Goal: Task Accomplishment & Management: Use online tool/utility

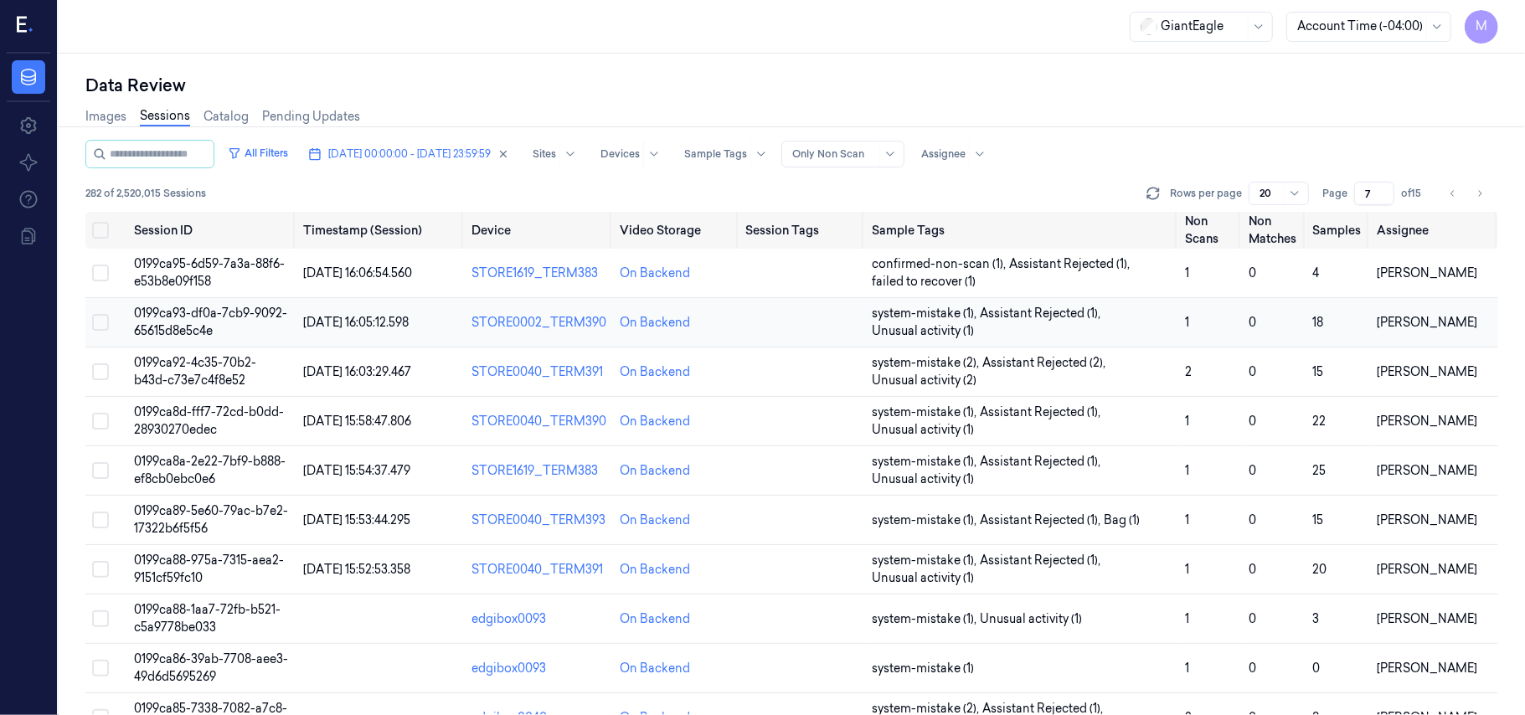
scroll to position [335, 0]
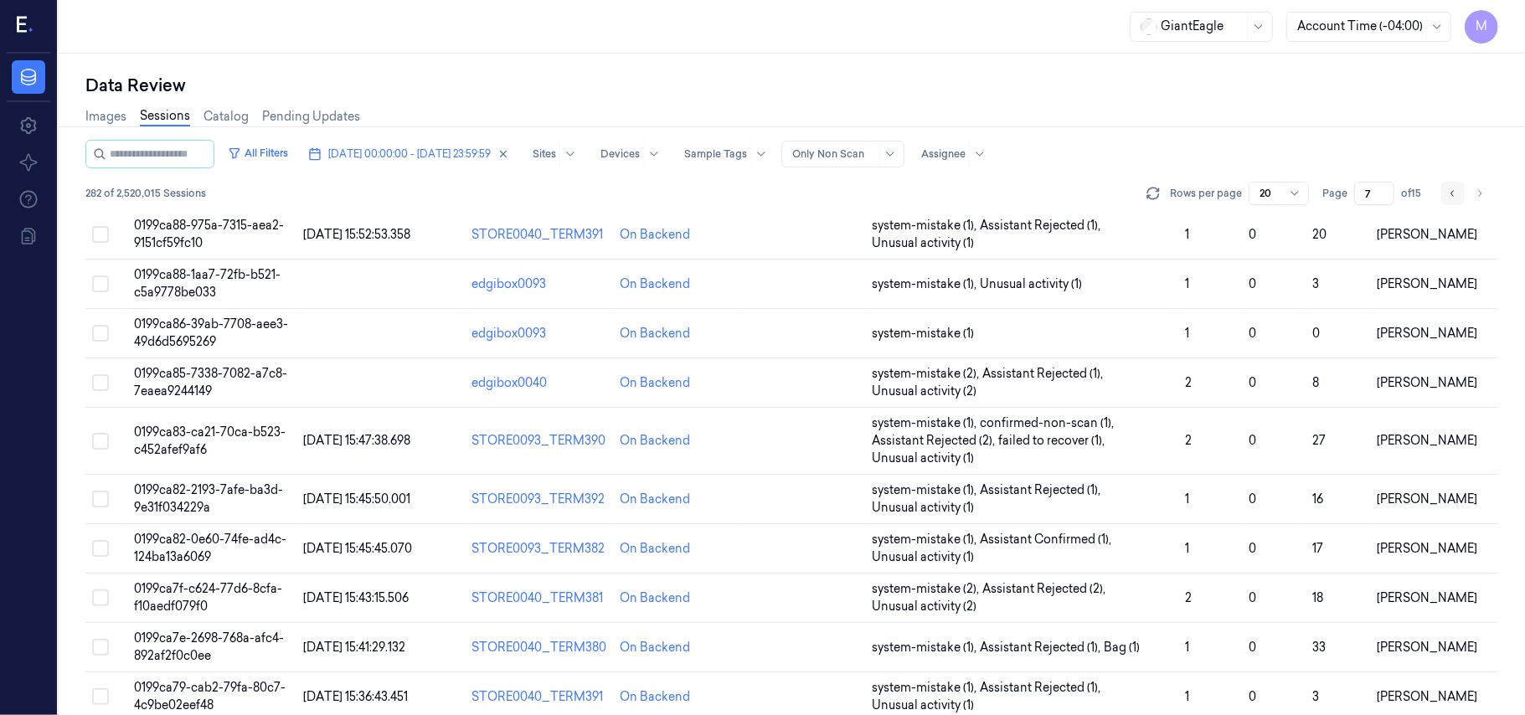
click at [1449, 196] on icon "Go to previous page" at bounding box center [1453, 193] width 10 height 13
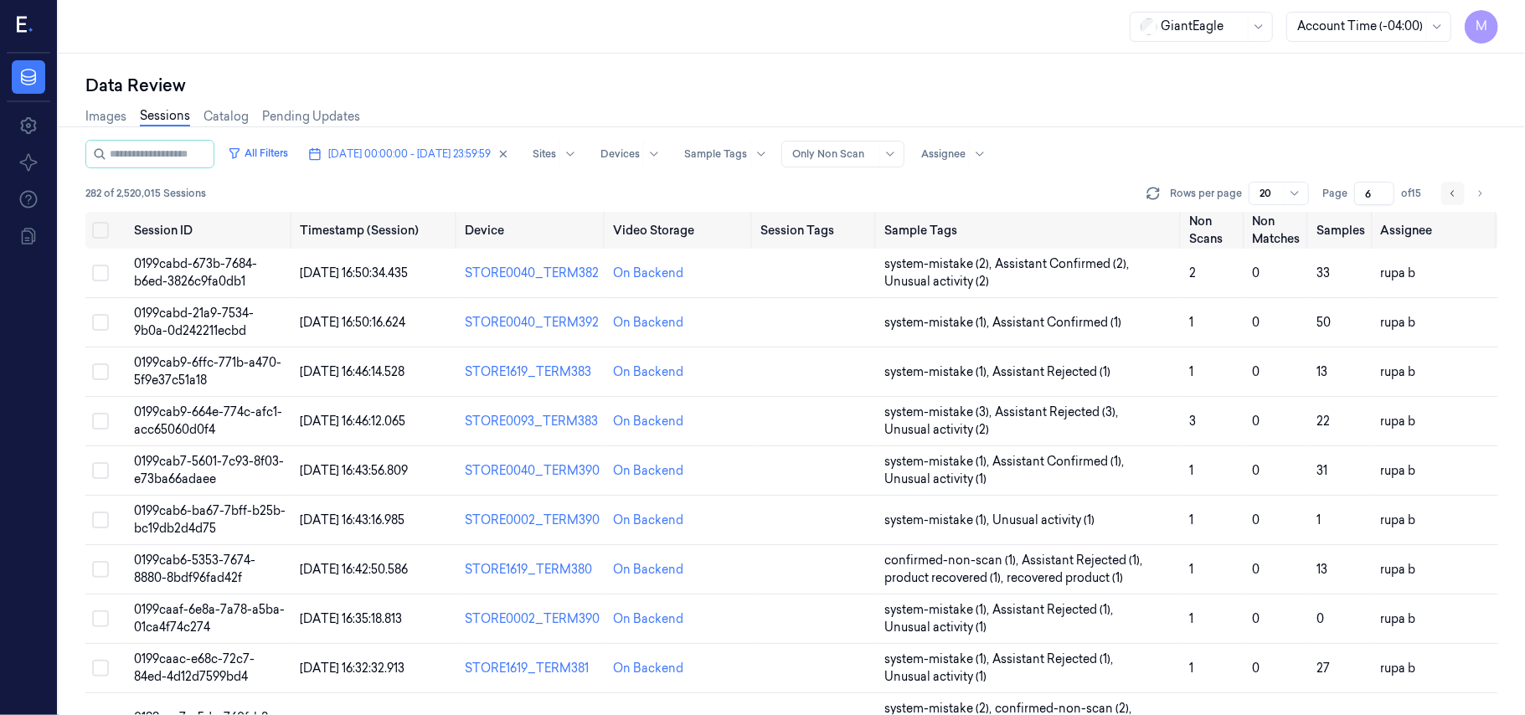
click at [1449, 196] on icon "Go to previous page" at bounding box center [1453, 193] width 10 height 13
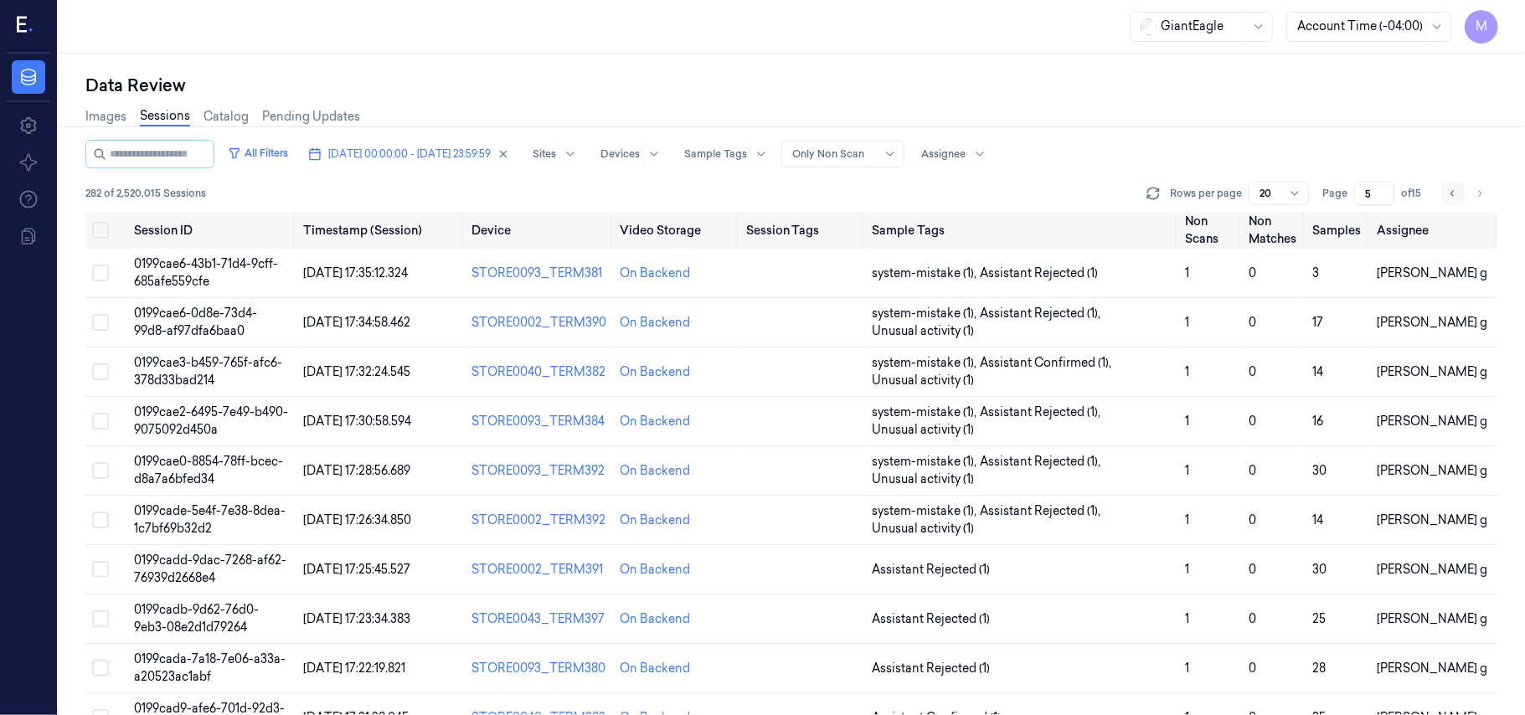
click at [1449, 196] on icon "Go to previous page" at bounding box center [1453, 193] width 10 height 13
type input "4"
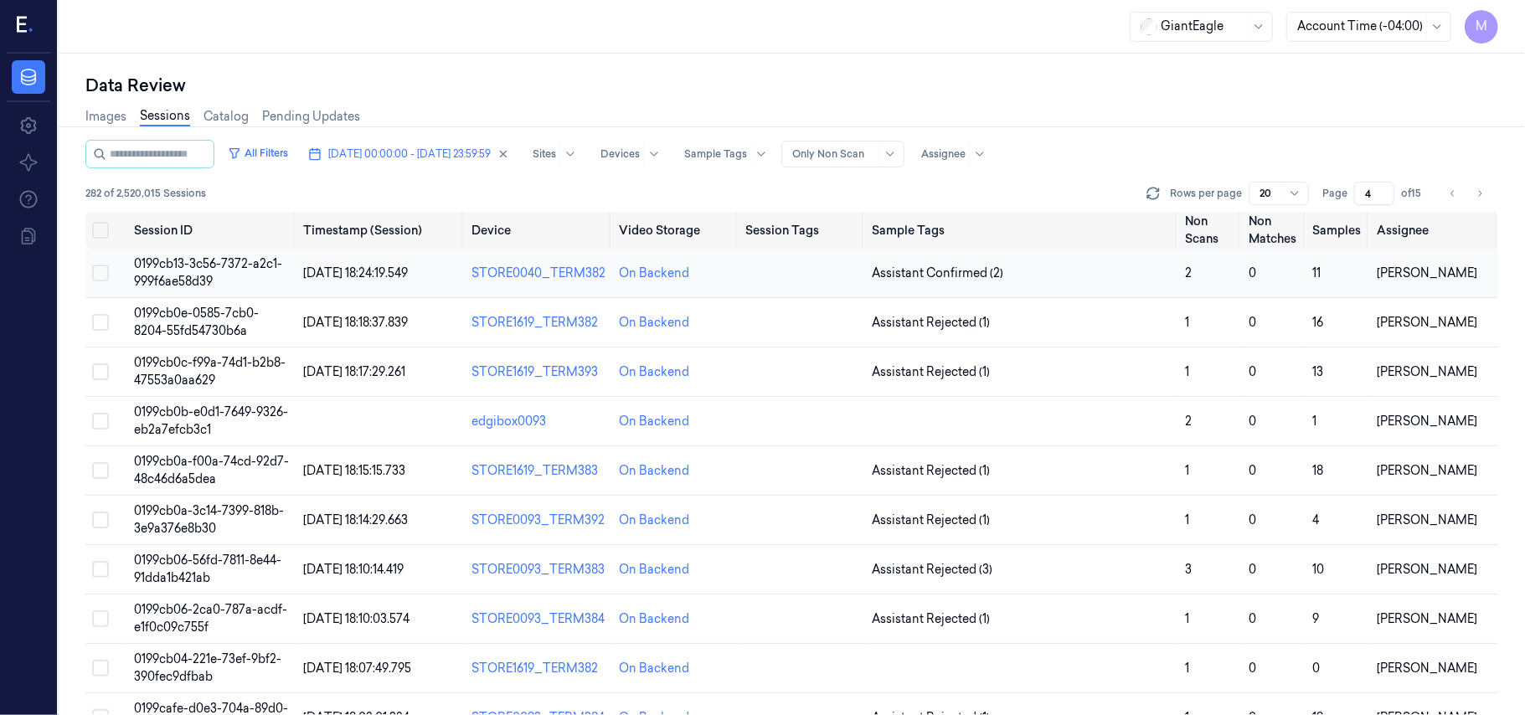
click at [235, 266] on span "0199cb13-3c56-7372-a2c1-999f6ae58d39" at bounding box center [208, 272] width 148 height 33
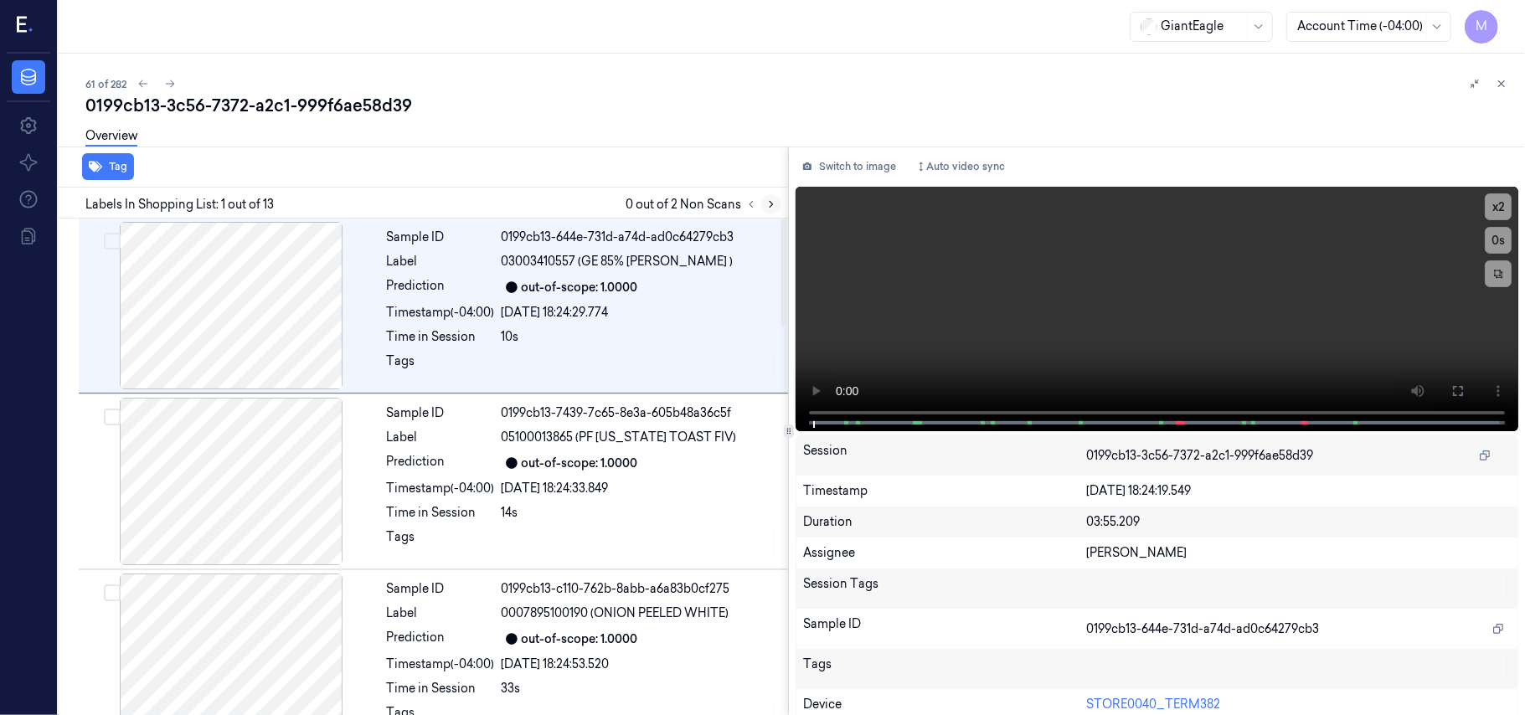
click at [775, 211] on button at bounding box center [771, 204] width 20 height 20
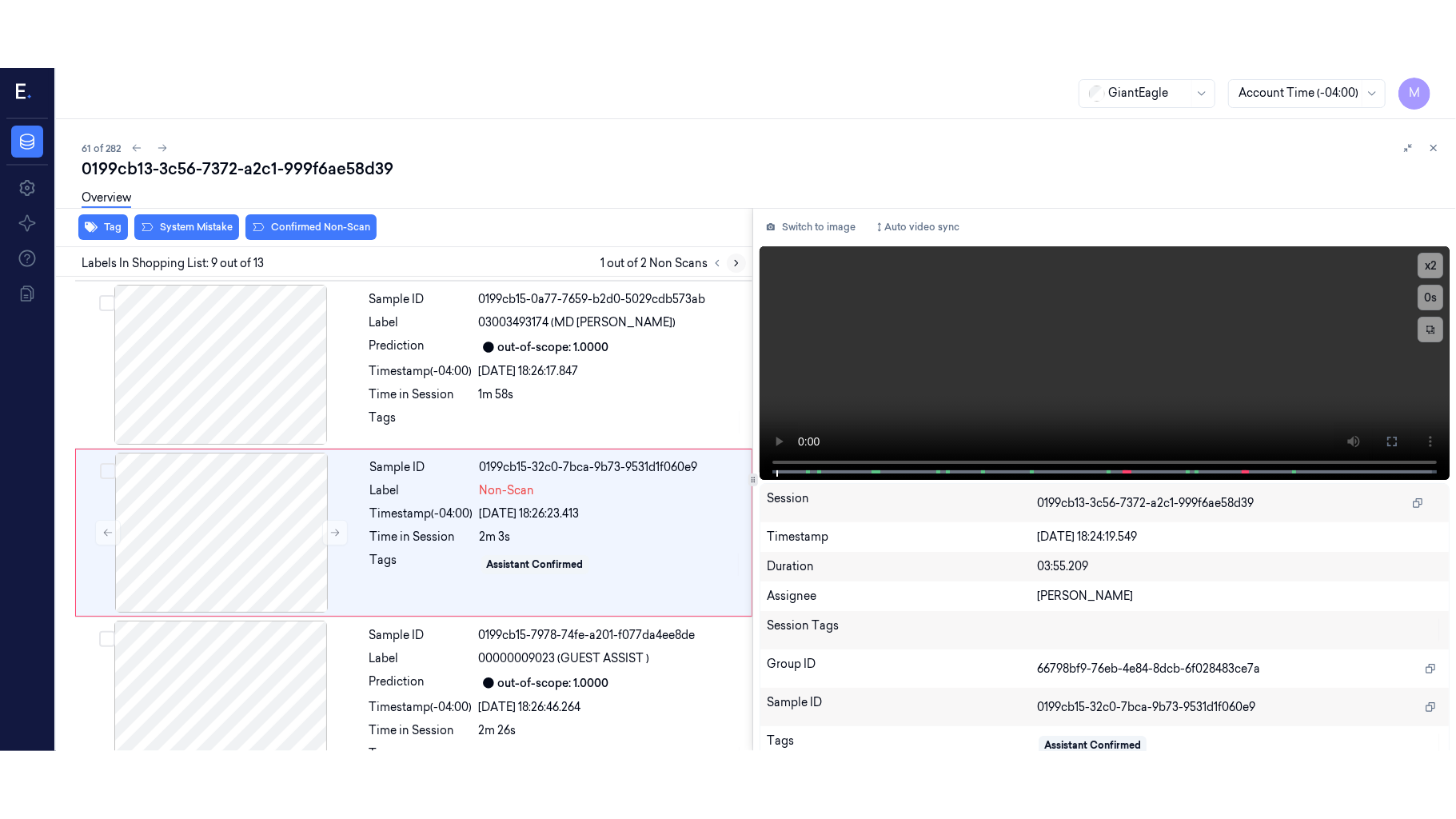
scroll to position [1193, 0]
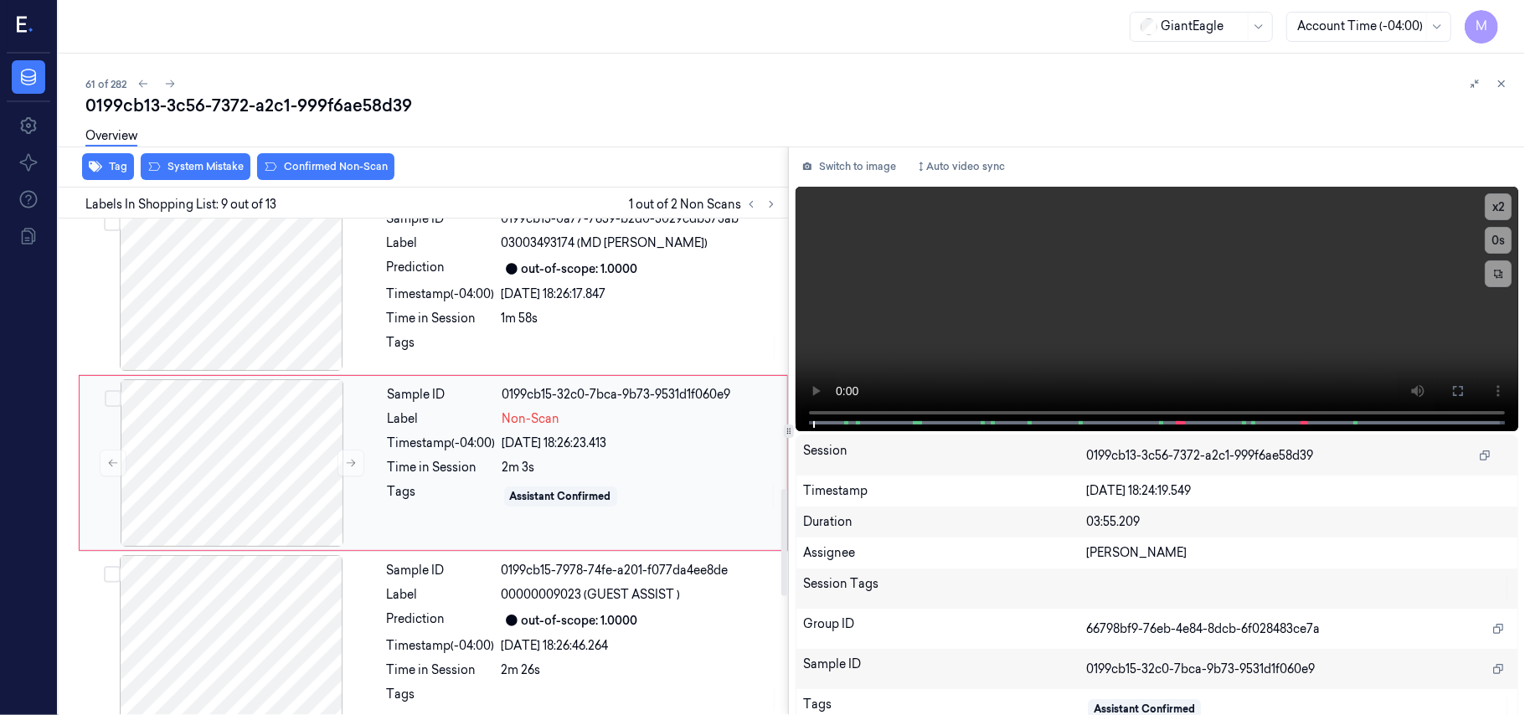
click at [644, 437] on div "Sample ID 0199cb15-32c0-7bca-9b73-9531d1f060e9 Label Non-Scan Timestamp (-04:00…" at bounding box center [582, 463] width 403 height 168
click at [1445, 389] on button at bounding box center [1458, 391] width 27 height 27
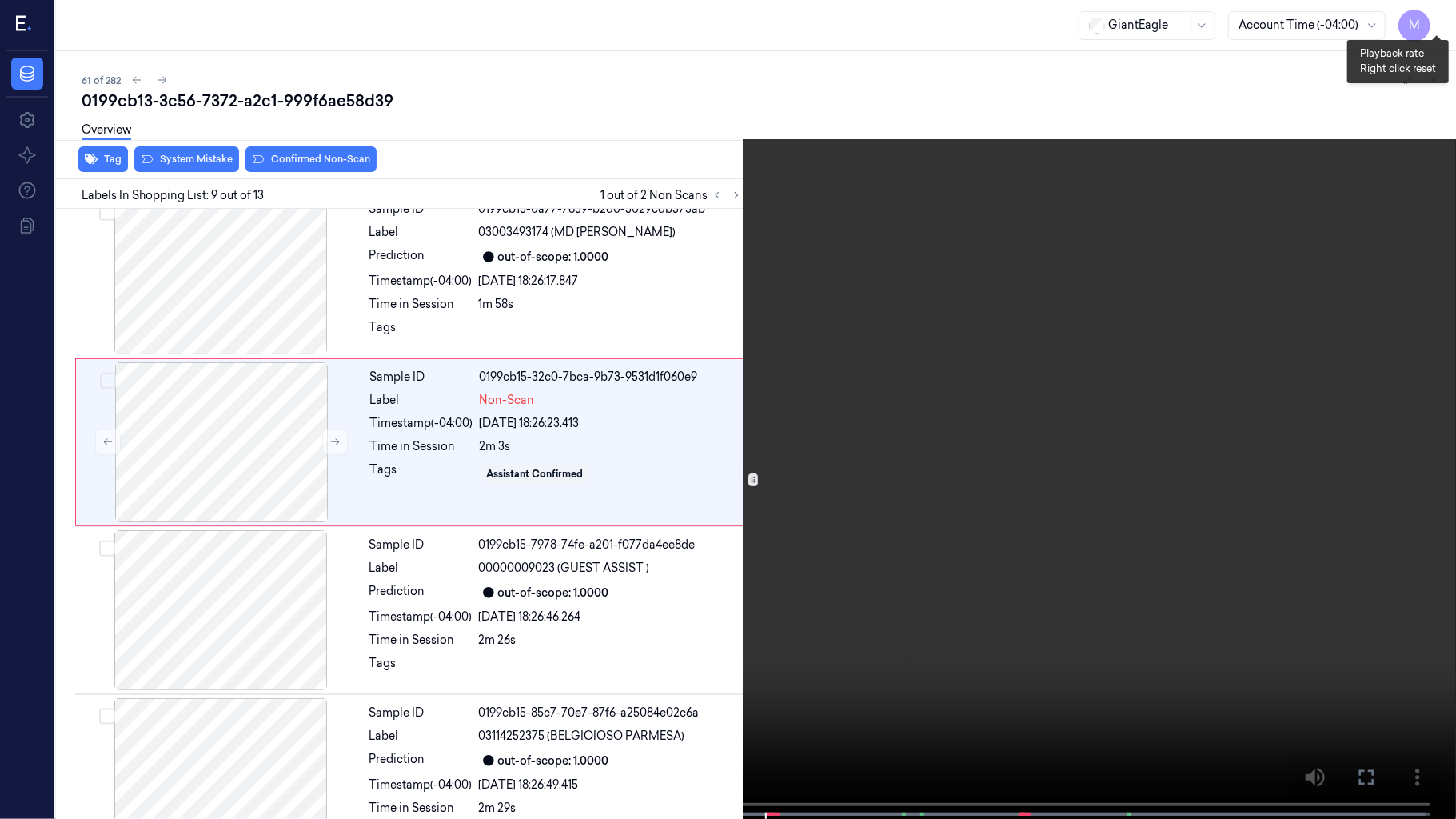
click at [1443, 8] on button "x 2" at bounding box center [1437, 19] width 26 height 26
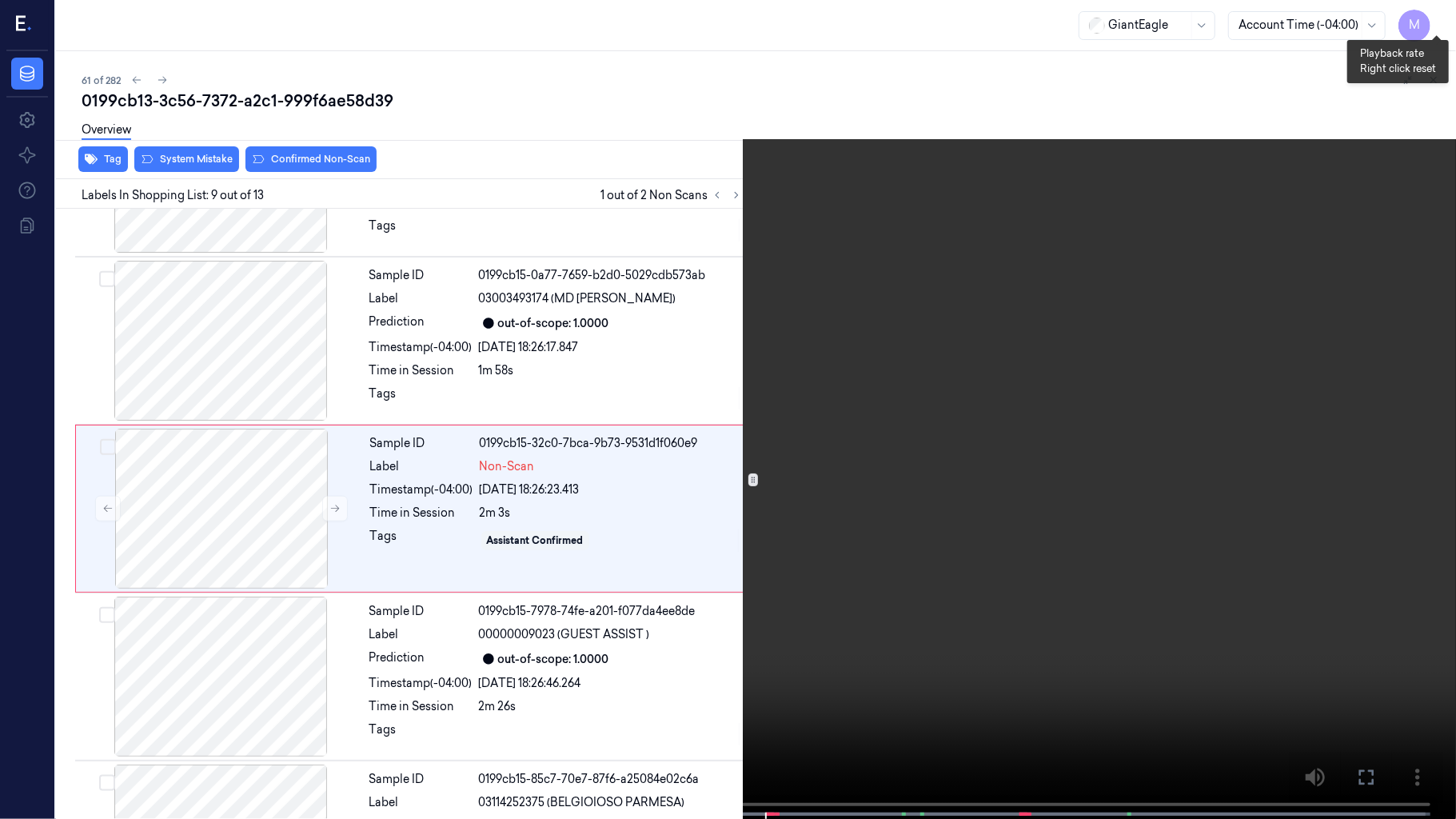
scroll to position [1125, 0]
click at [1433, 11] on button "x 4" at bounding box center [1437, 19] width 26 height 26
click at [1095, 254] on video at bounding box center [728, 410] width 1456 height 822
drag, startPoint x: 1099, startPoint y: 362, endPoint x: 951, endPoint y: 657, distance: 330.0
click at [1099, 362] on video at bounding box center [728, 410] width 1456 height 822
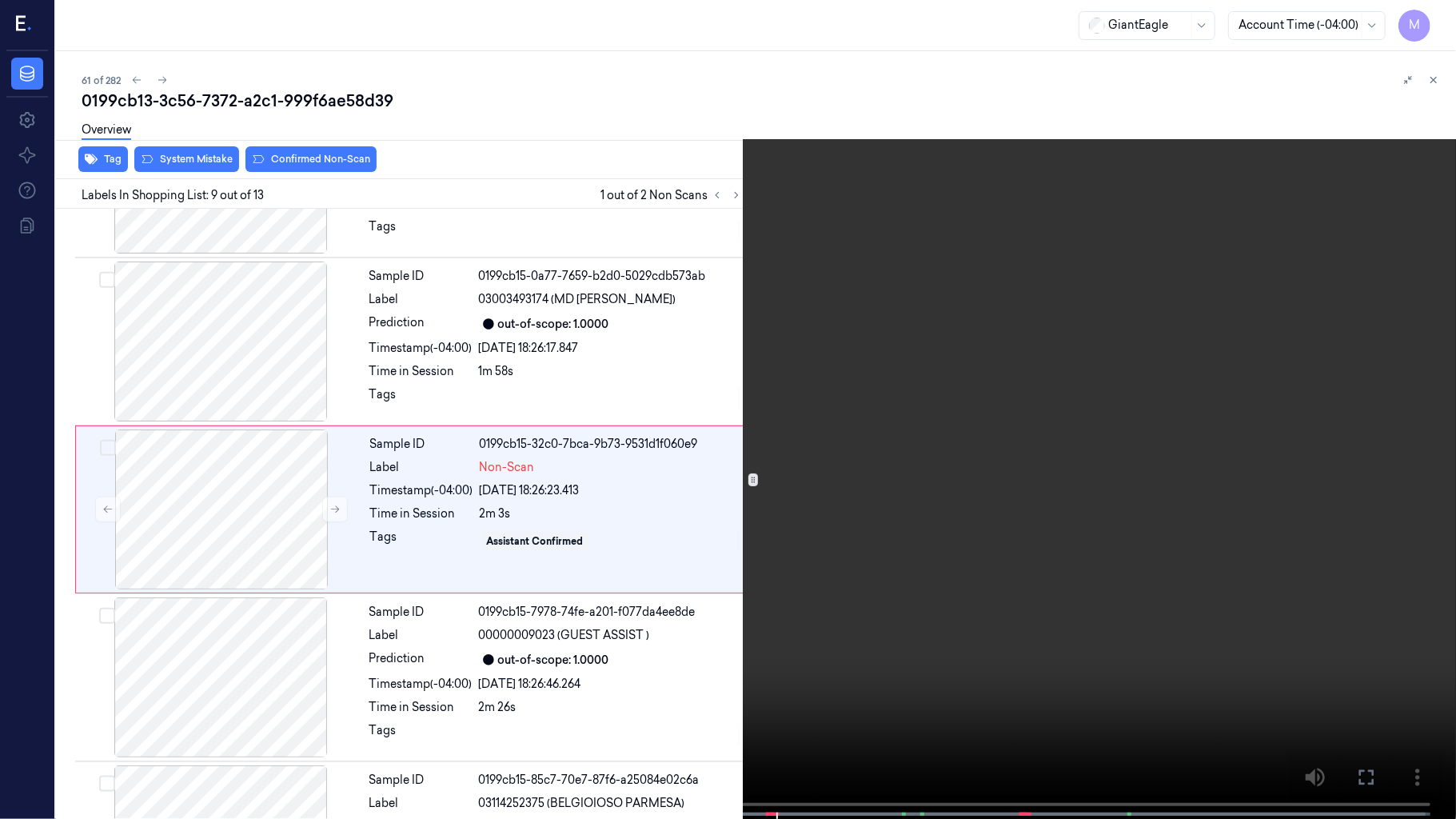
click at [571, 682] on span at bounding box center [572, 813] width 3 height 8
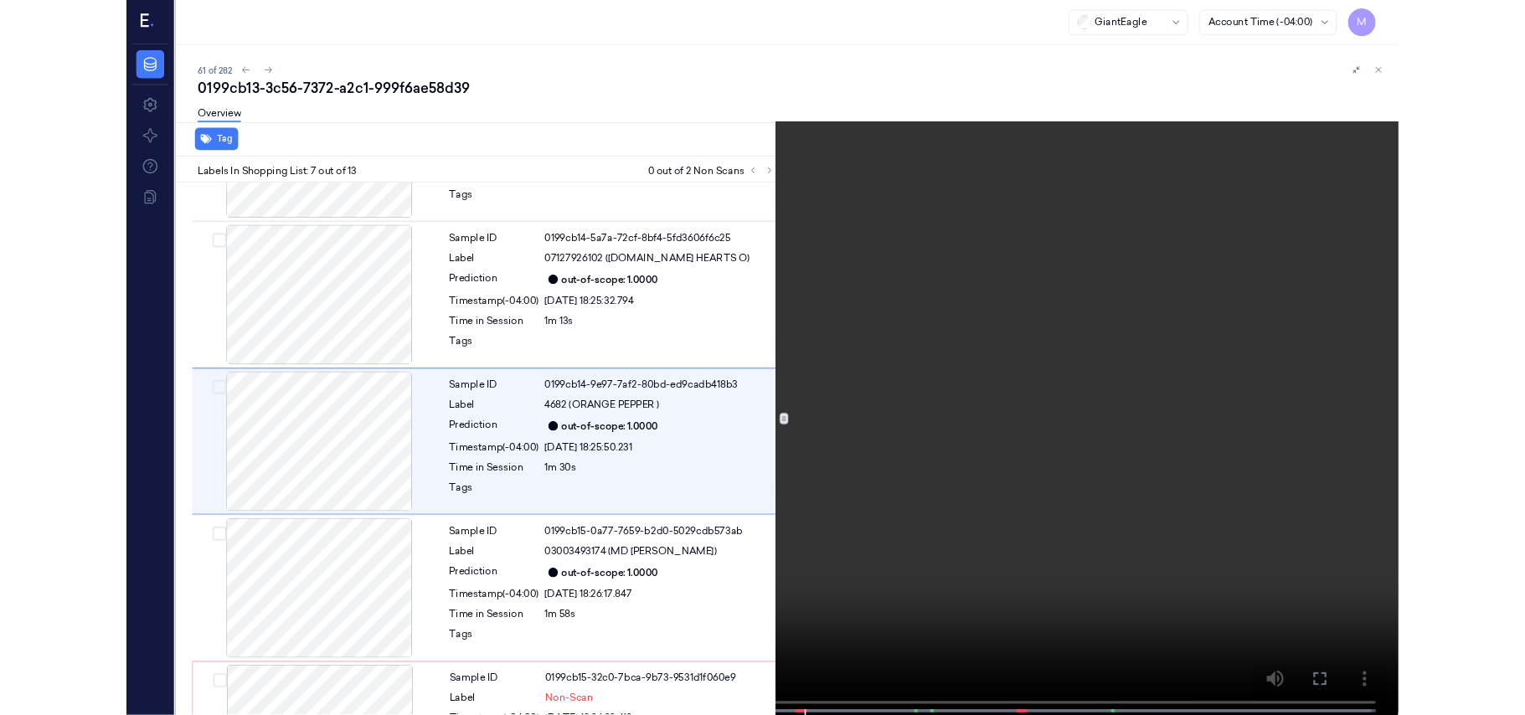
scroll to position [826, 0]
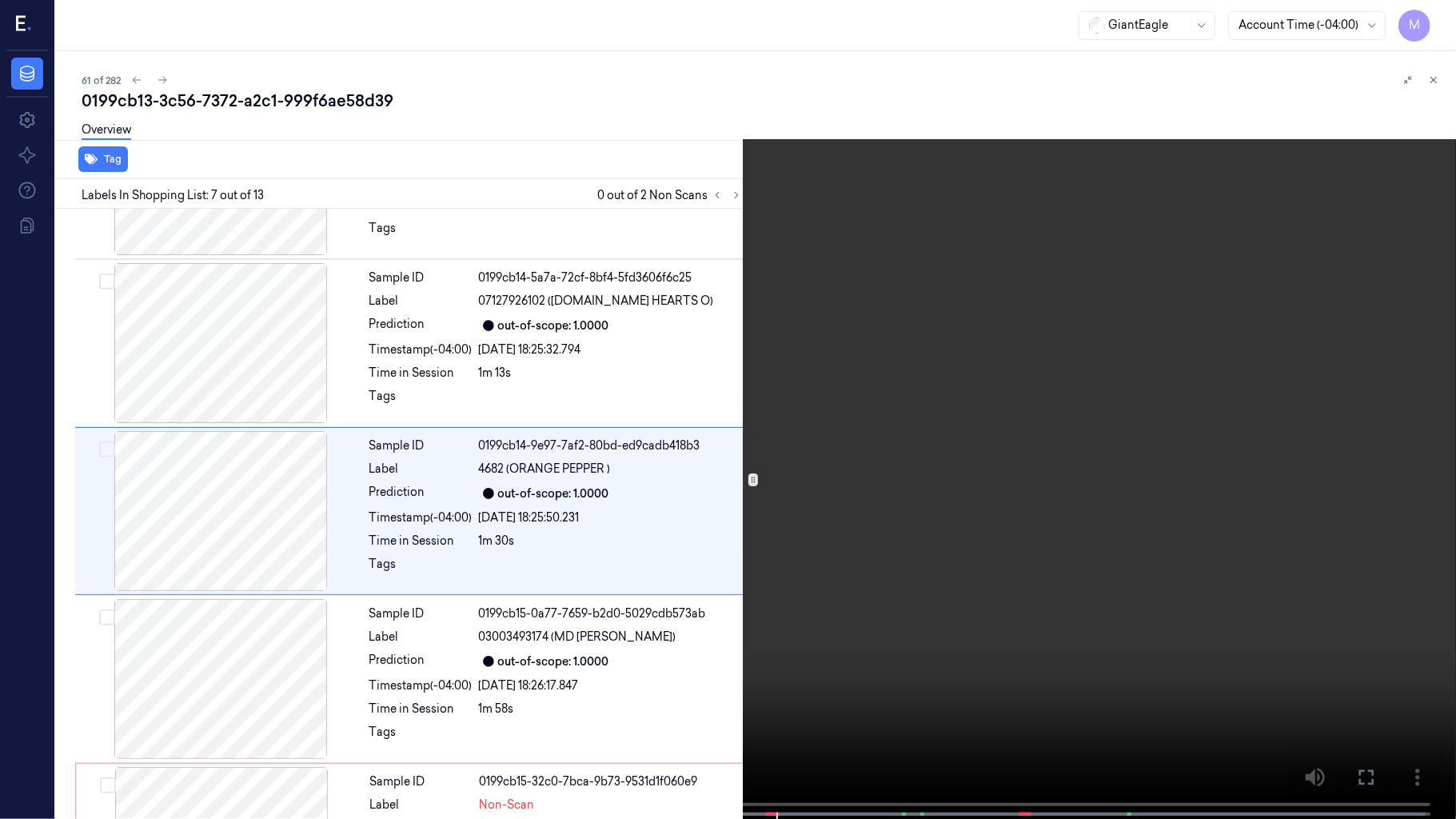
click at [727, 488] on video at bounding box center [728, 410] width 1456 height 822
click at [1440, 17] on button "x 1" at bounding box center [1437, 19] width 26 height 26
click at [1150, 356] on video at bounding box center [728, 410] width 1456 height 822
click at [0, 0] on button at bounding box center [0, 0] width 0 height 0
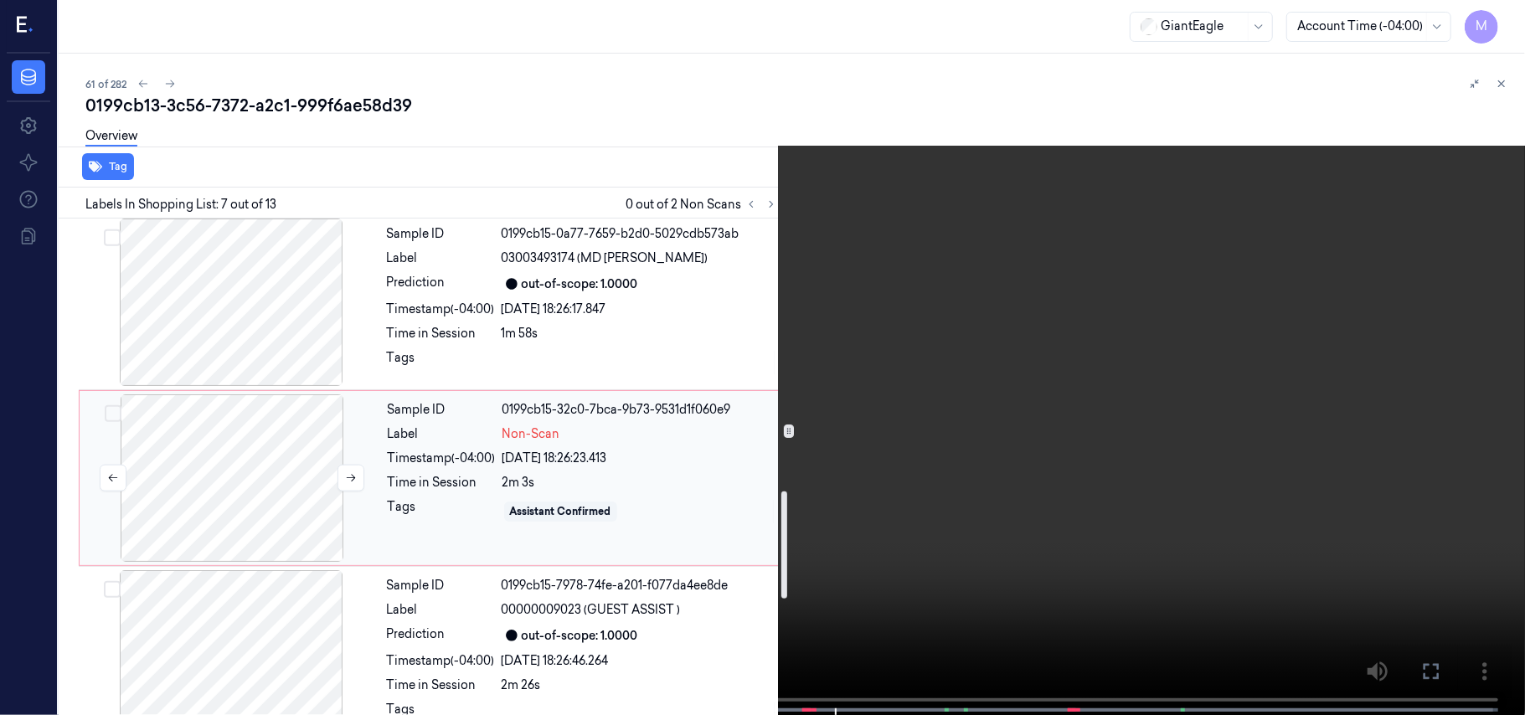
scroll to position [1273, 0]
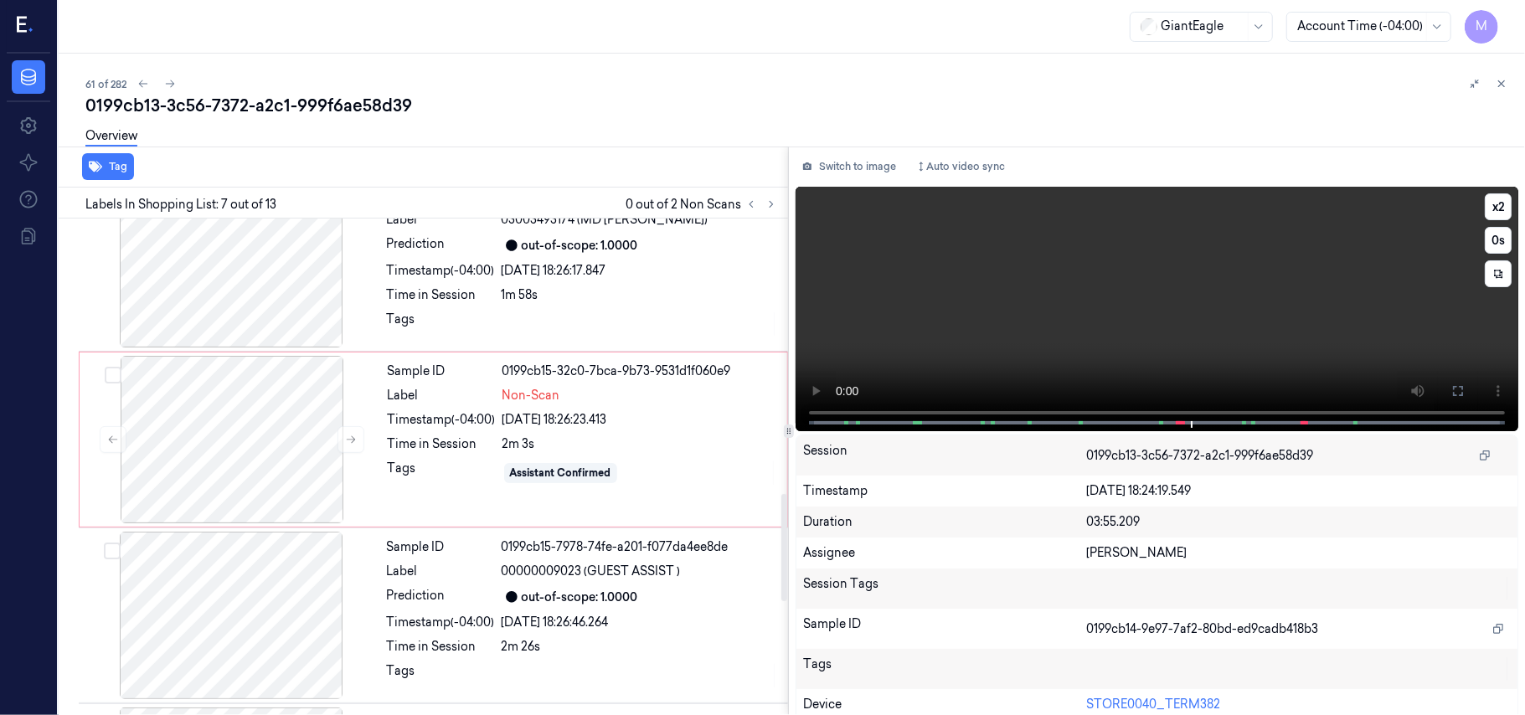
click at [1157, 325] on video at bounding box center [1157, 309] width 723 height 245
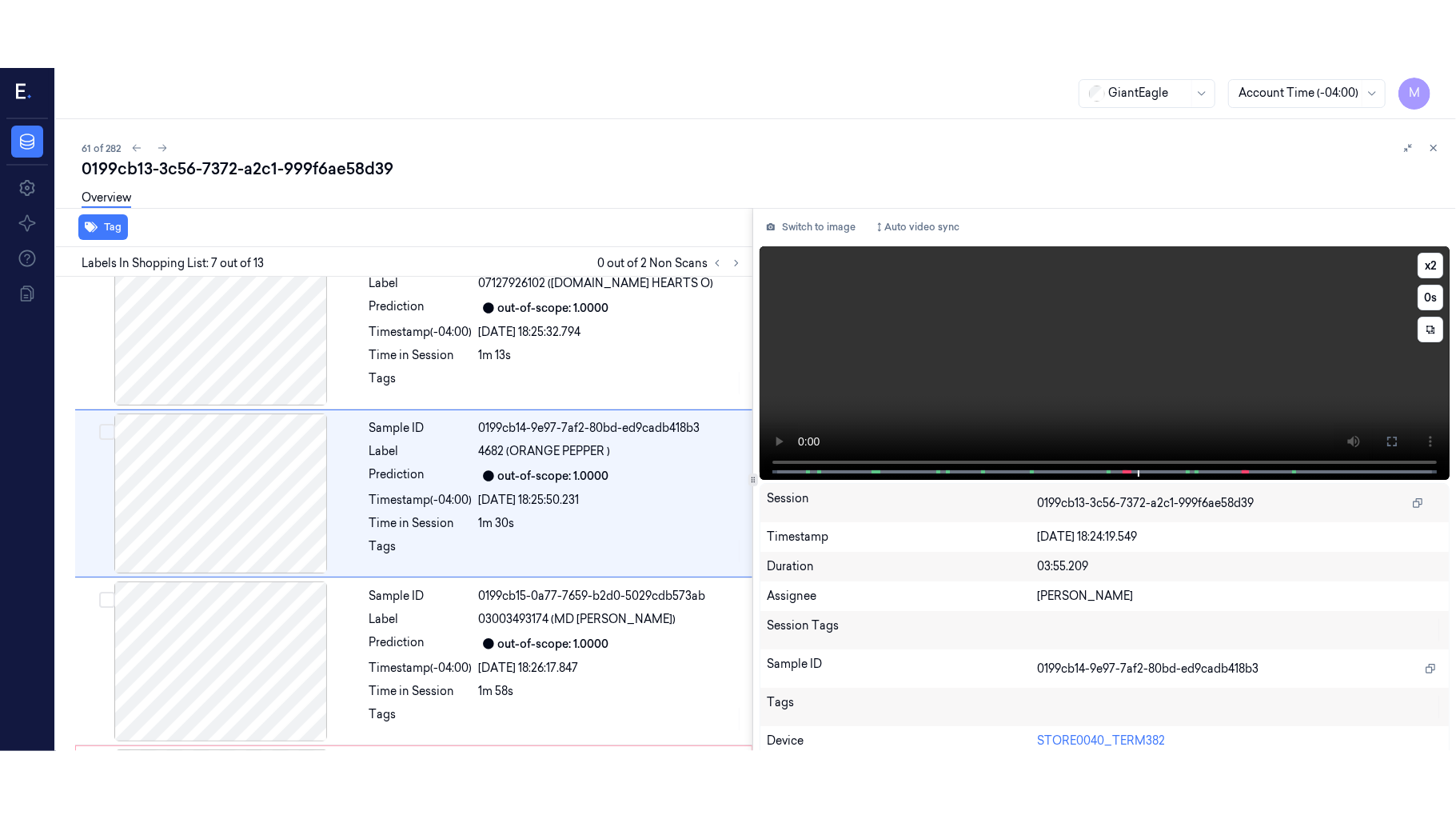
scroll to position [855, 0]
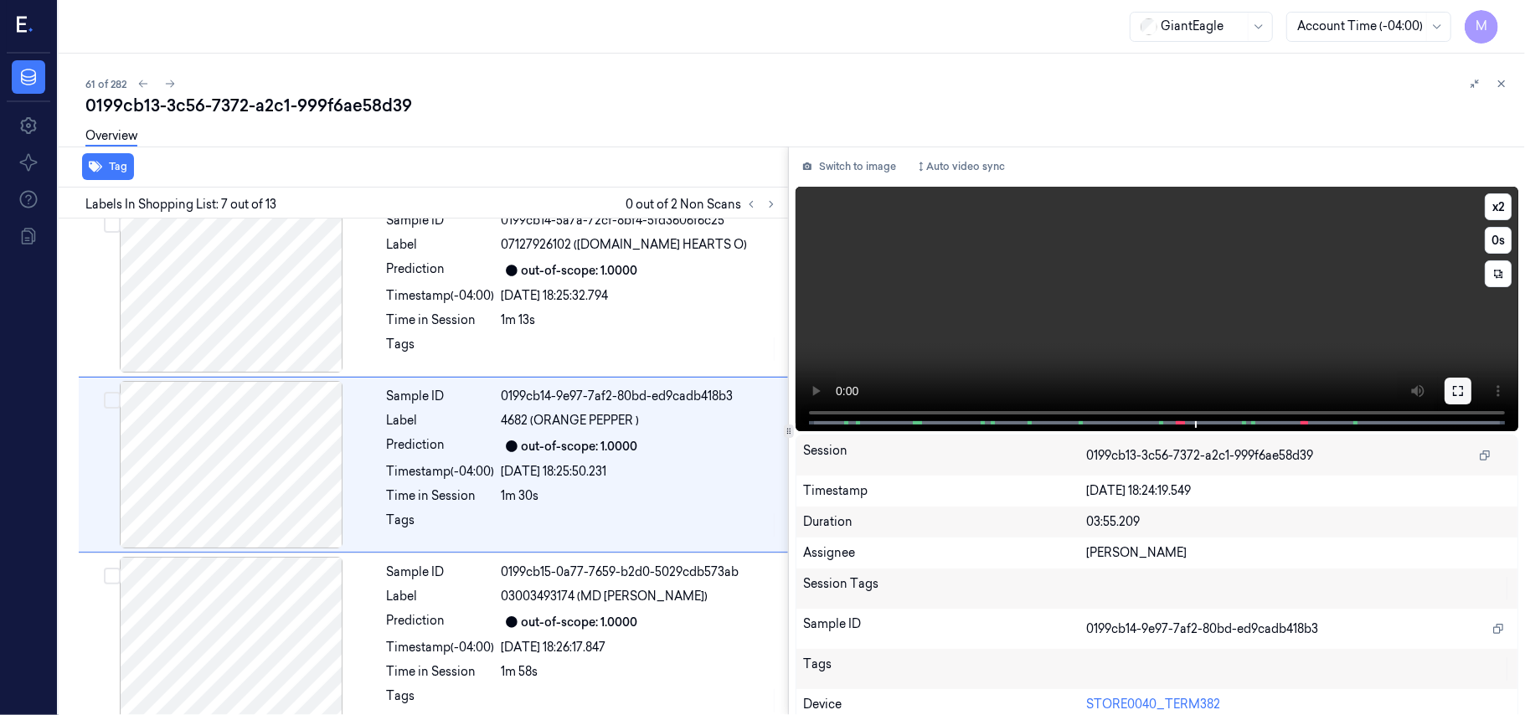
click at [1445, 386] on button at bounding box center [1458, 391] width 27 height 27
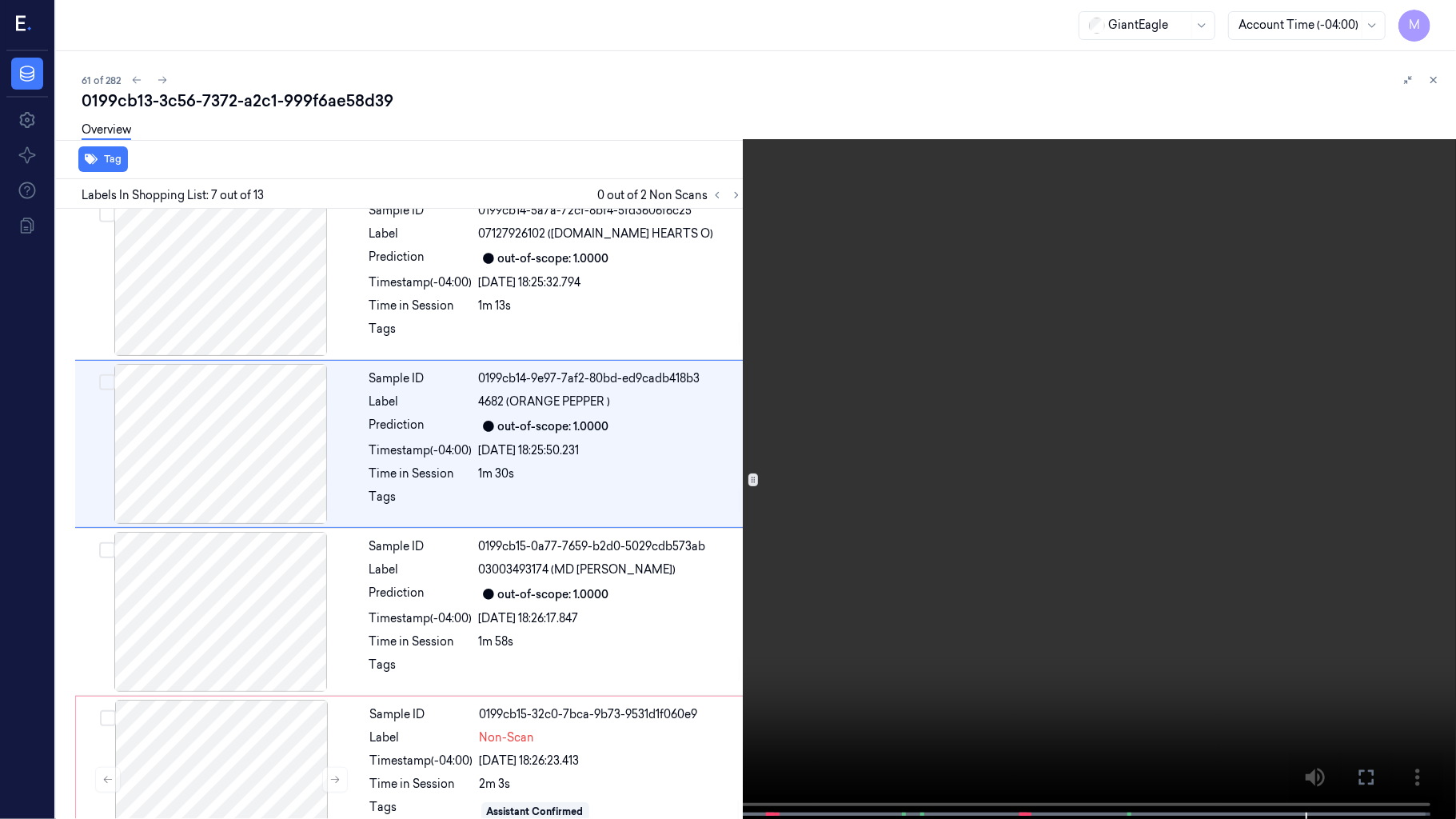
click at [1225, 538] on video at bounding box center [728, 410] width 1456 height 822
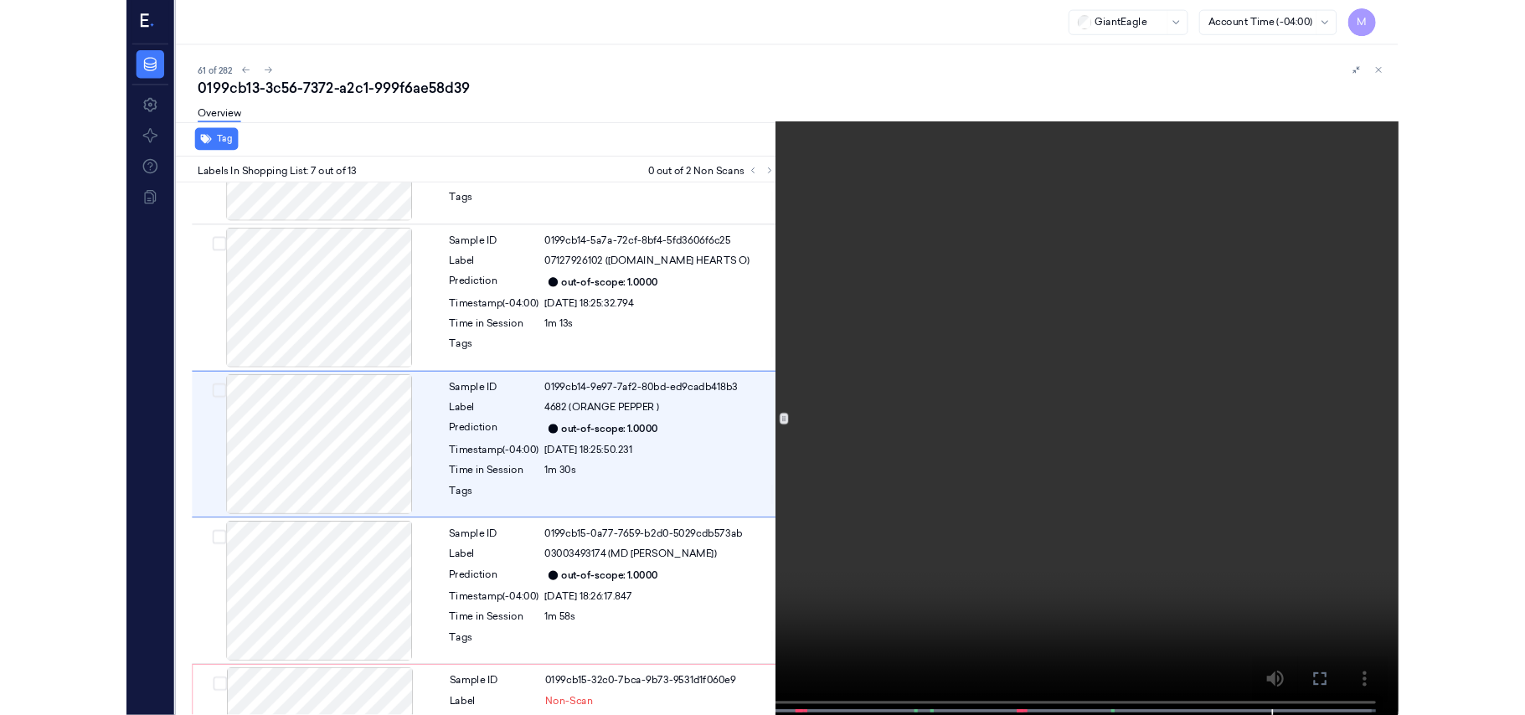
scroll to position [826, 0]
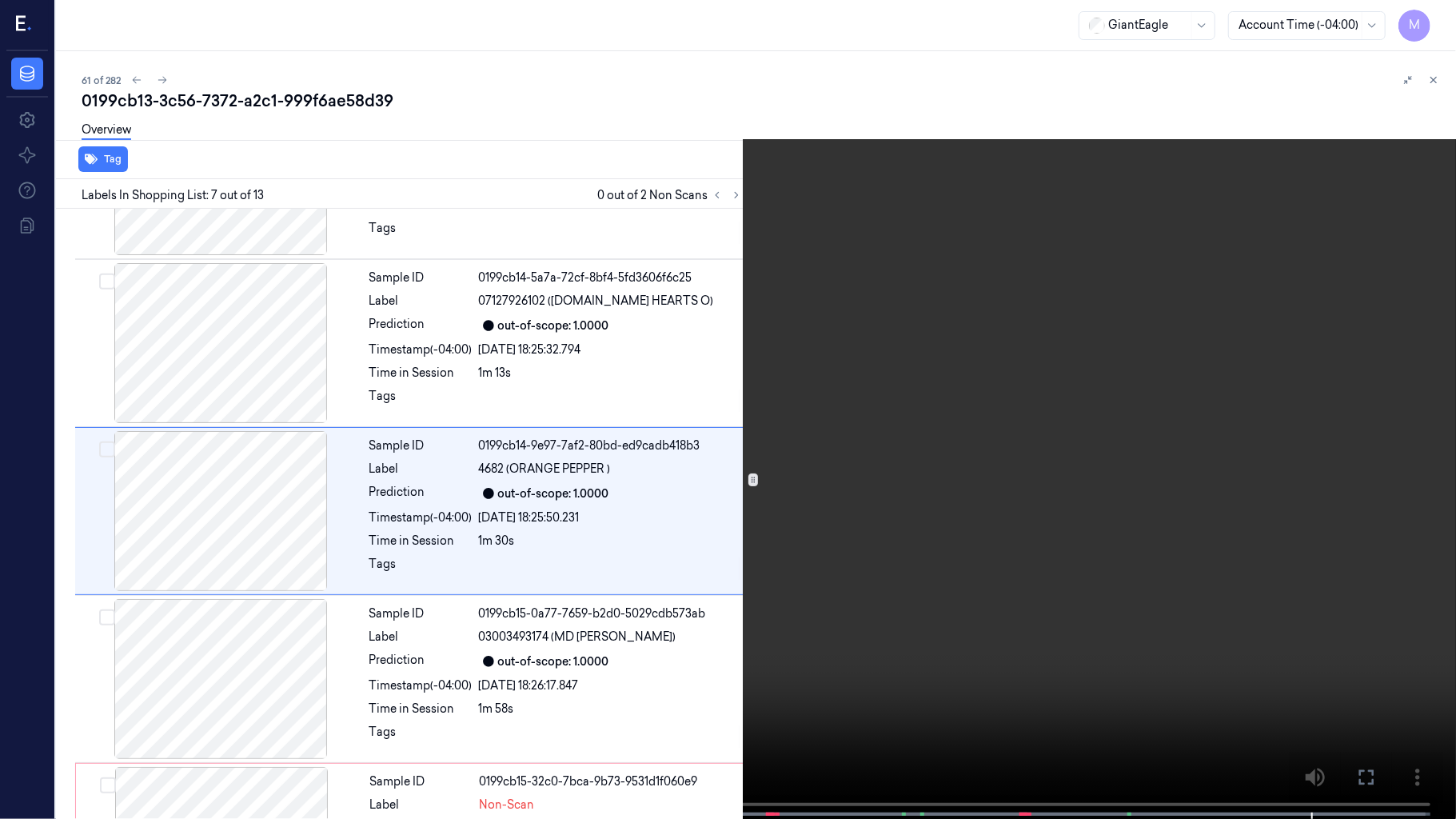
click at [0, 0] on icon at bounding box center [0, 0] width 0 height 0
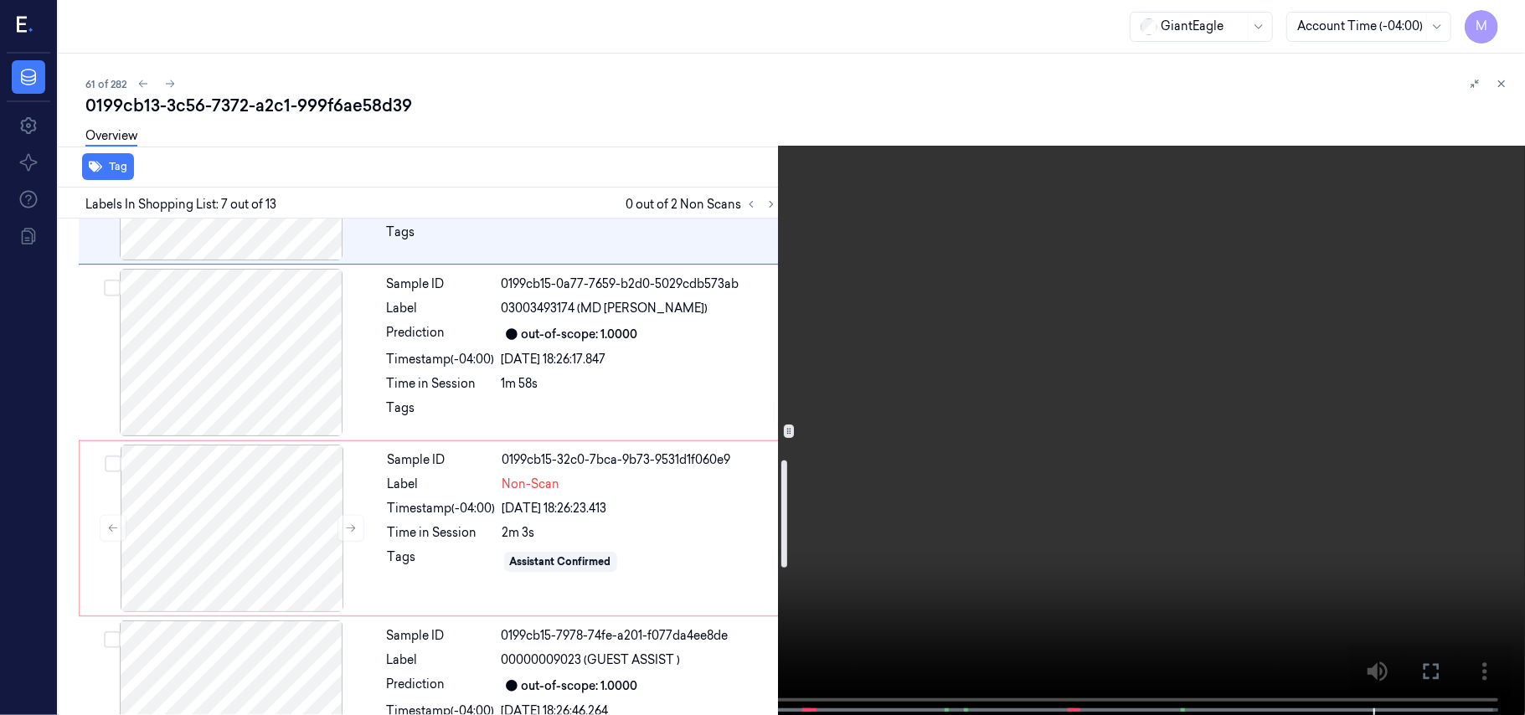
scroll to position [1228, 0]
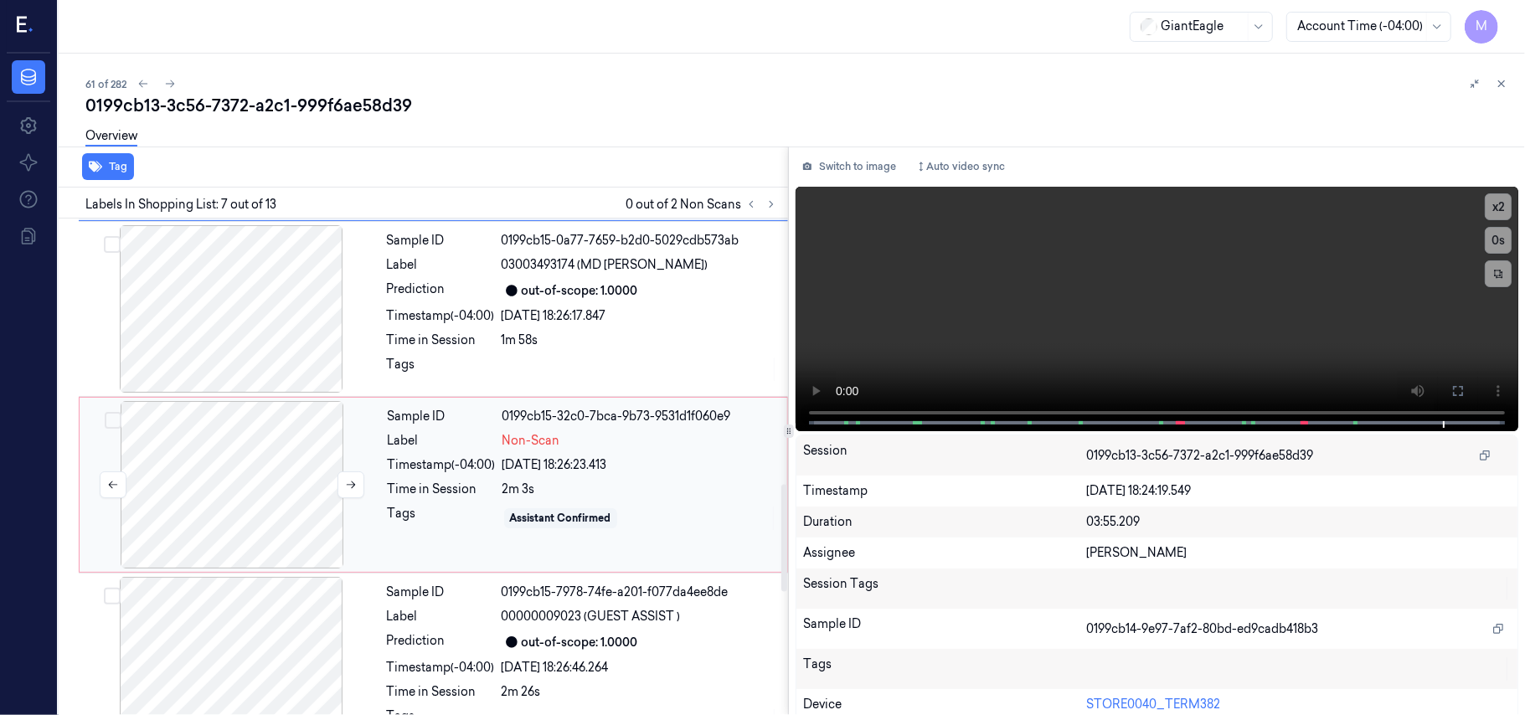
click at [251, 464] on div at bounding box center [232, 485] width 298 height 168
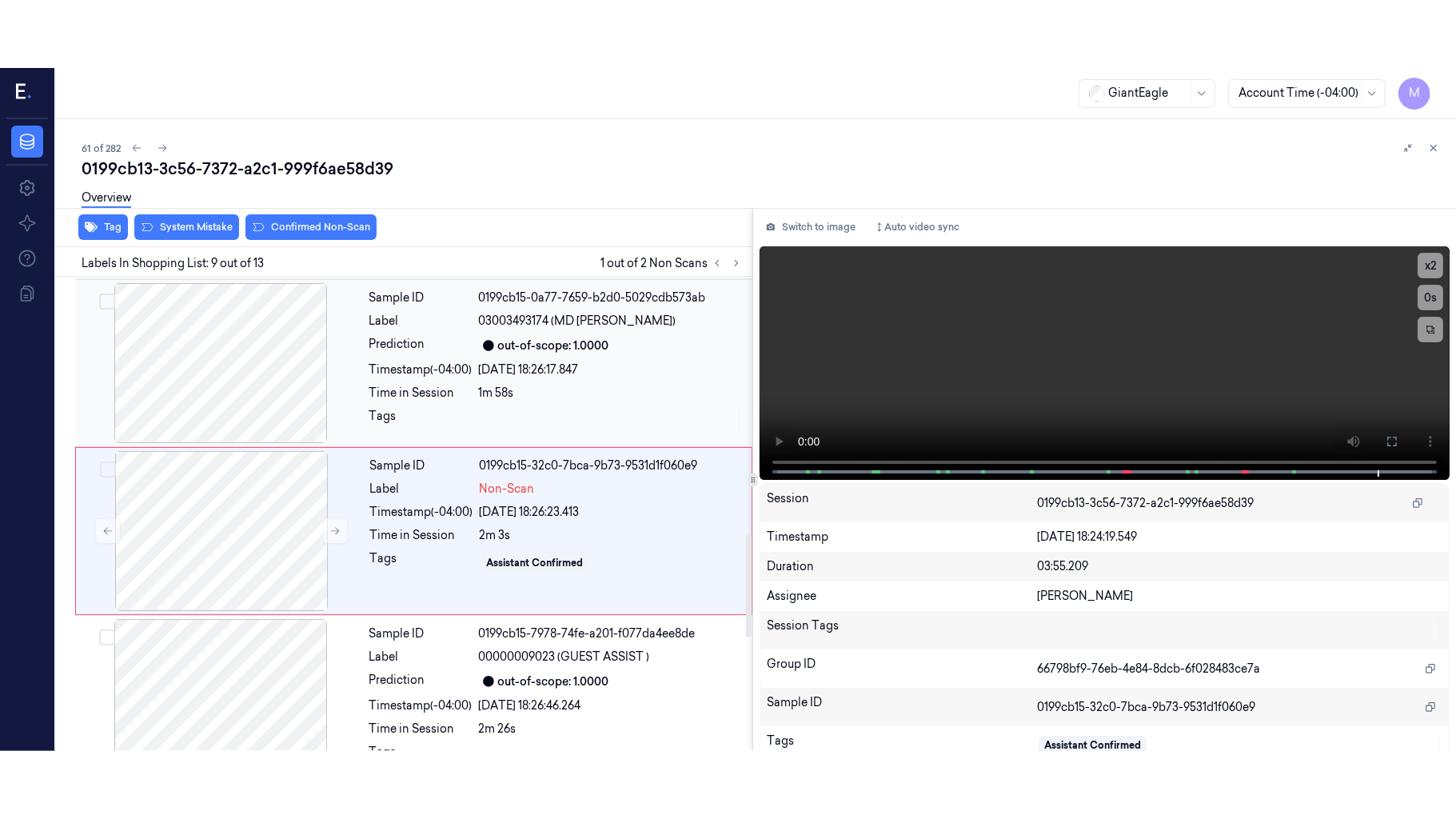
scroll to position [1193, 0]
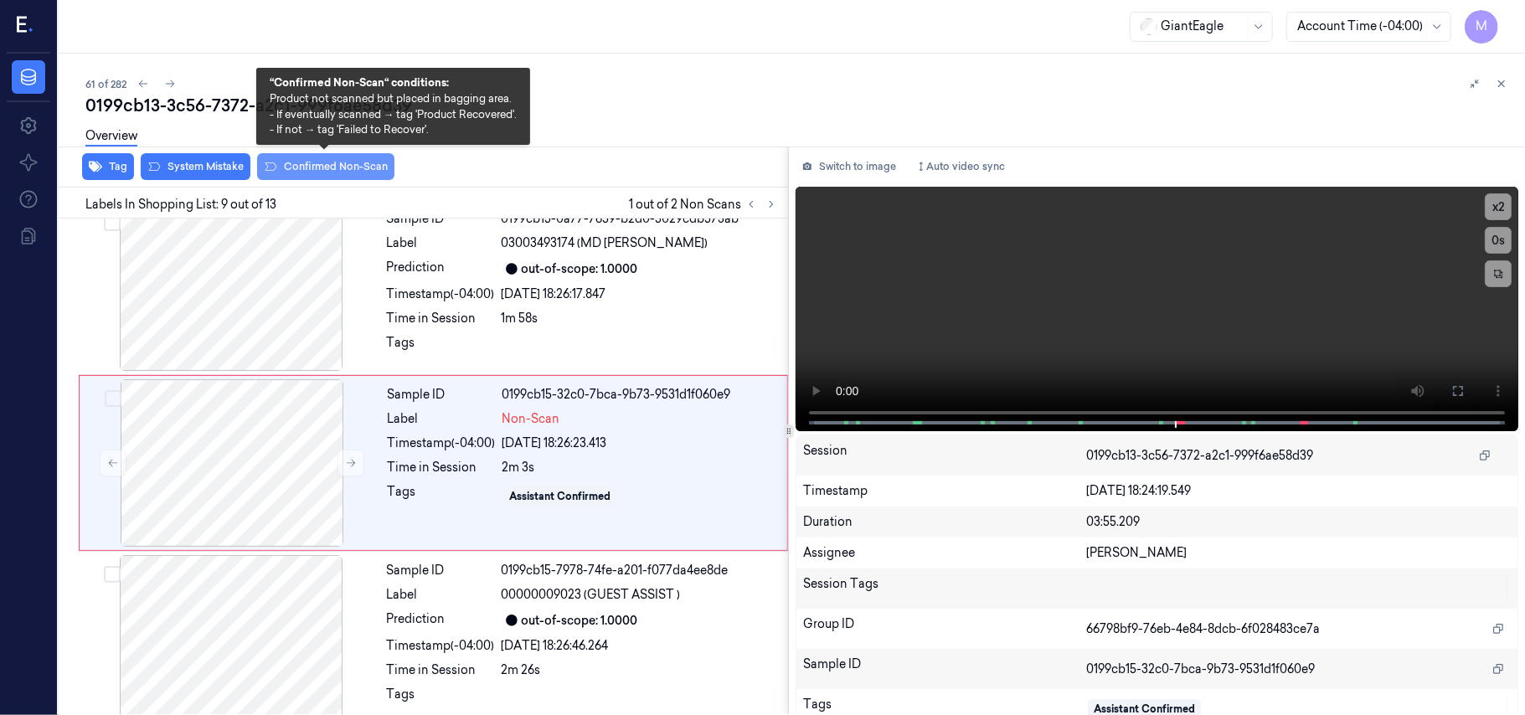
click at [315, 159] on button "Confirmed Non-Scan" at bounding box center [325, 166] width 137 height 27
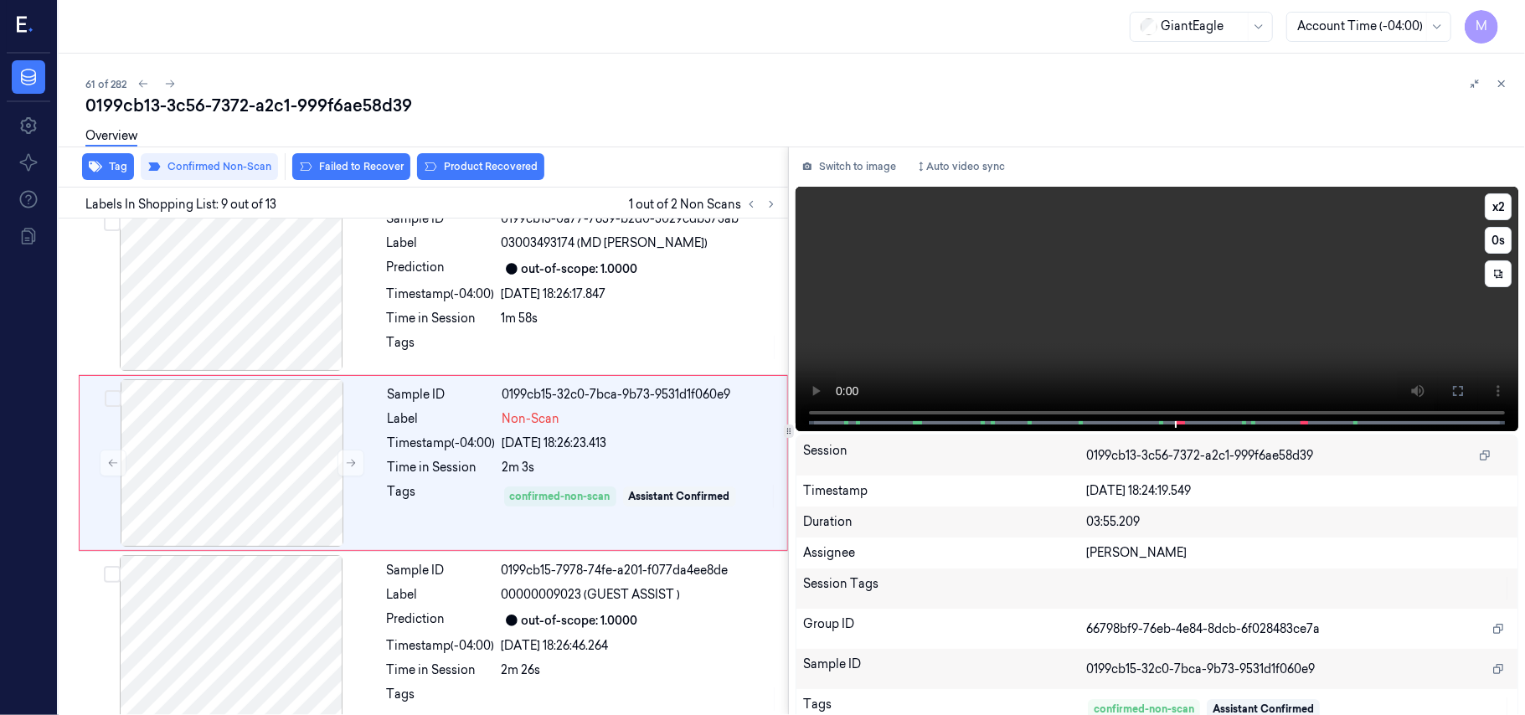
click at [1405, 276] on video at bounding box center [1157, 309] width 723 height 245
click at [1454, 393] on icon at bounding box center [1457, 390] width 13 height 13
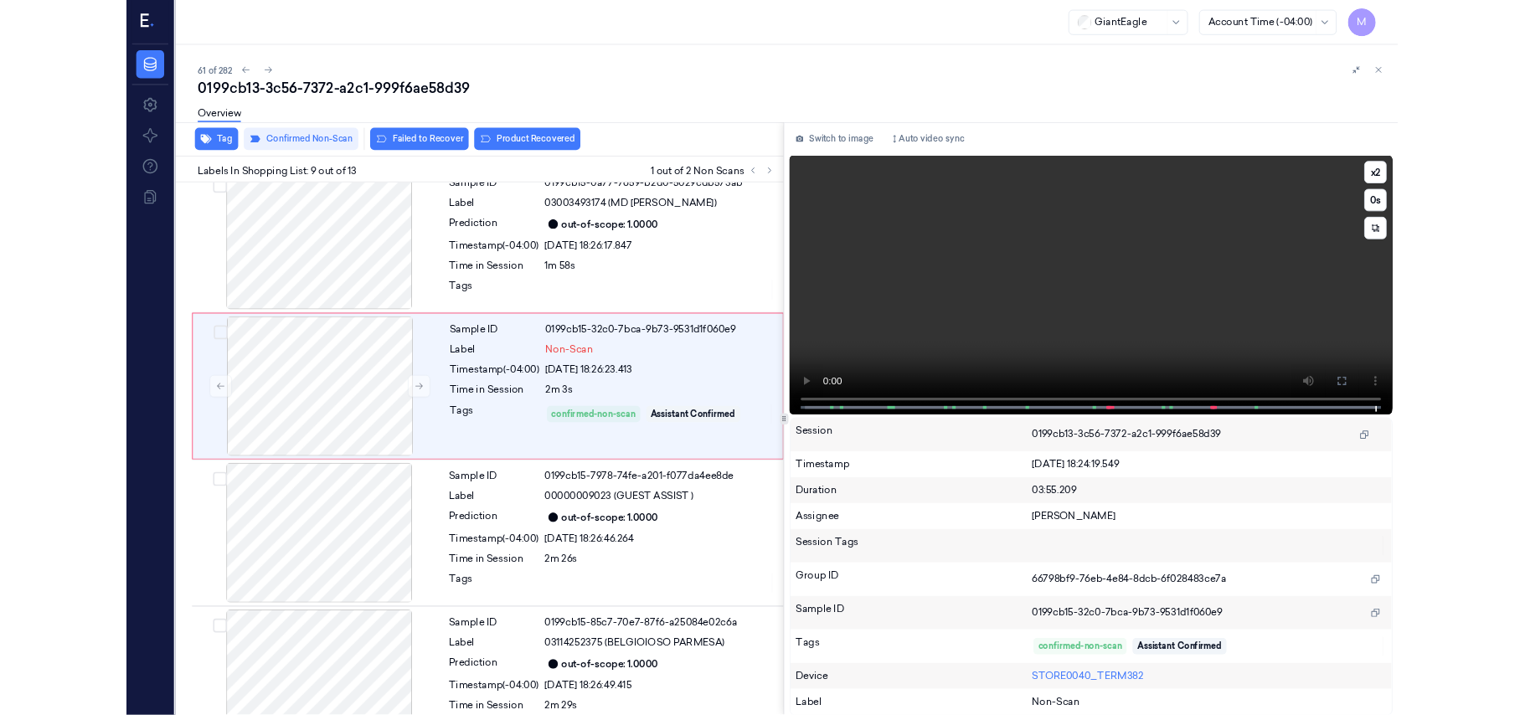
scroll to position [1179, 0]
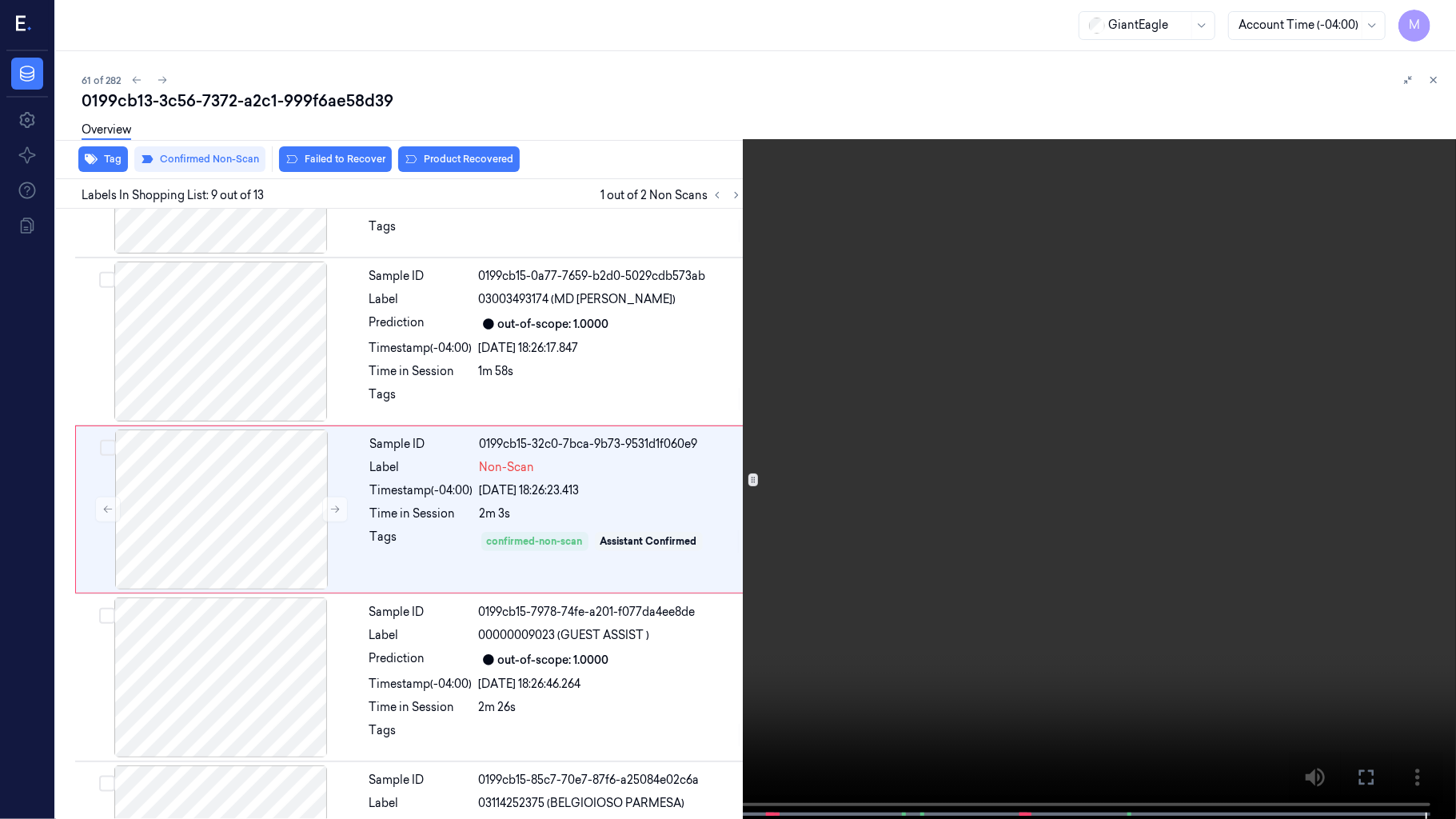
click at [0, 0] on button at bounding box center [0, 0] width 0 height 0
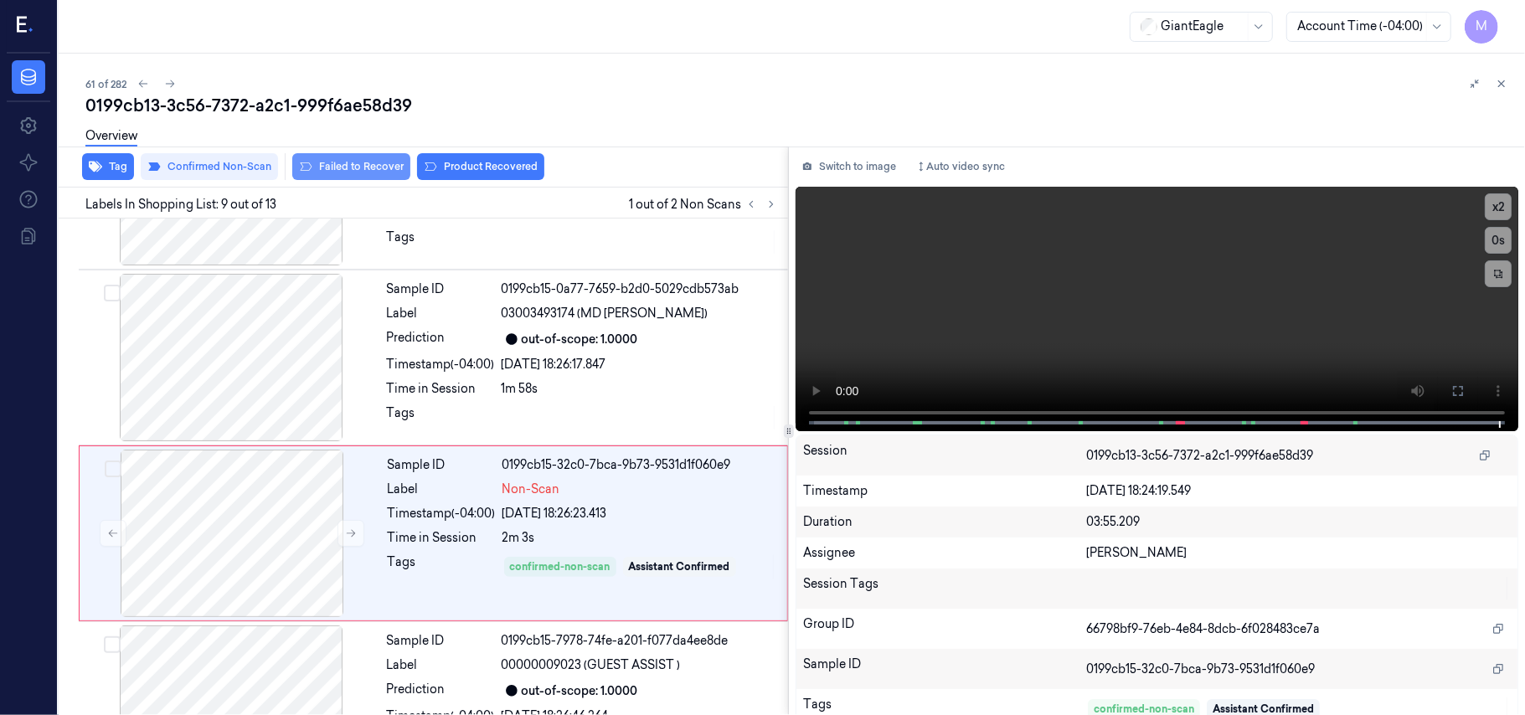
click at [343, 161] on button "Failed to Recover" at bounding box center [351, 166] width 118 height 27
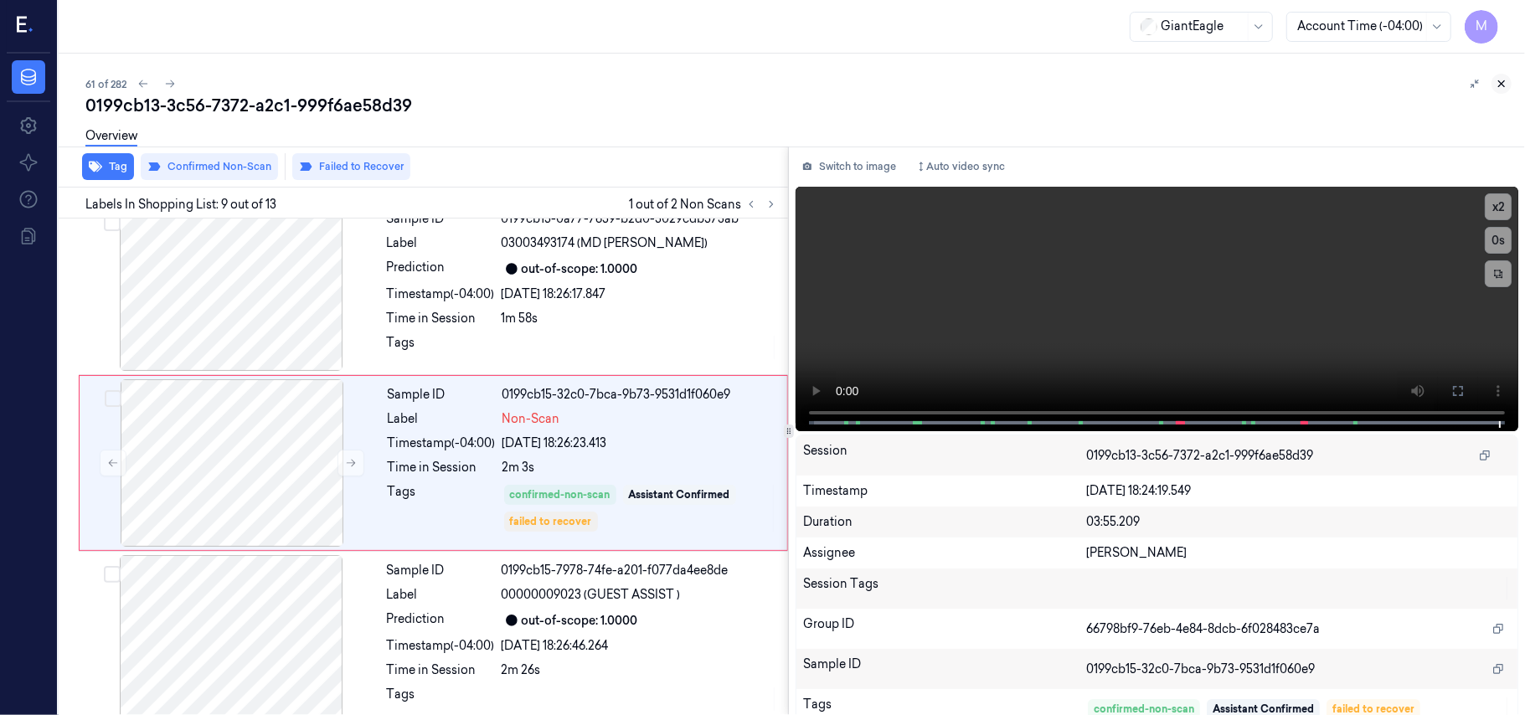
click at [1499, 78] on icon at bounding box center [1502, 84] width 12 height 12
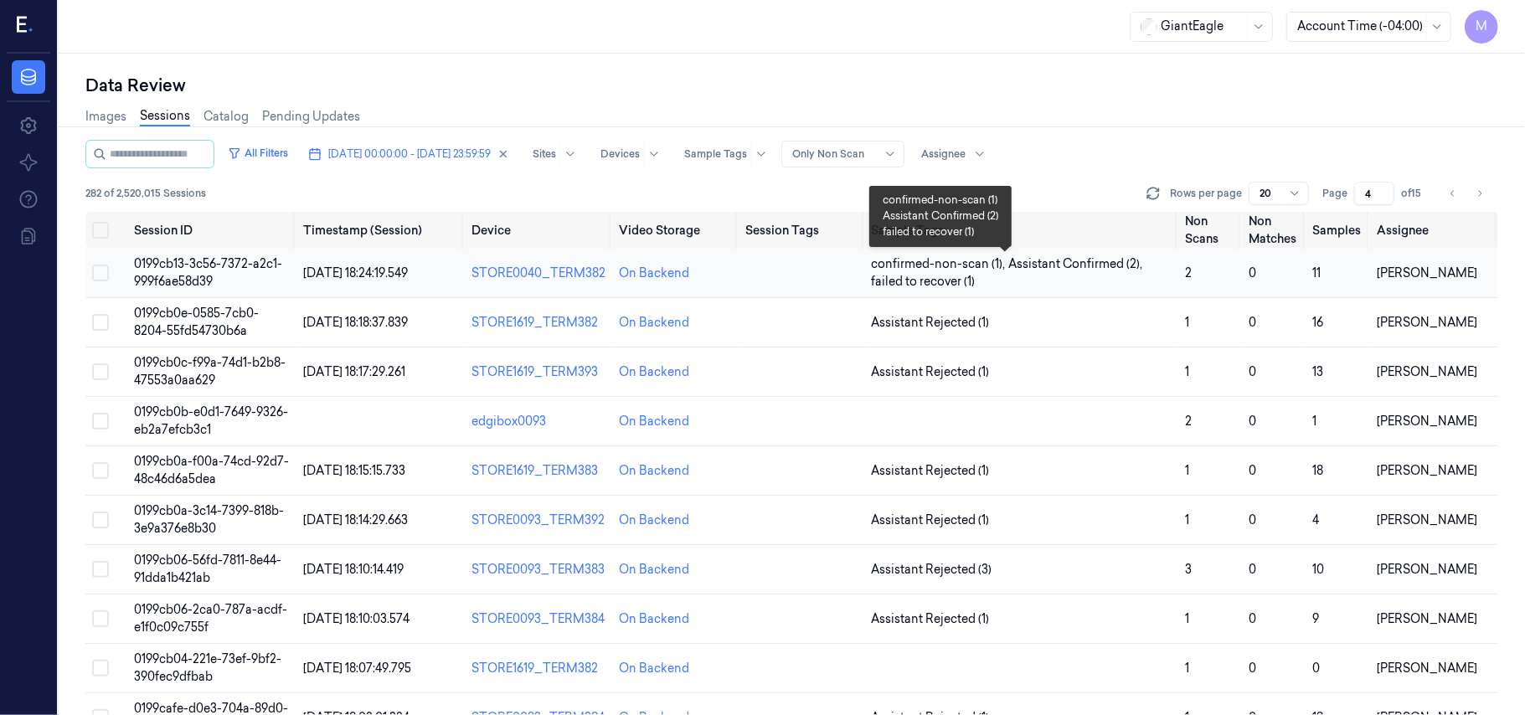
click at [1002, 275] on span "confirmed-non-scan (1) , Assistant Confirmed (2) , failed to recover (1)" at bounding box center [1022, 272] width 300 height 35
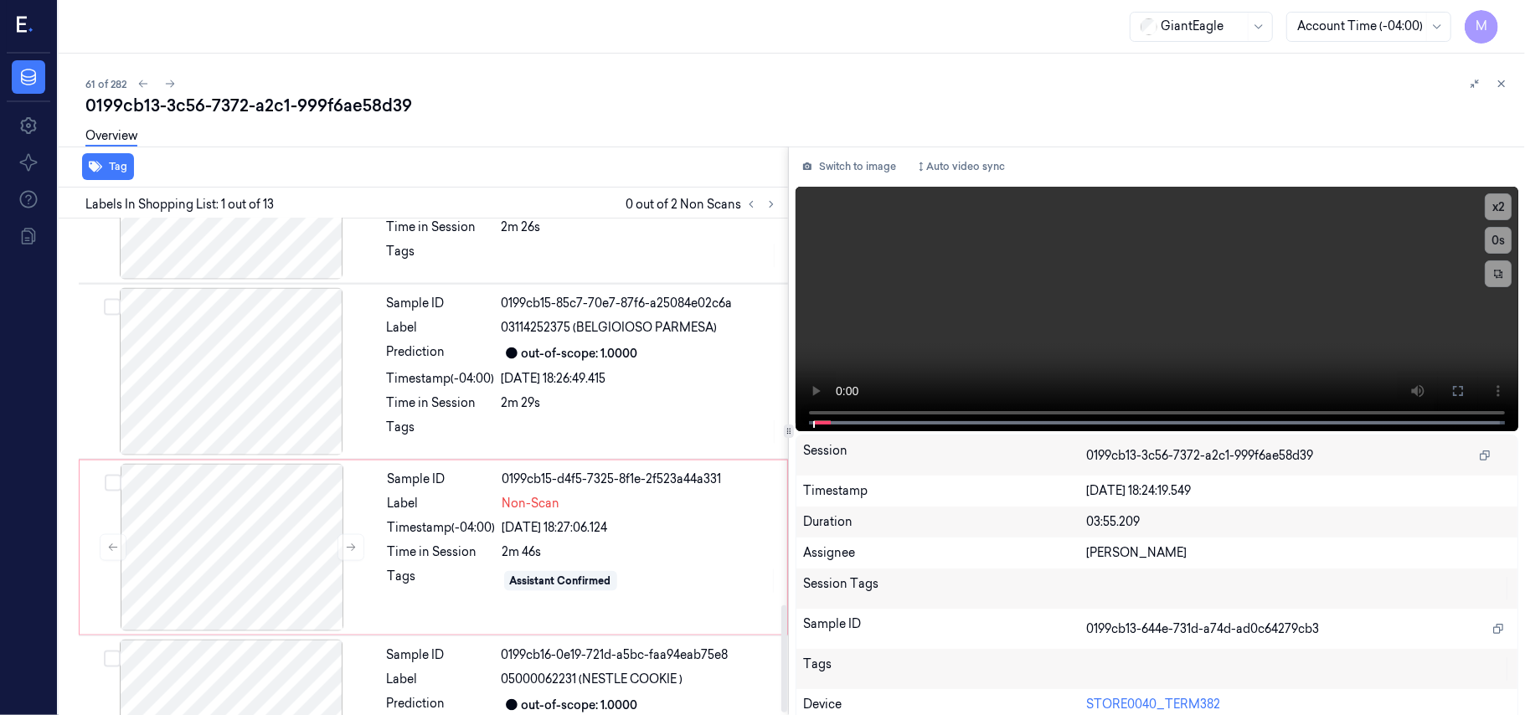
scroll to position [1801, 0]
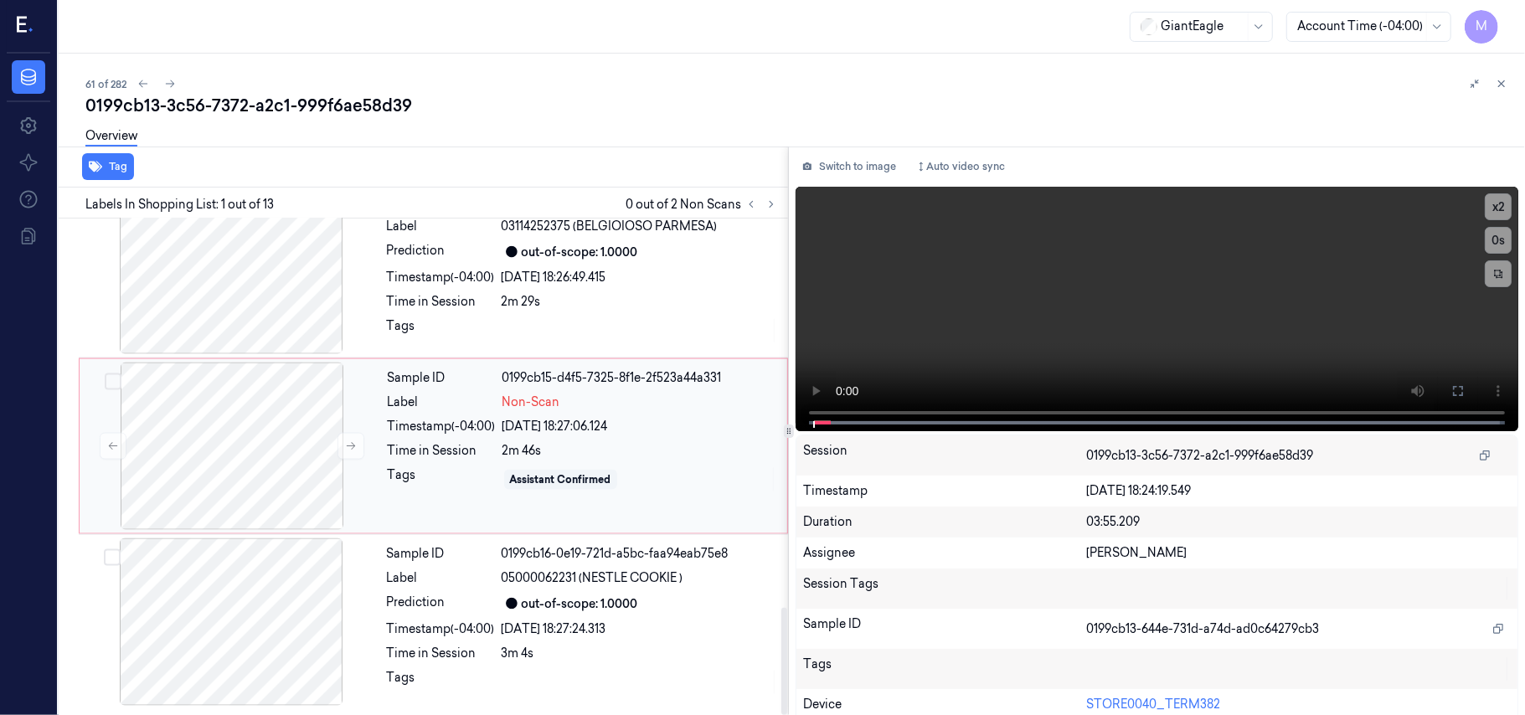
click at [598, 418] on div "[DATE] 18:27:06.124" at bounding box center [640, 427] width 275 height 18
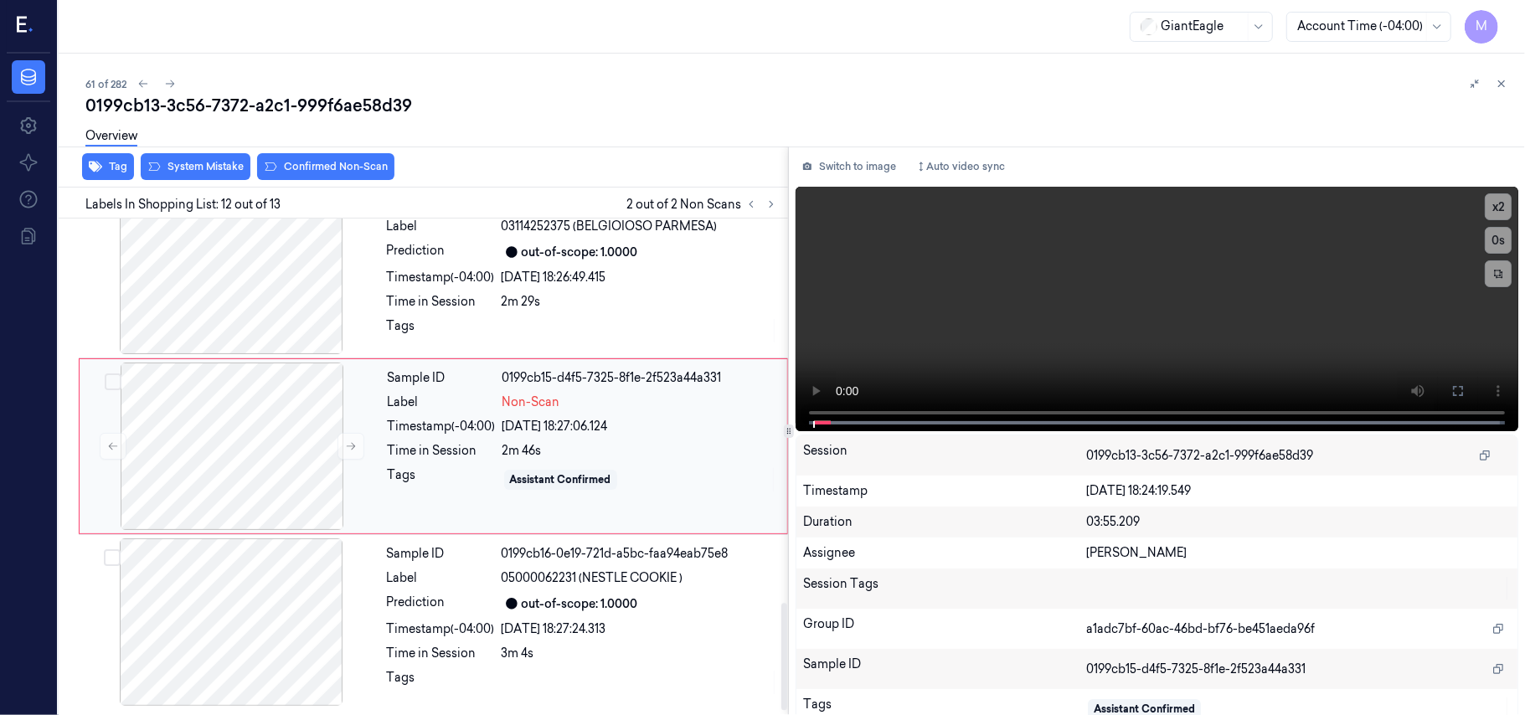
scroll to position [1779, 0]
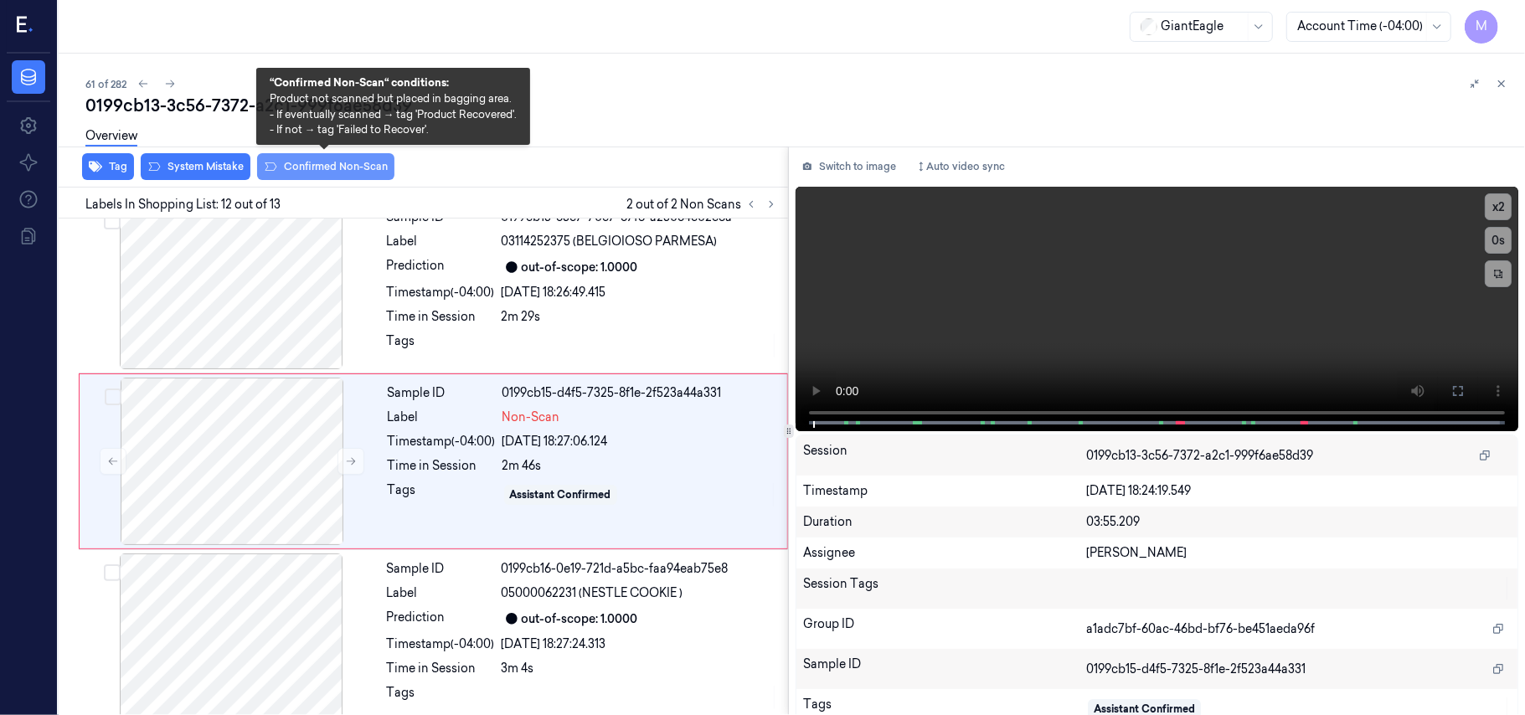
click at [322, 168] on button "Confirmed Non-Scan" at bounding box center [325, 166] width 137 height 27
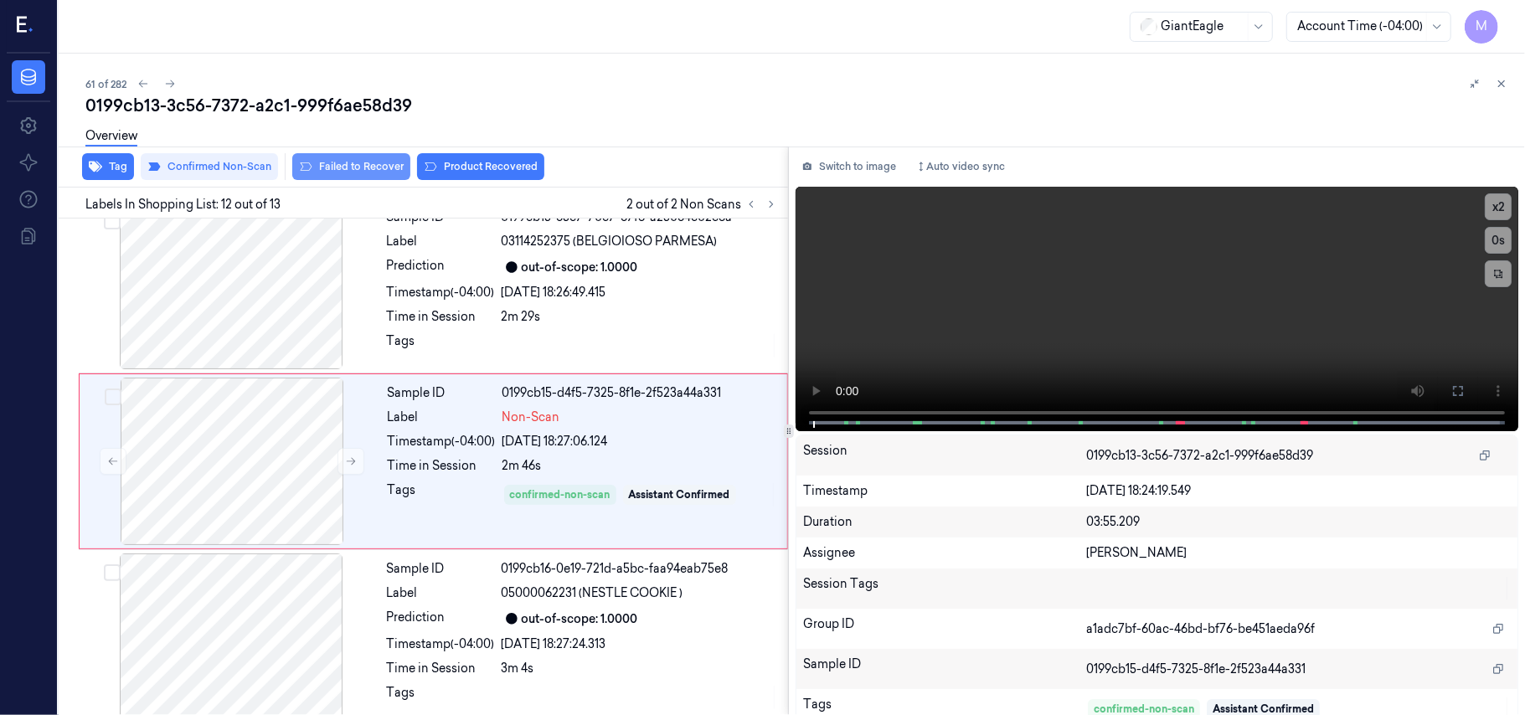
click at [358, 168] on button "Failed to Recover" at bounding box center [351, 166] width 118 height 27
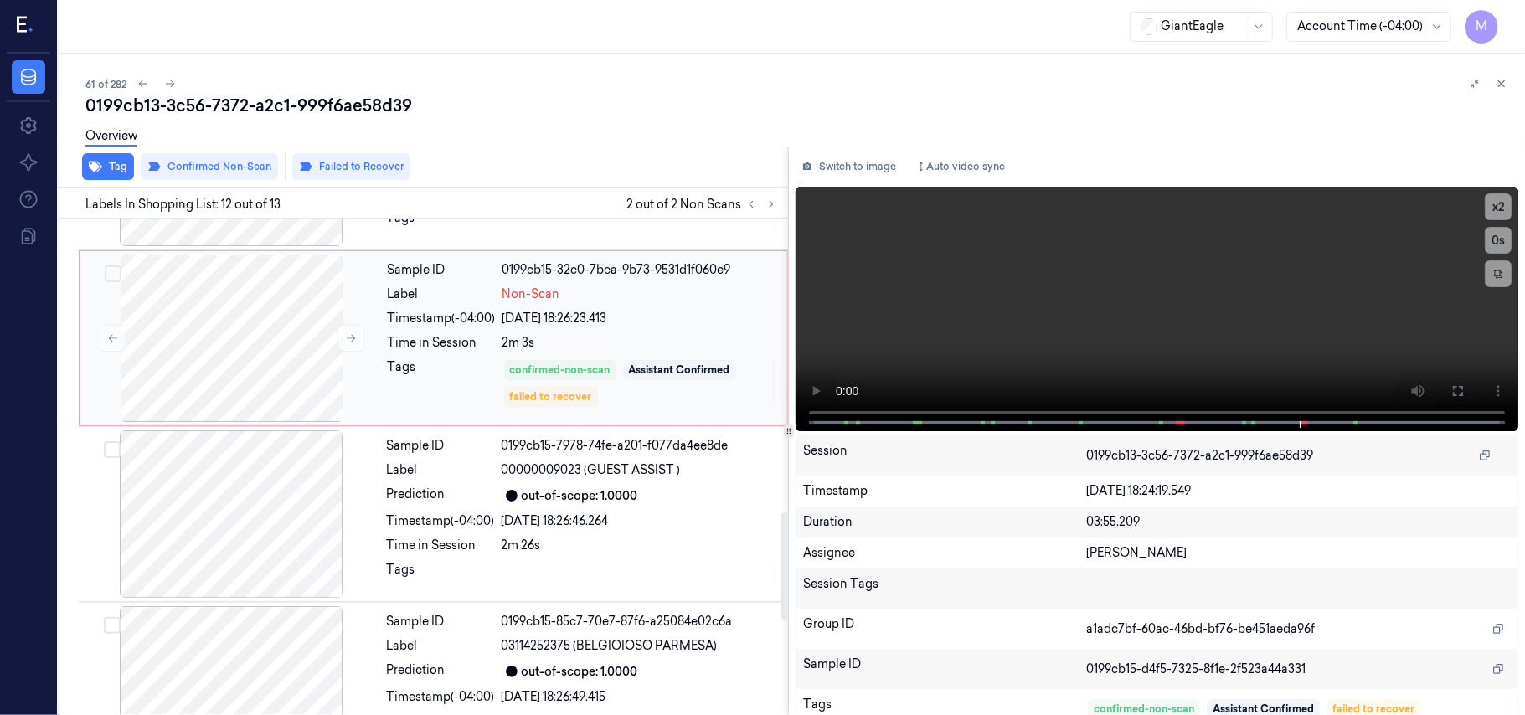
scroll to position [1332, 0]
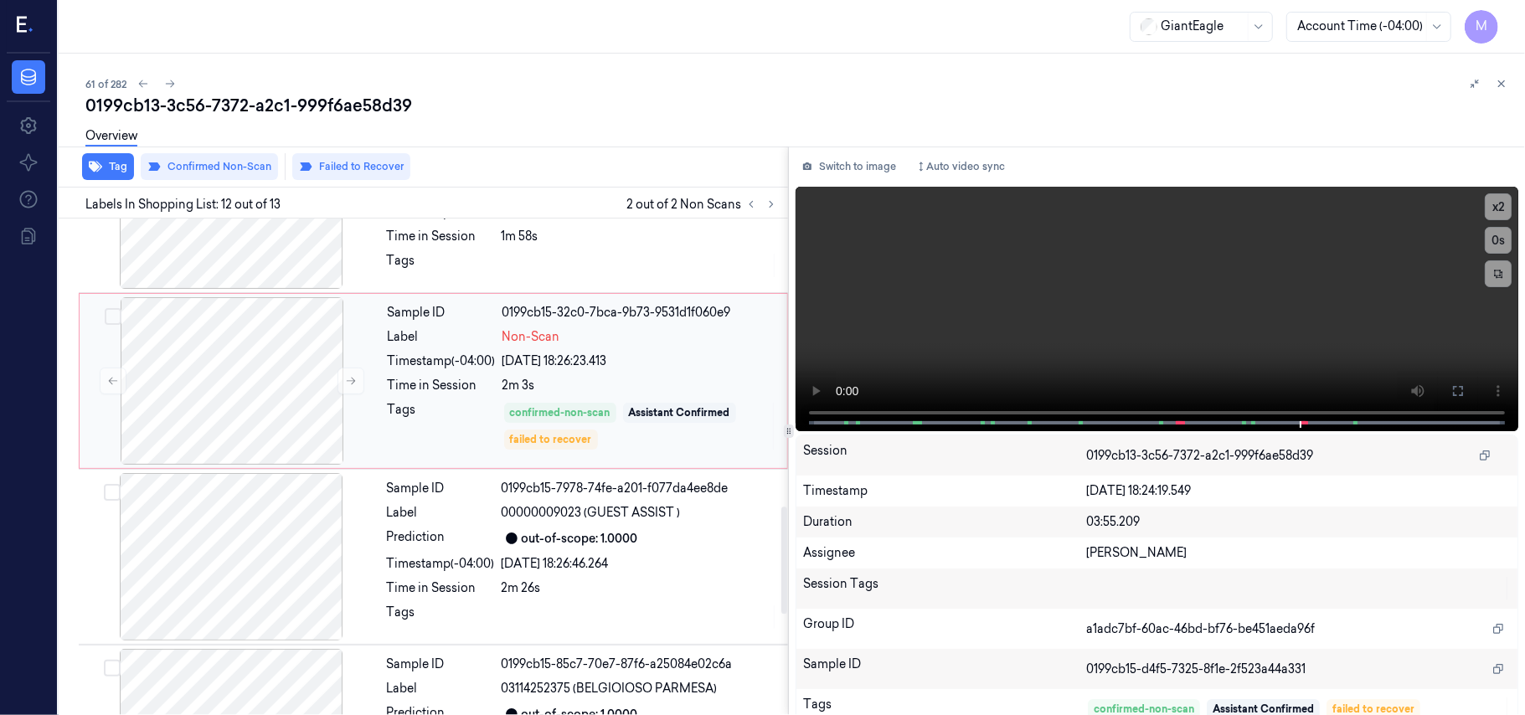
click at [626, 389] on div "2m 3s" at bounding box center [640, 386] width 275 height 18
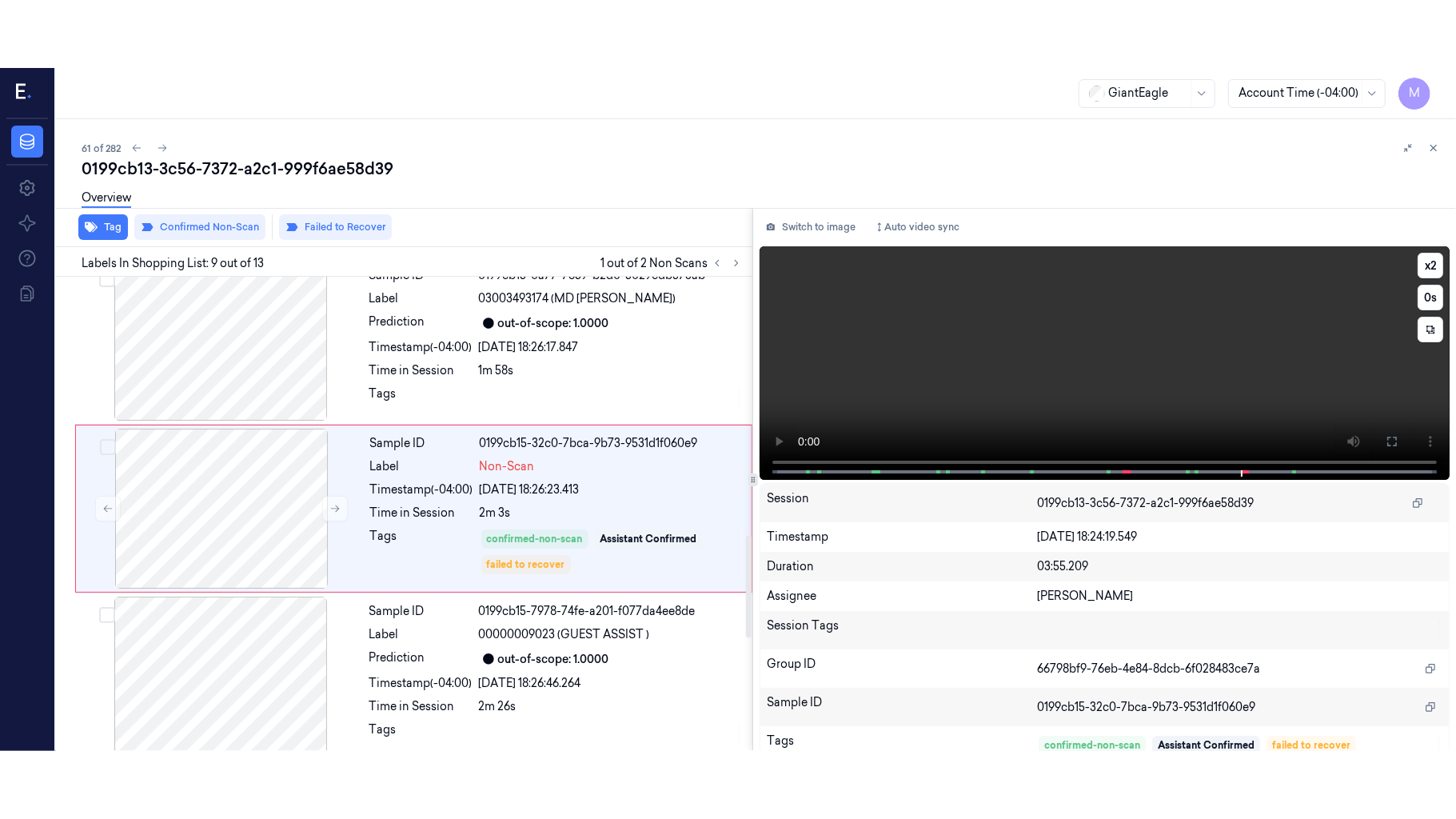
scroll to position [1193, 0]
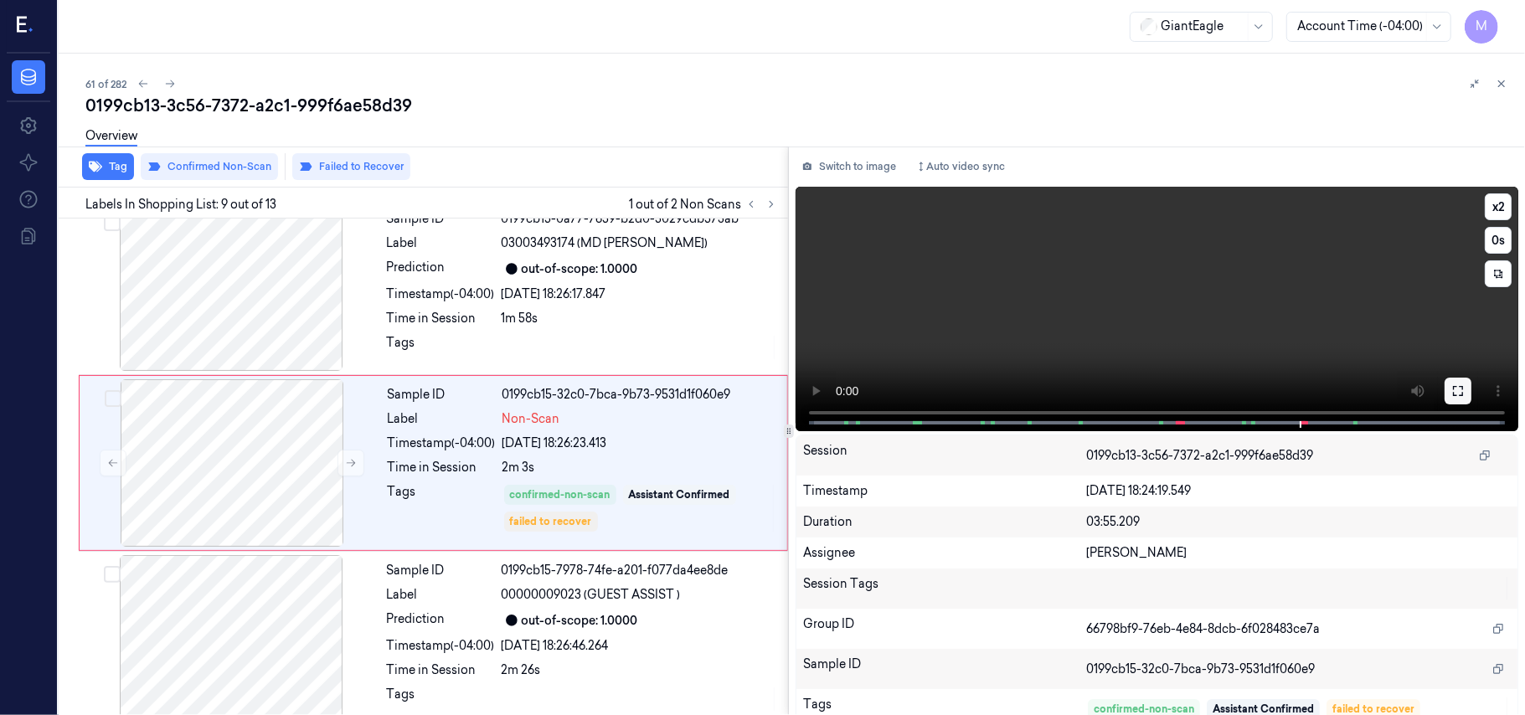
click at [1445, 389] on button at bounding box center [1458, 391] width 27 height 27
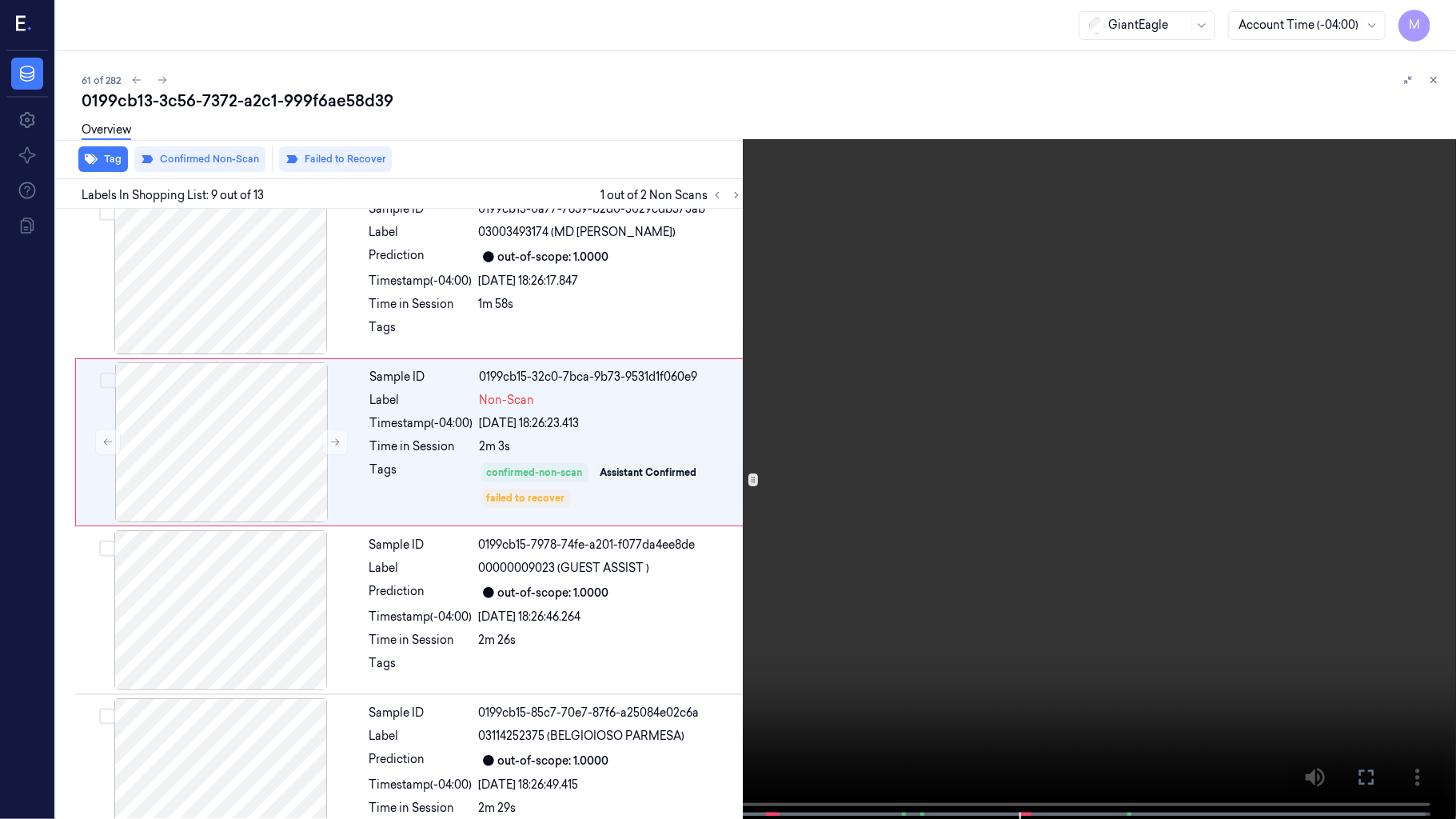
click at [1046, 421] on video at bounding box center [728, 410] width 1456 height 822
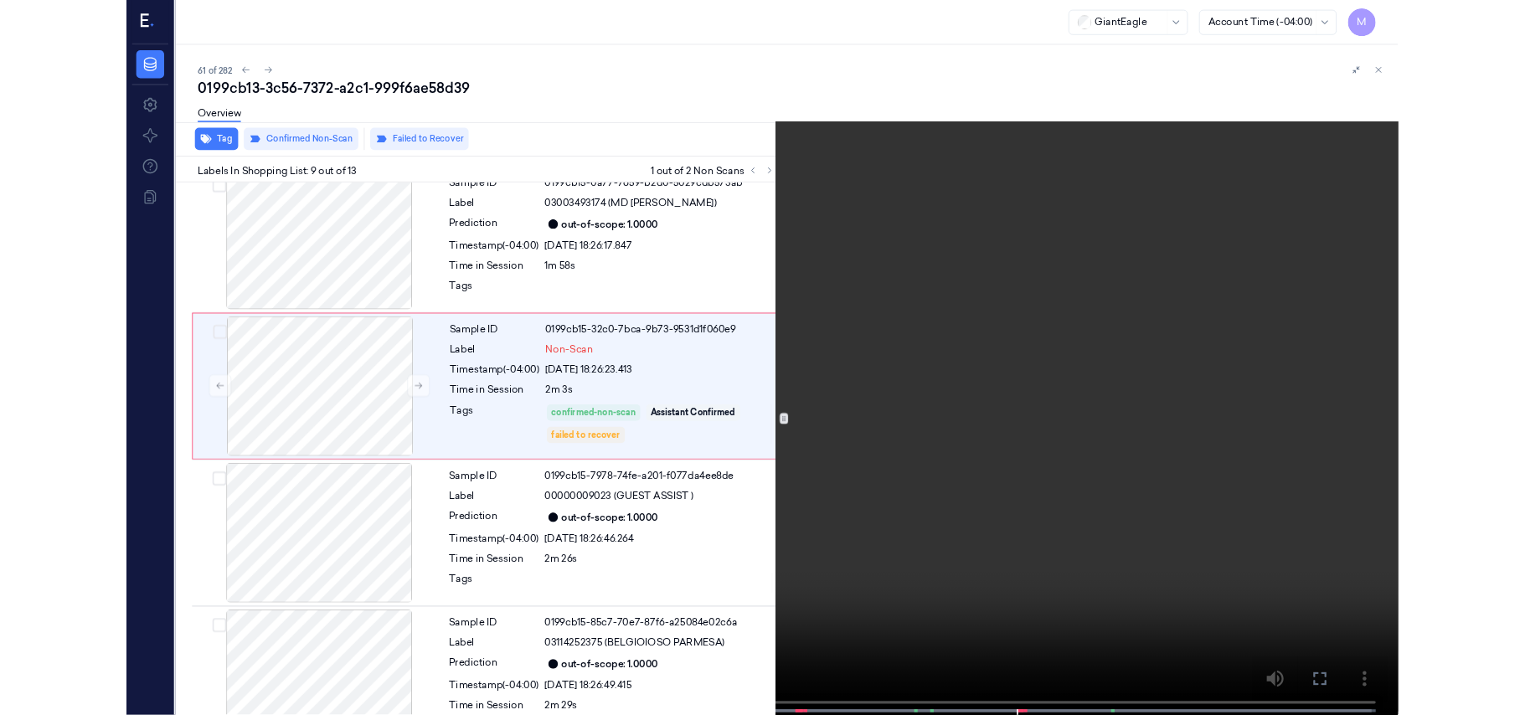
scroll to position [1179, 0]
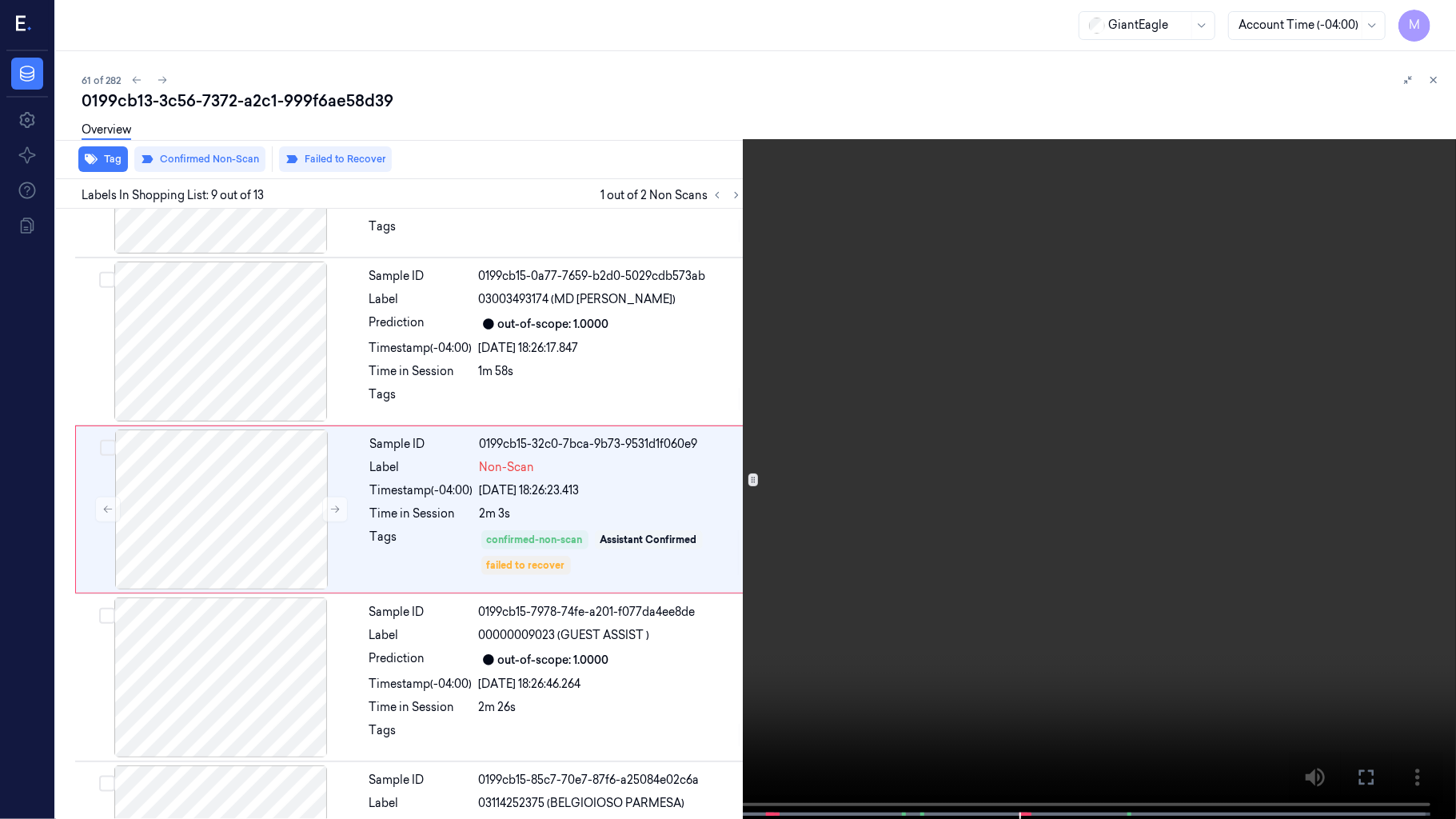
click at [1046, 421] on video at bounding box center [728, 410] width 1456 height 822
click at [822, 455] on video at bounding box center [728, 410] width 1456 height 822
click at [663, 519] on video at bounding box center [728, 410] width 1456 height 822
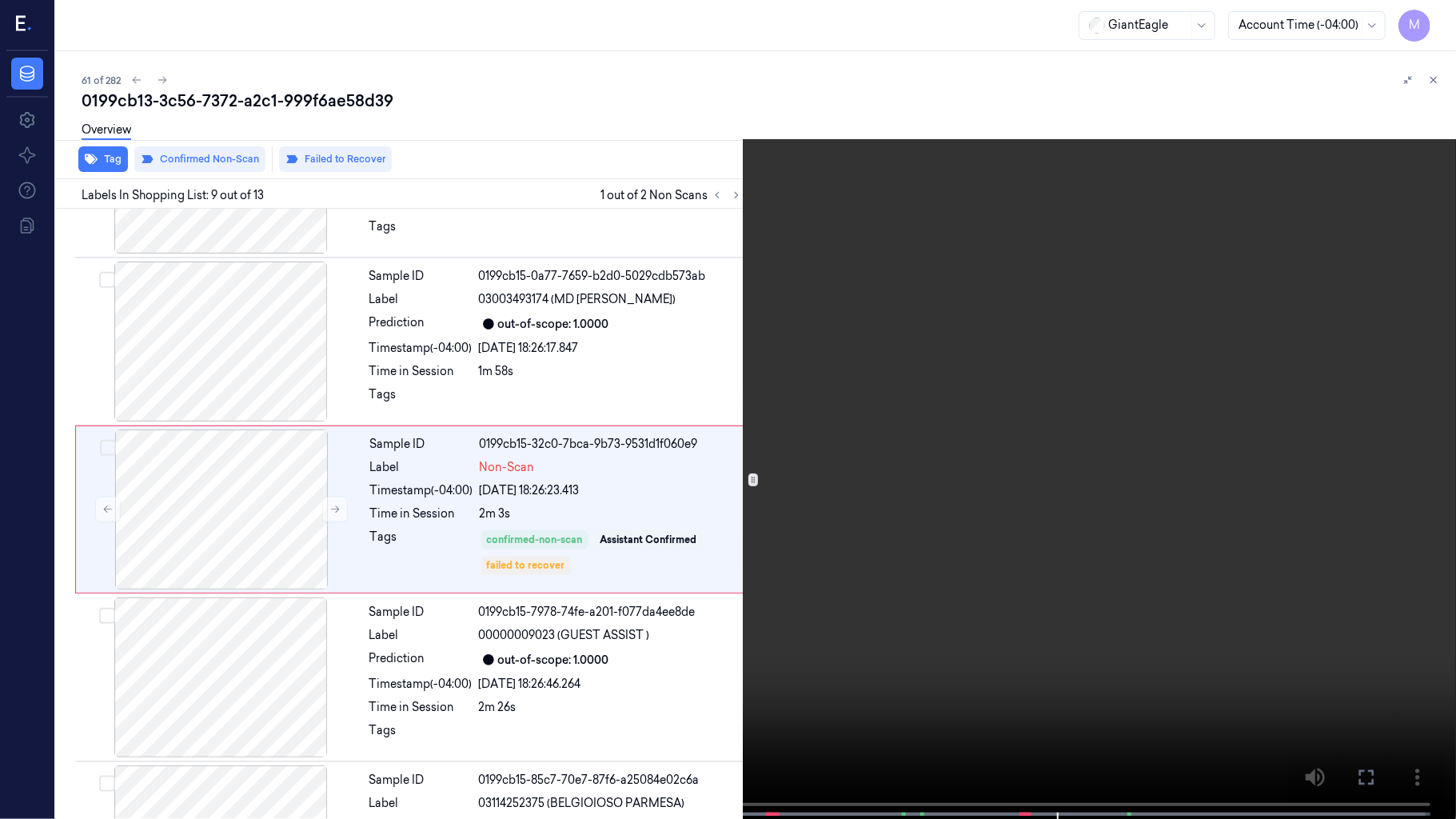
click at [823, 609] on video at bounding box center [728, 410] width 1456 height 822
click at [771, 682] on span at bounding box center [772, 813] width 3 height 8
click at [974, 538] on video at bounding box center [728, 410] width 1456 height 822
click at [1249, 682] on video at bounding box center [728, 410] width 1456 height 822
click at [0, 0] on icon at bounding box center [0, 0] width 0 height 0
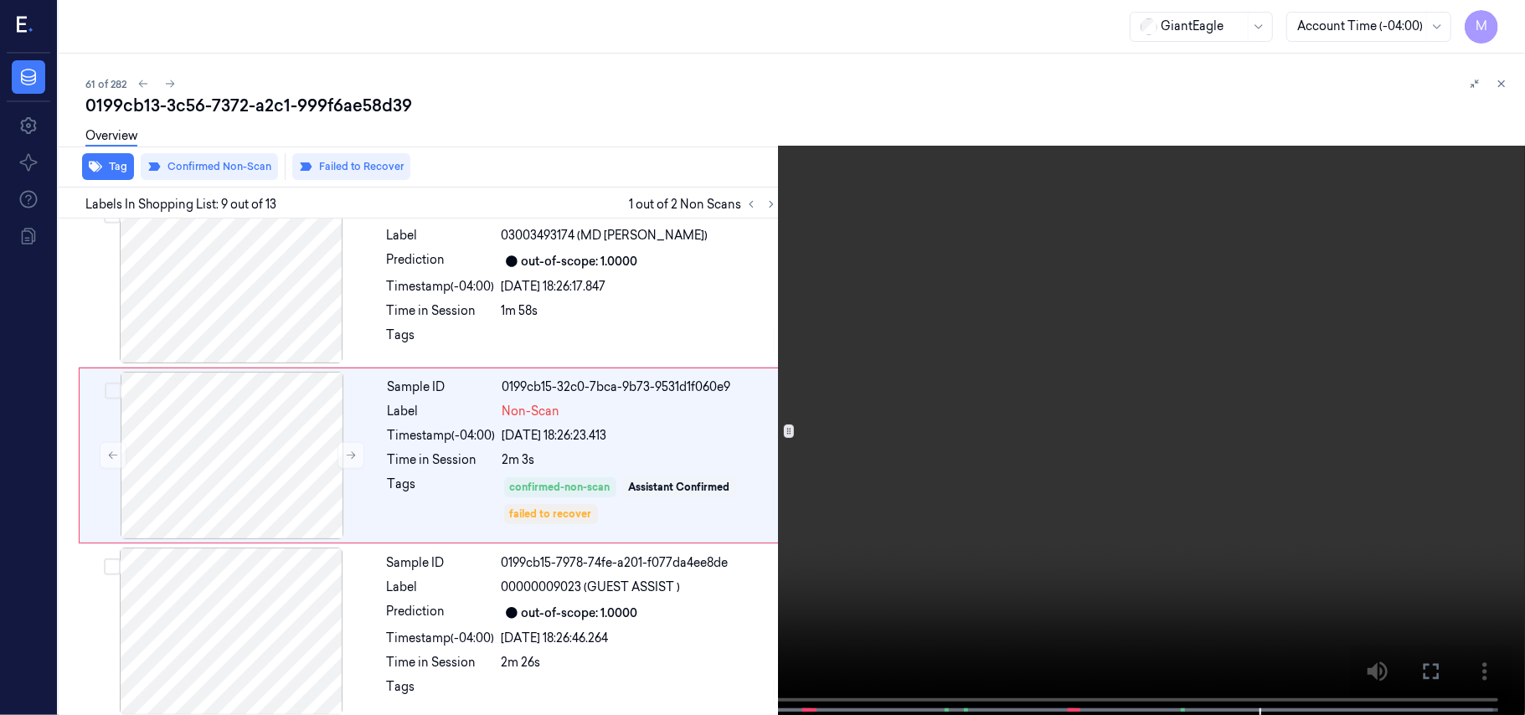
scroll to position [1250, 0]
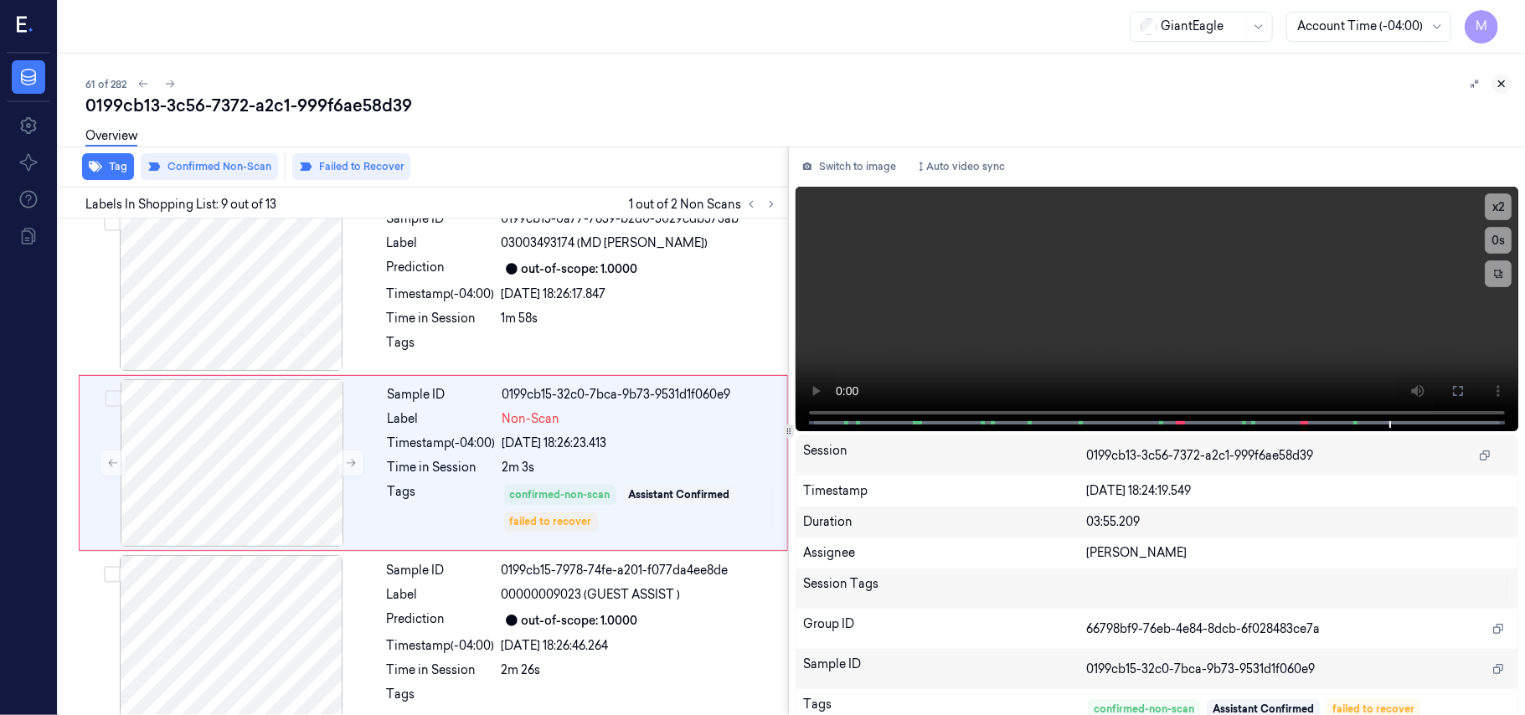
click at [1499, 84] on icon at bounding box center [1502, 84] width 12 height 12
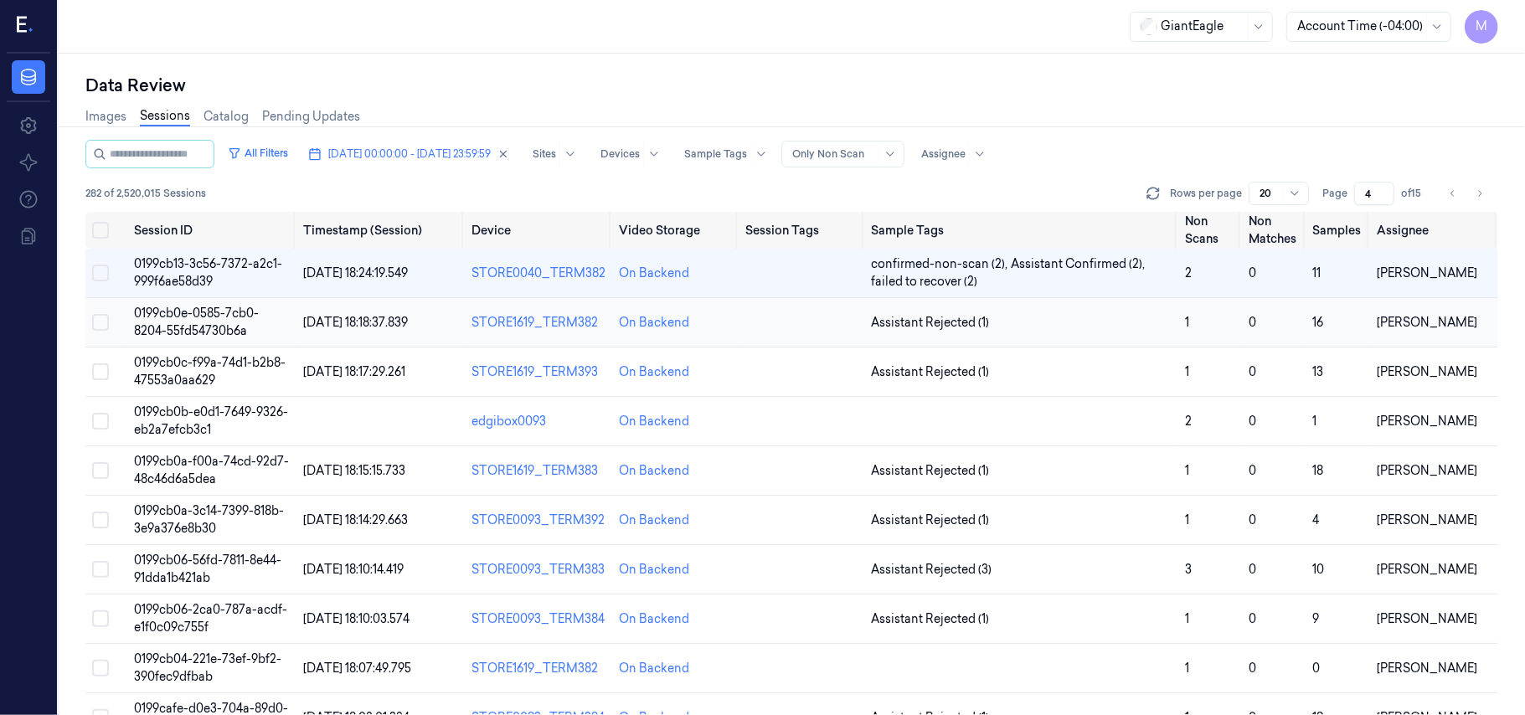
click at [198, 319] on span "0199cb0e-0585-7cb0-8204-55fd54730b6a" at bounding box center [196, 322] width 125 height 33
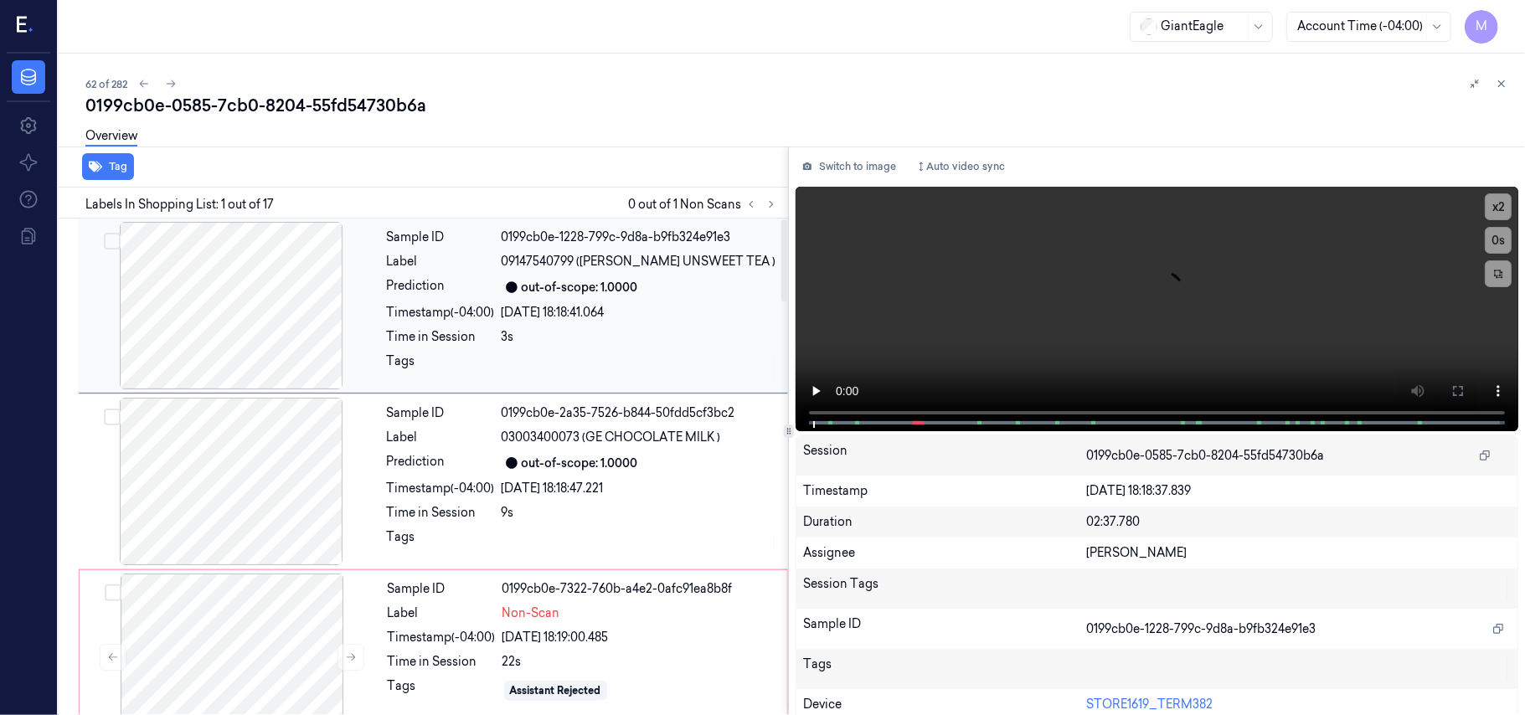
scroll to position [111, 0]
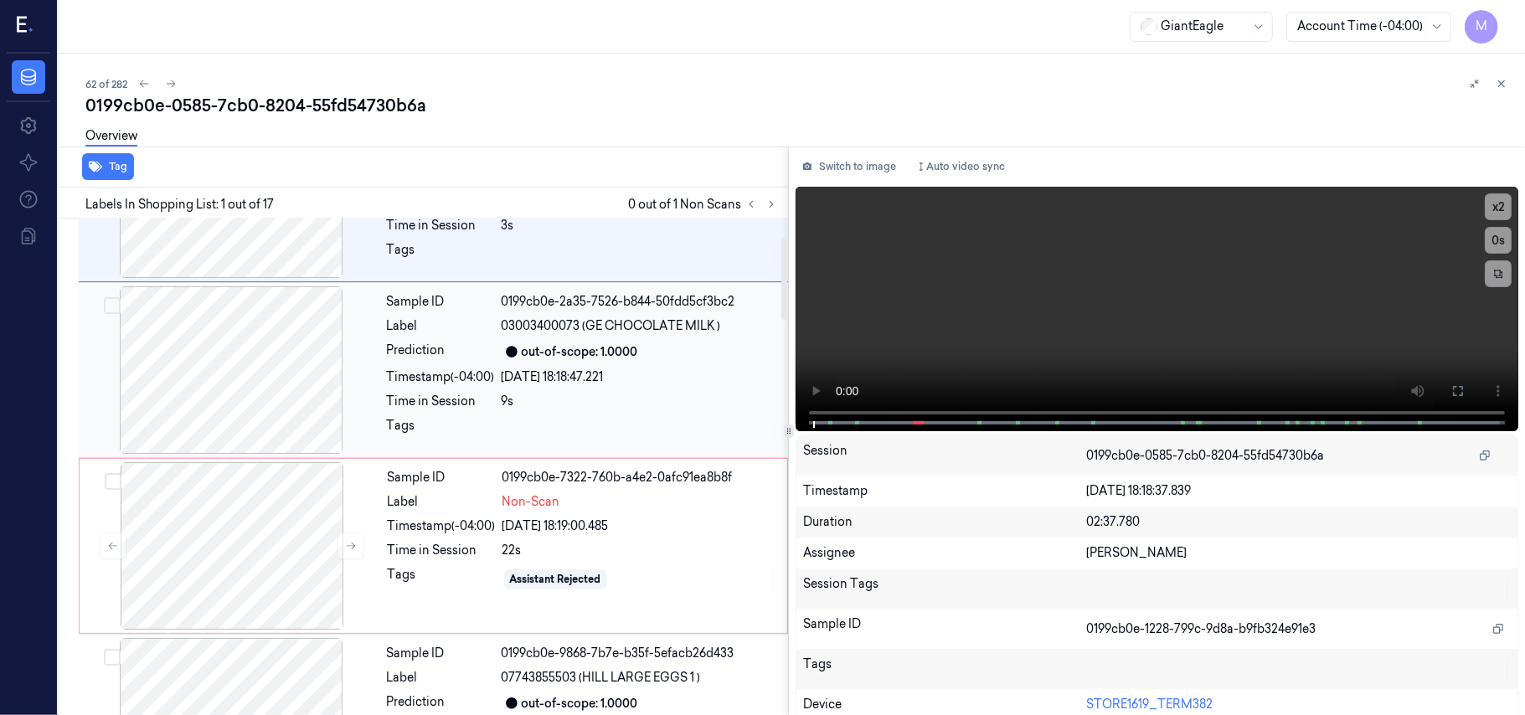
click at [624, 356] on div "out-of-scope: 1.0000" at bounding box center [580, 352] width 116 height 18
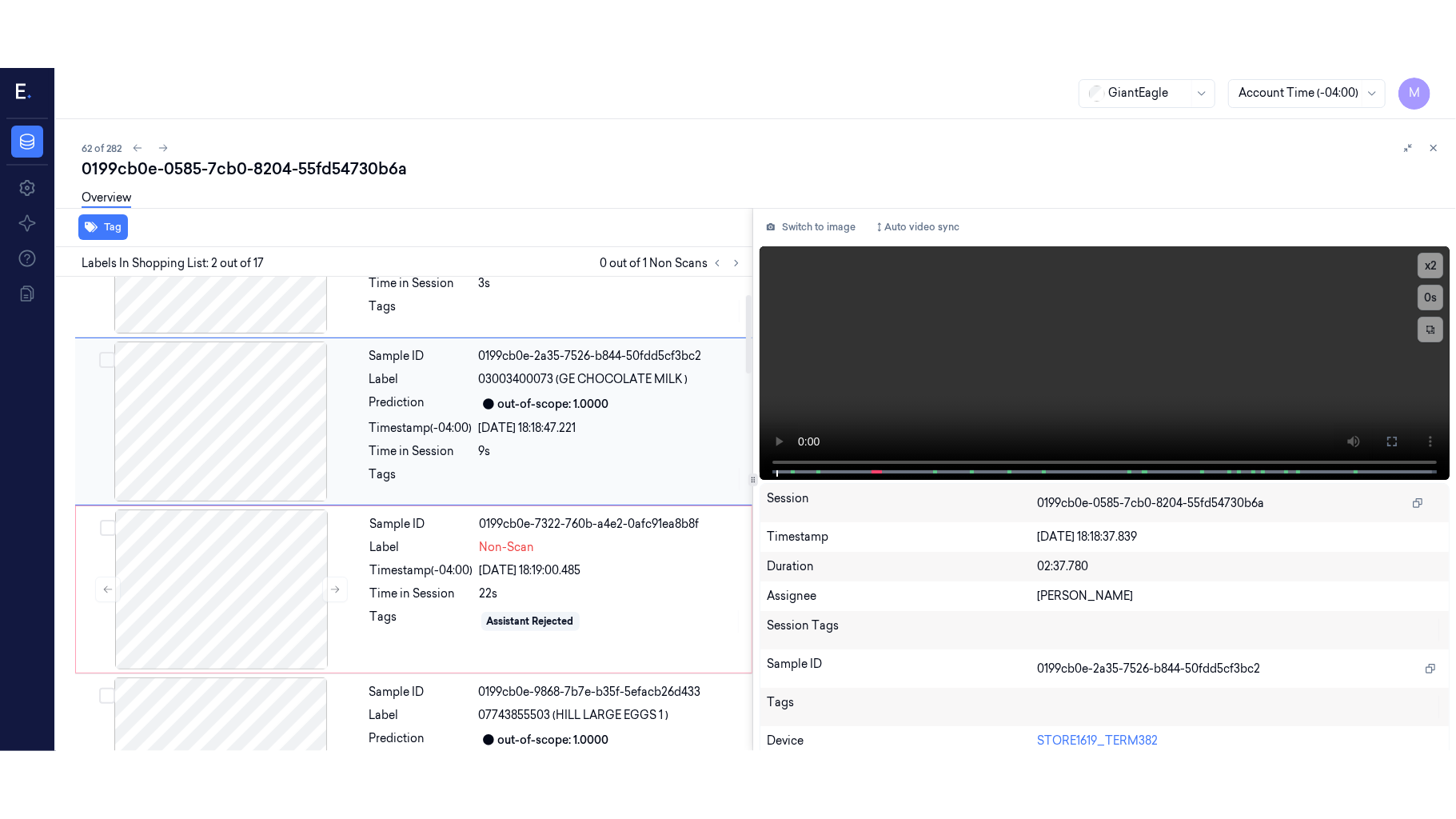
scroll to position [13, 0]
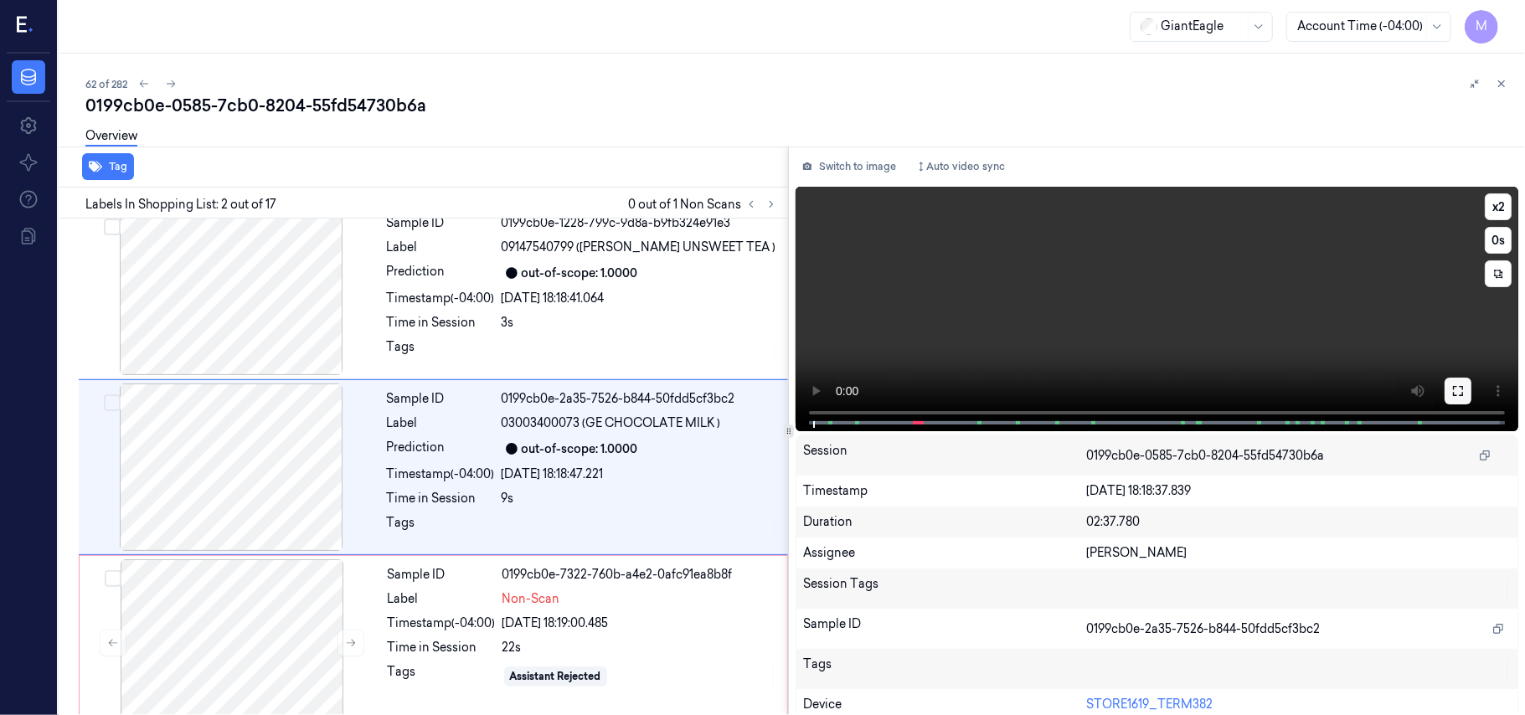
click at [1459, 393] on button at bounding box center [1458, 391] width 27 height 27
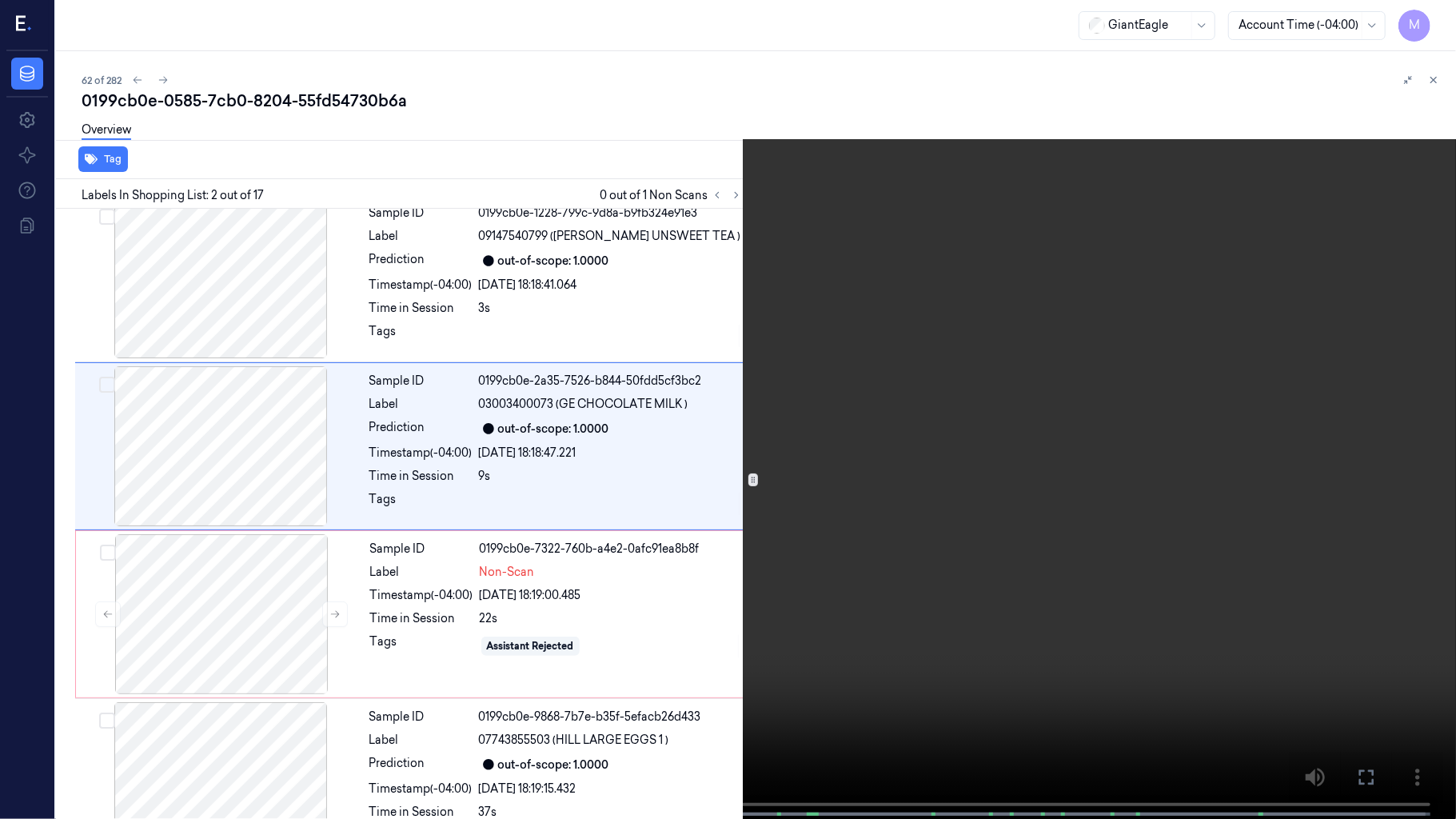
click at [894, 414] on video at bounding box center [728, 410] width 1456 height 822
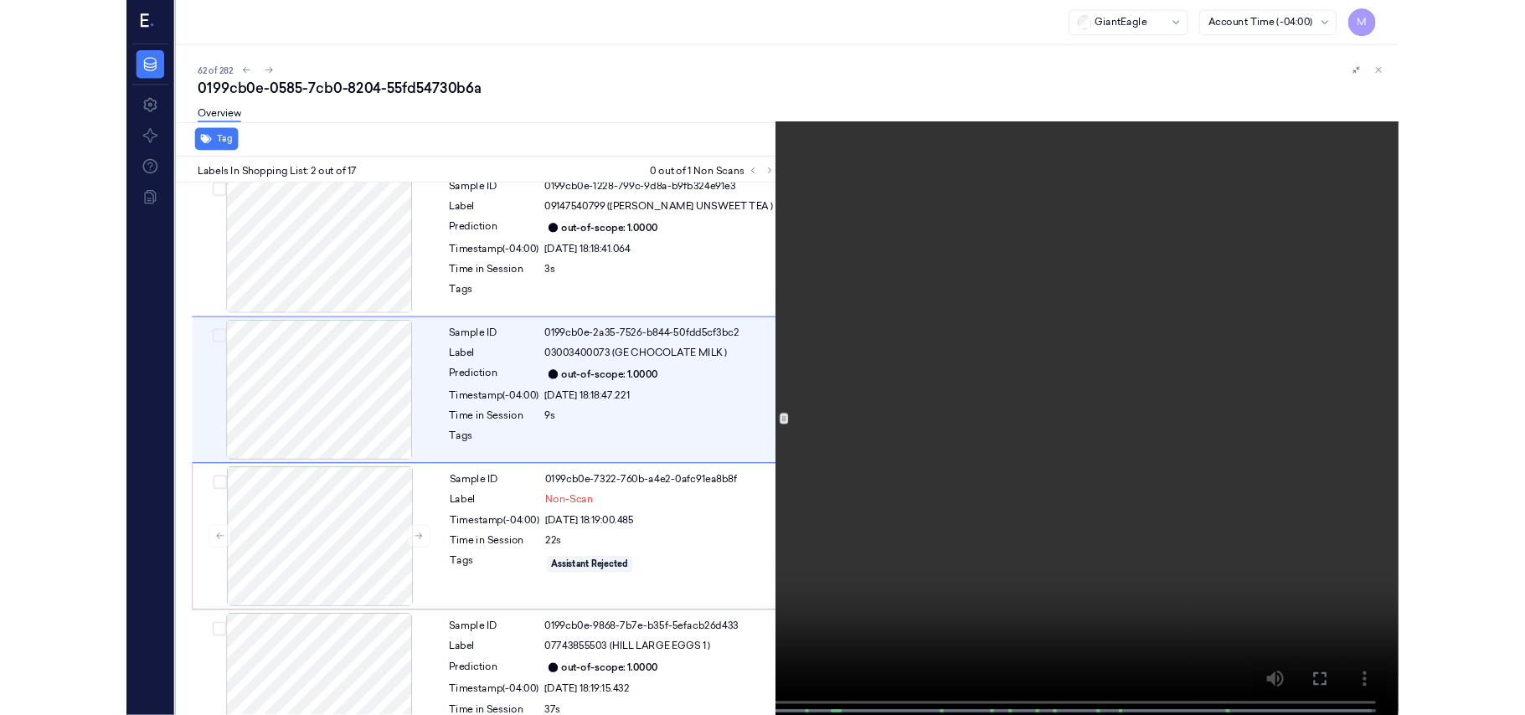
scroll to position [0, 0]
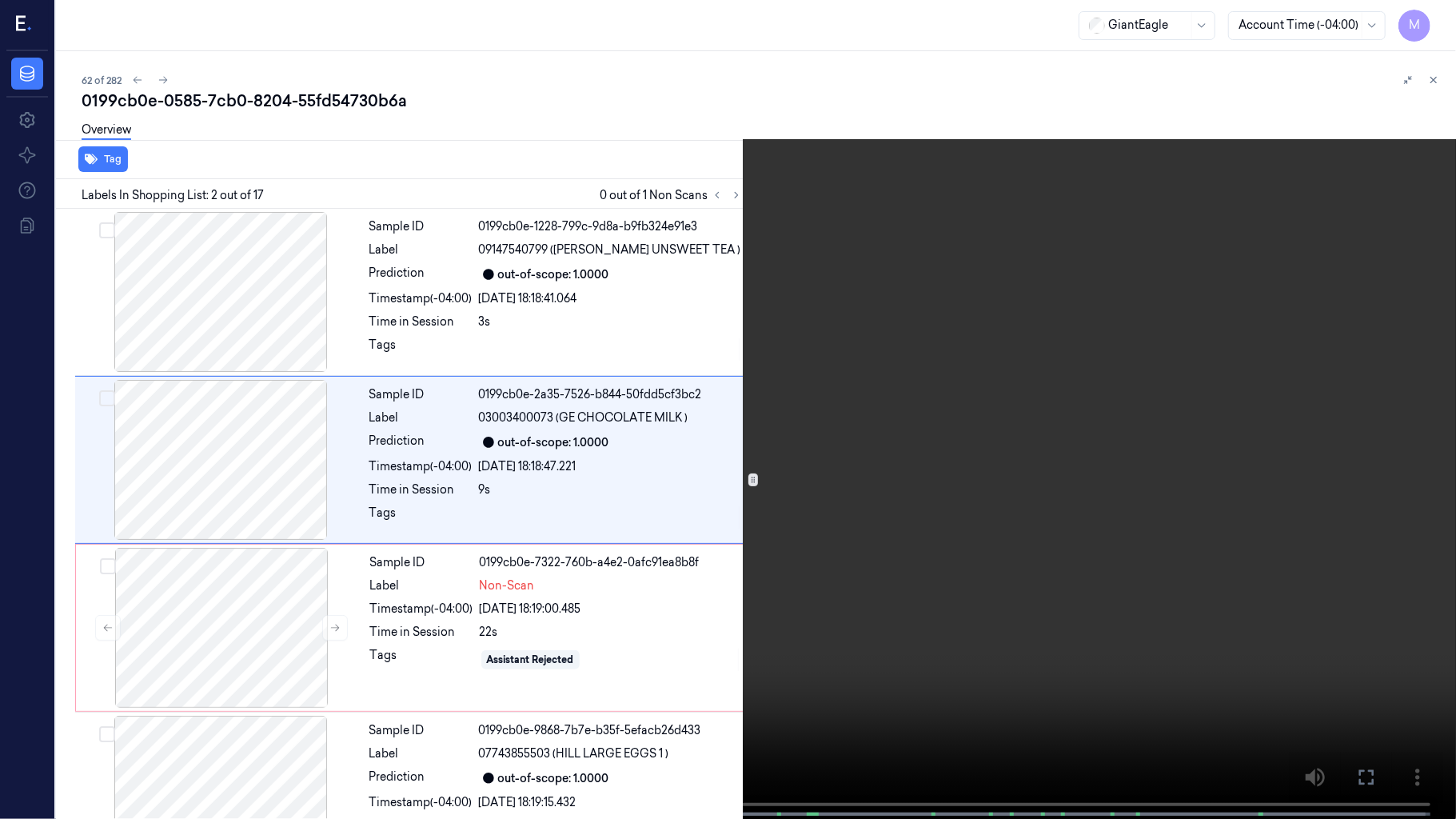
click at [891, 458] on video at bounding box center [728, 410] width 1456 height 822
click at [1031, 386] on video at bounding box center [728, 410] width 1456 height 822
click at [804, 569] on video at bounding box center [728, 410] width 1456 height 822
click at [0, 0] on icon at bounding box center [0, 0] width 0 height 0
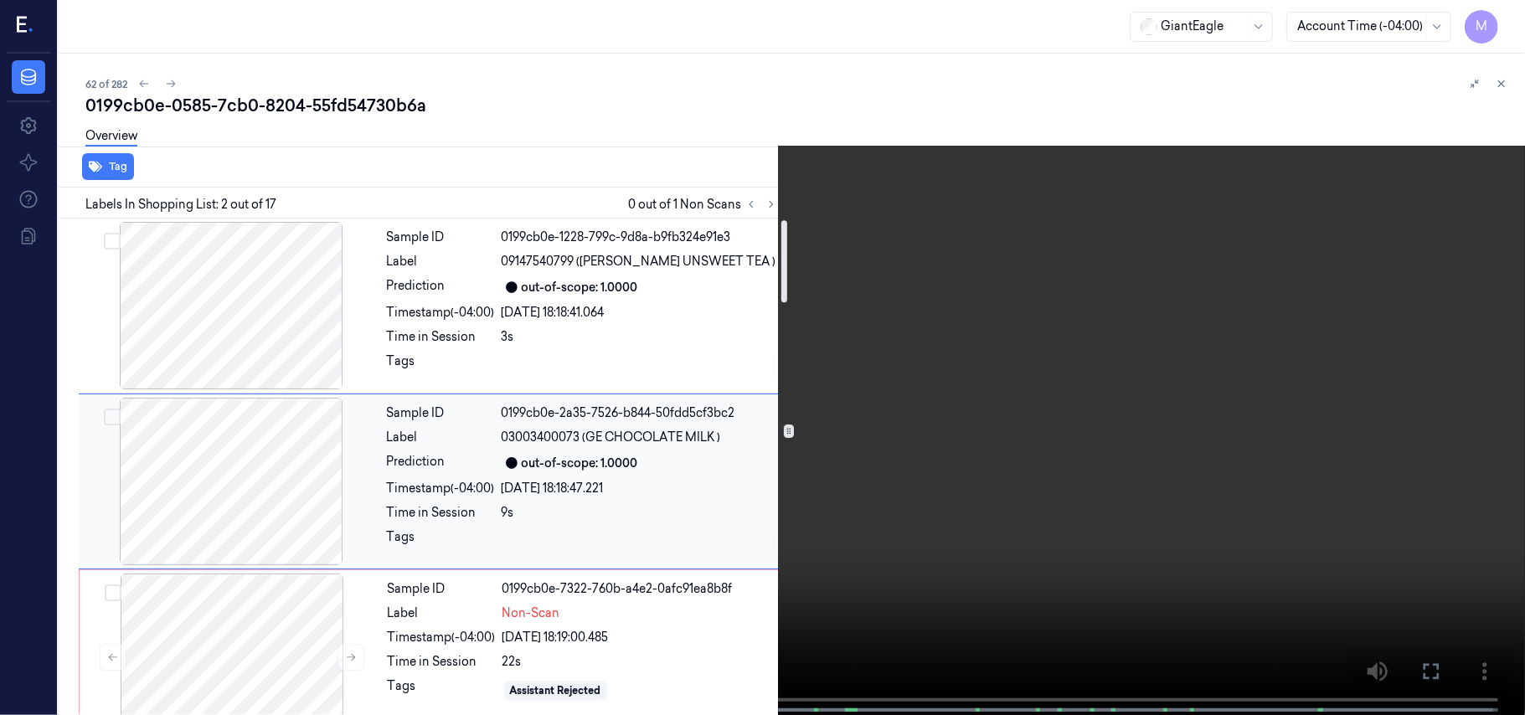
scroll to position [111, 0]
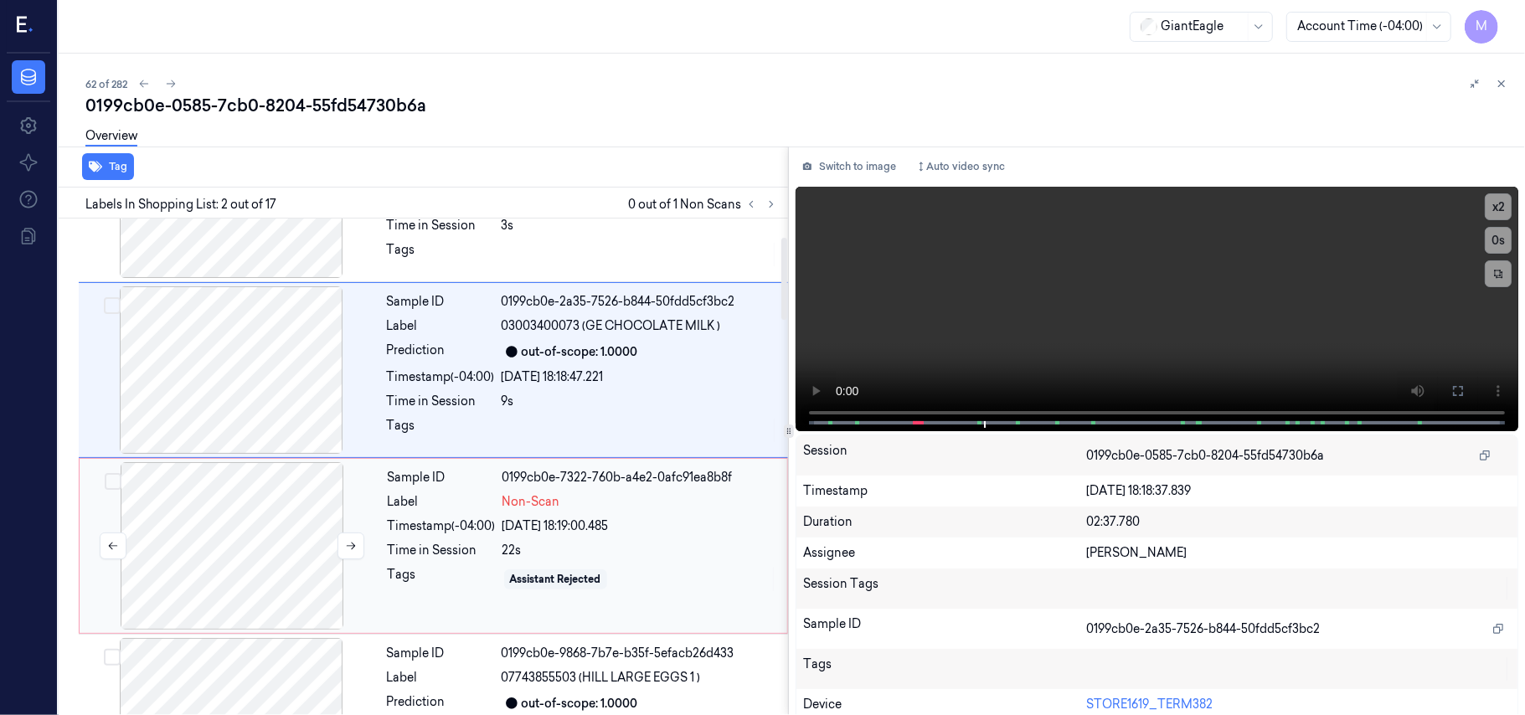
click at [275, 516] on div at bounding box center [232, 546] width 298 height 168
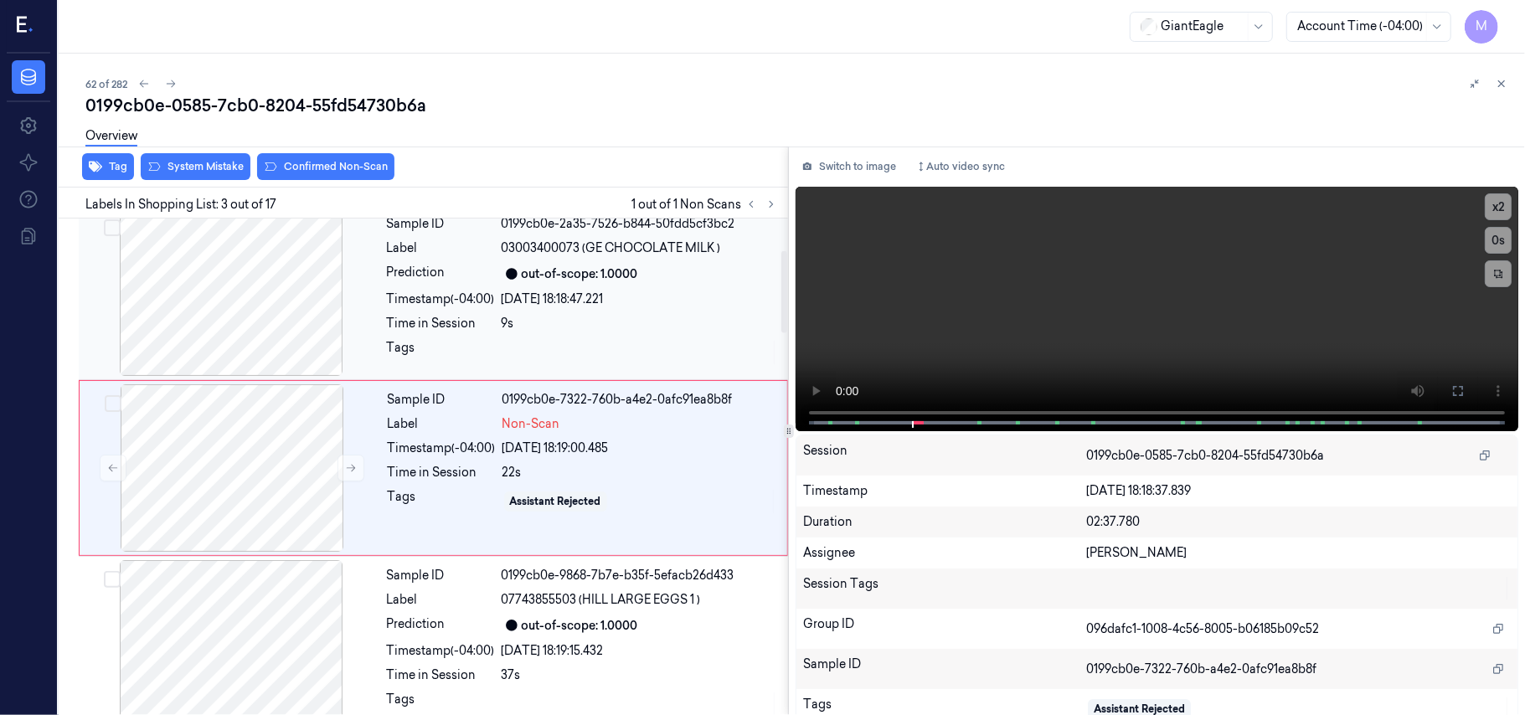
scroll to position [191, 0]
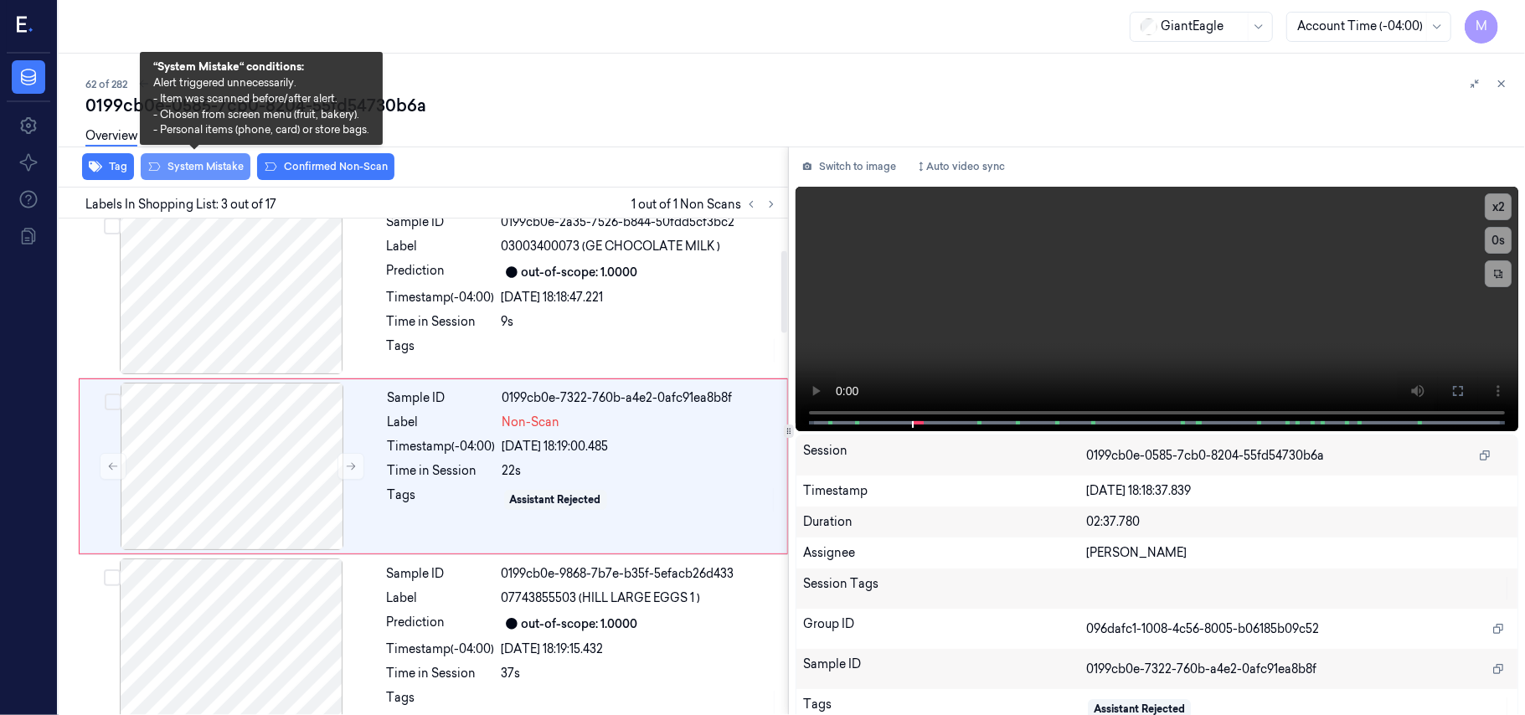
click at [199, 168] on button "System Mistake" at bounding box center [196, 166] width 110 height 27
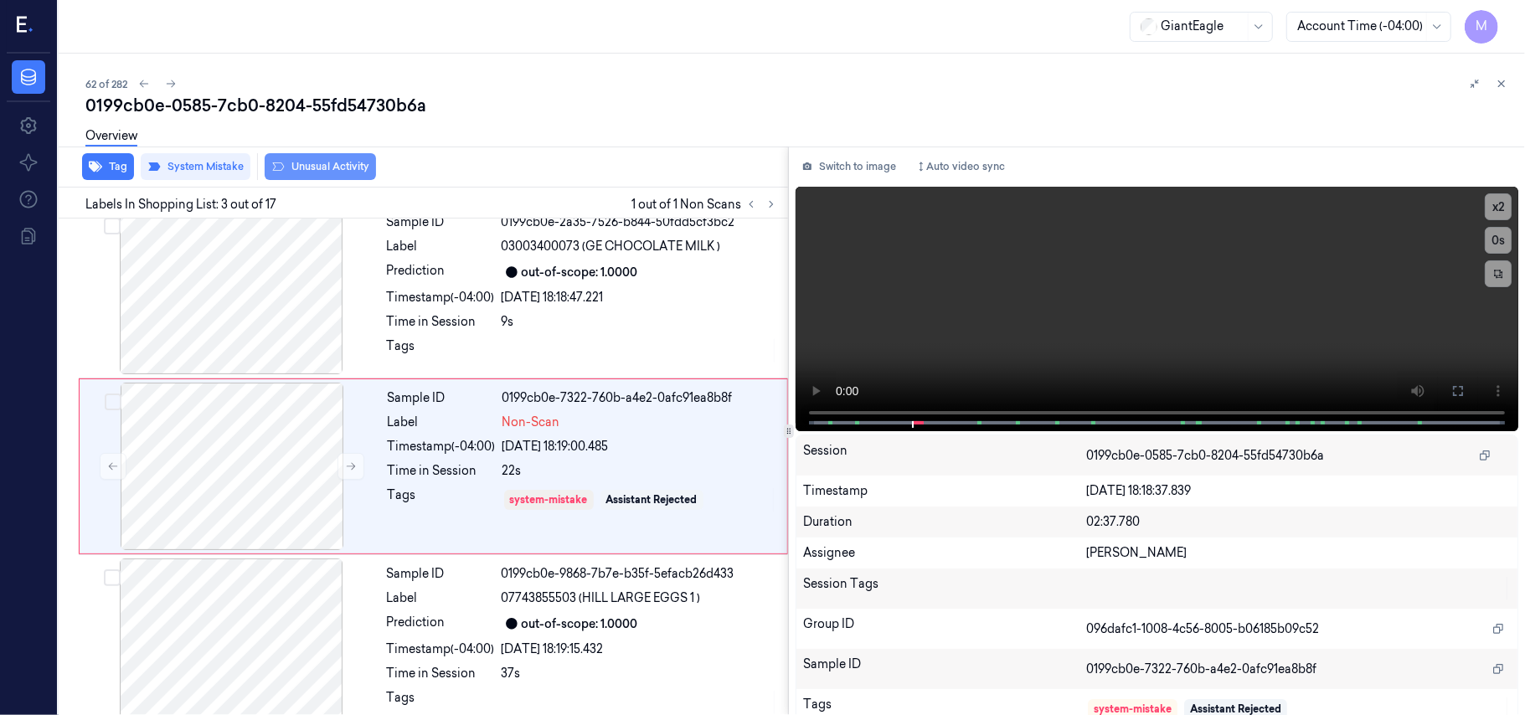
click at [336, 165] on button "Unusual Activity" at bounding box center [320, 166] width 111 height 27
click at [118, 174] on button "Tag" at bounding box center [108, 166] width 52 height 27
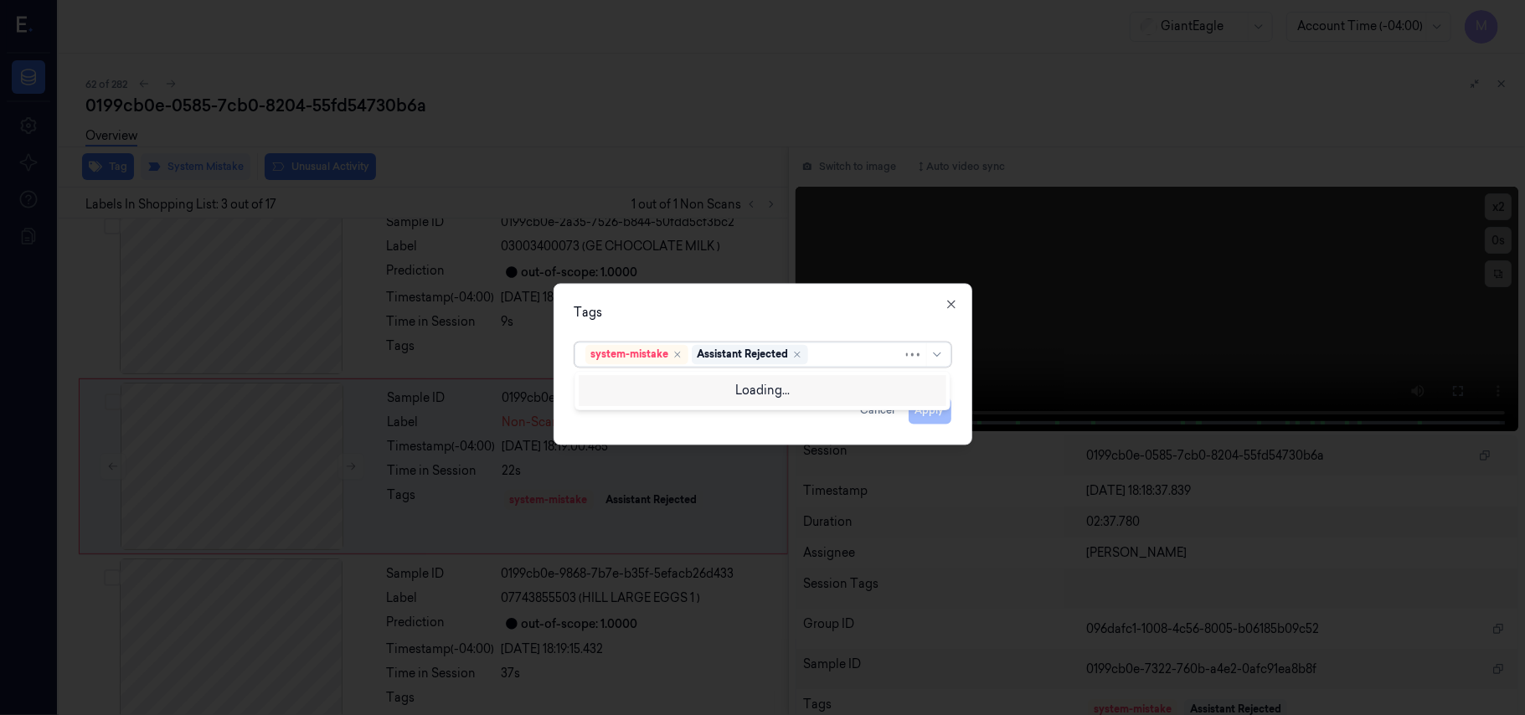
click at [828, 356] on div at bounding box center [857, 355] width 91 height 18
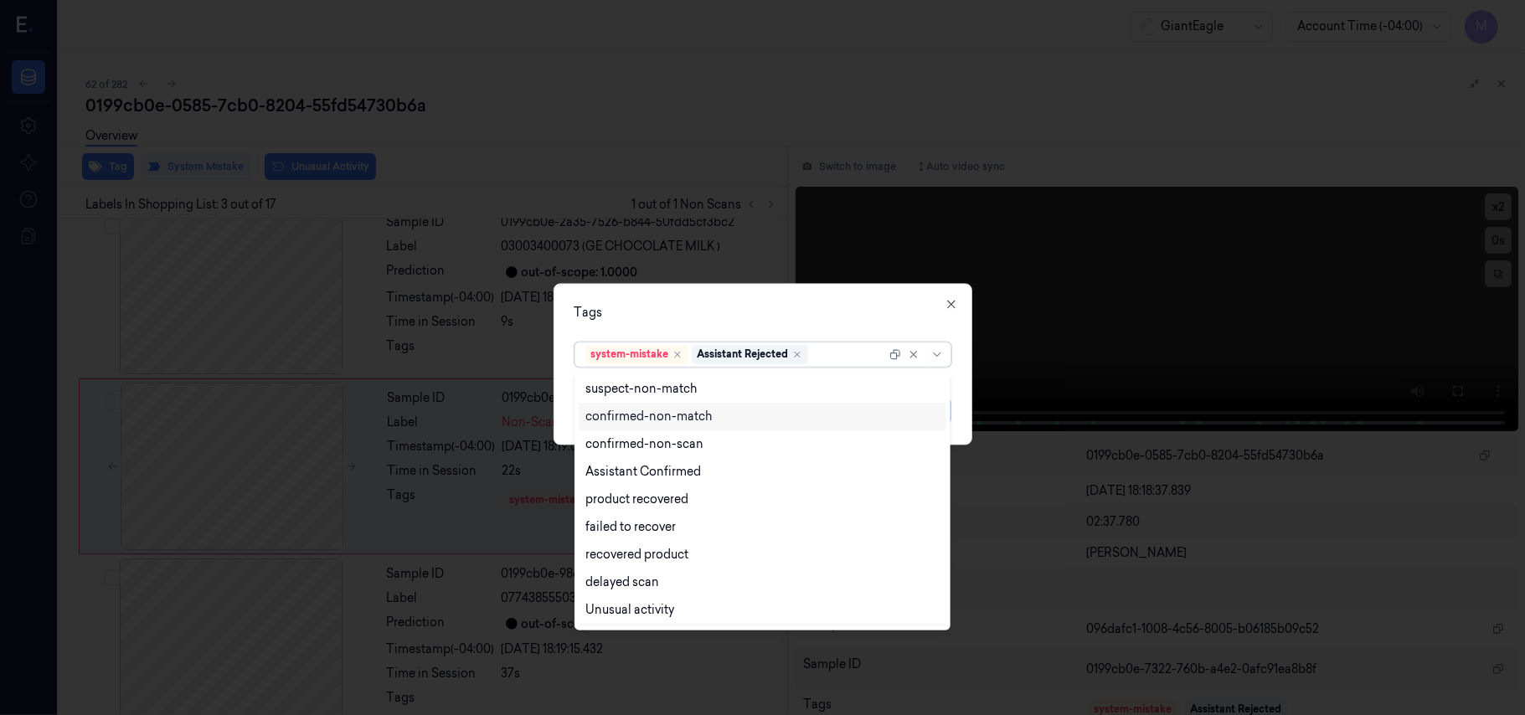
scroll to position [136, 0]
click at [627, 583] on div "Bag" at bounding box center [762, 585] width 354 height 18
click at [782, 312] on div "Tags" at bounding box center [763, 314] width 377 height 18
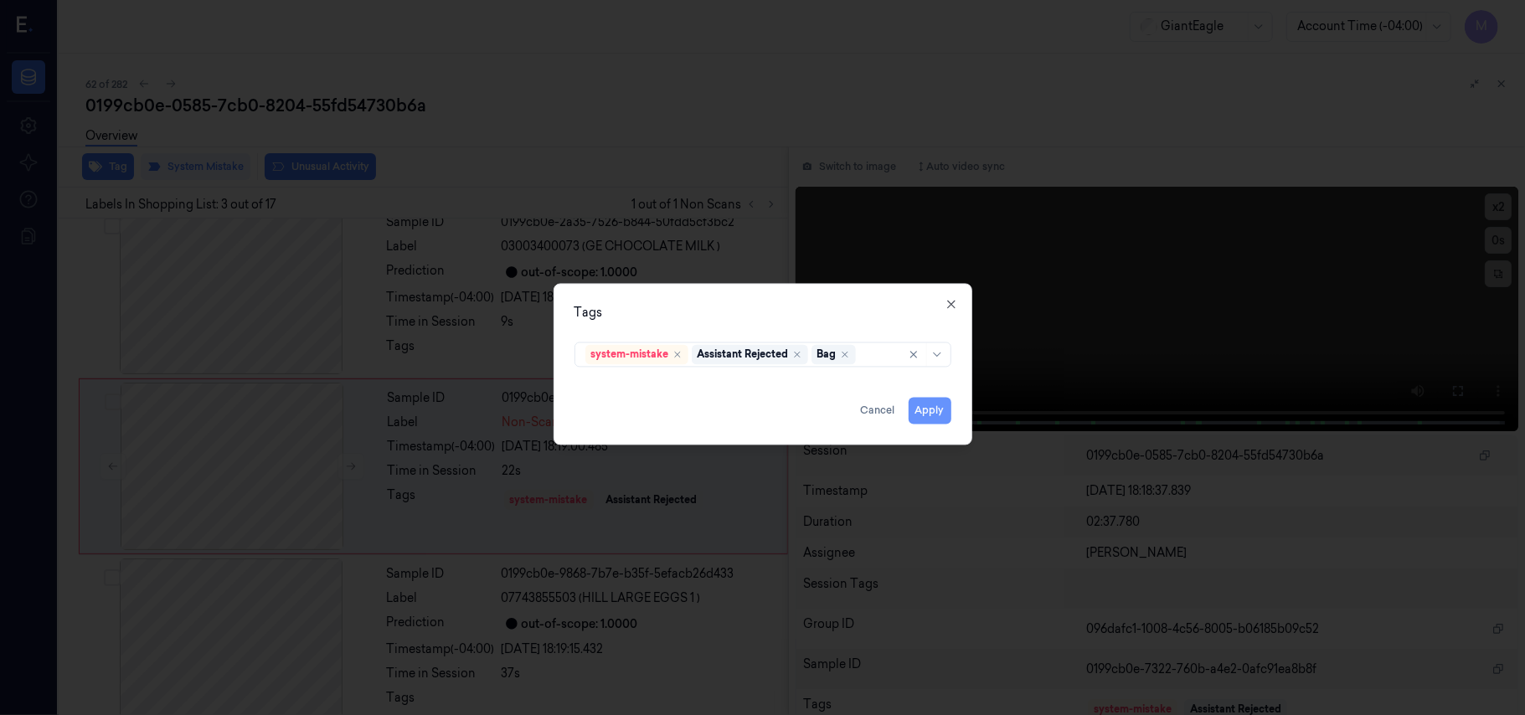
click at [926, 412] on button "Apply" at bounding box center [930, 411] width 43 height 27
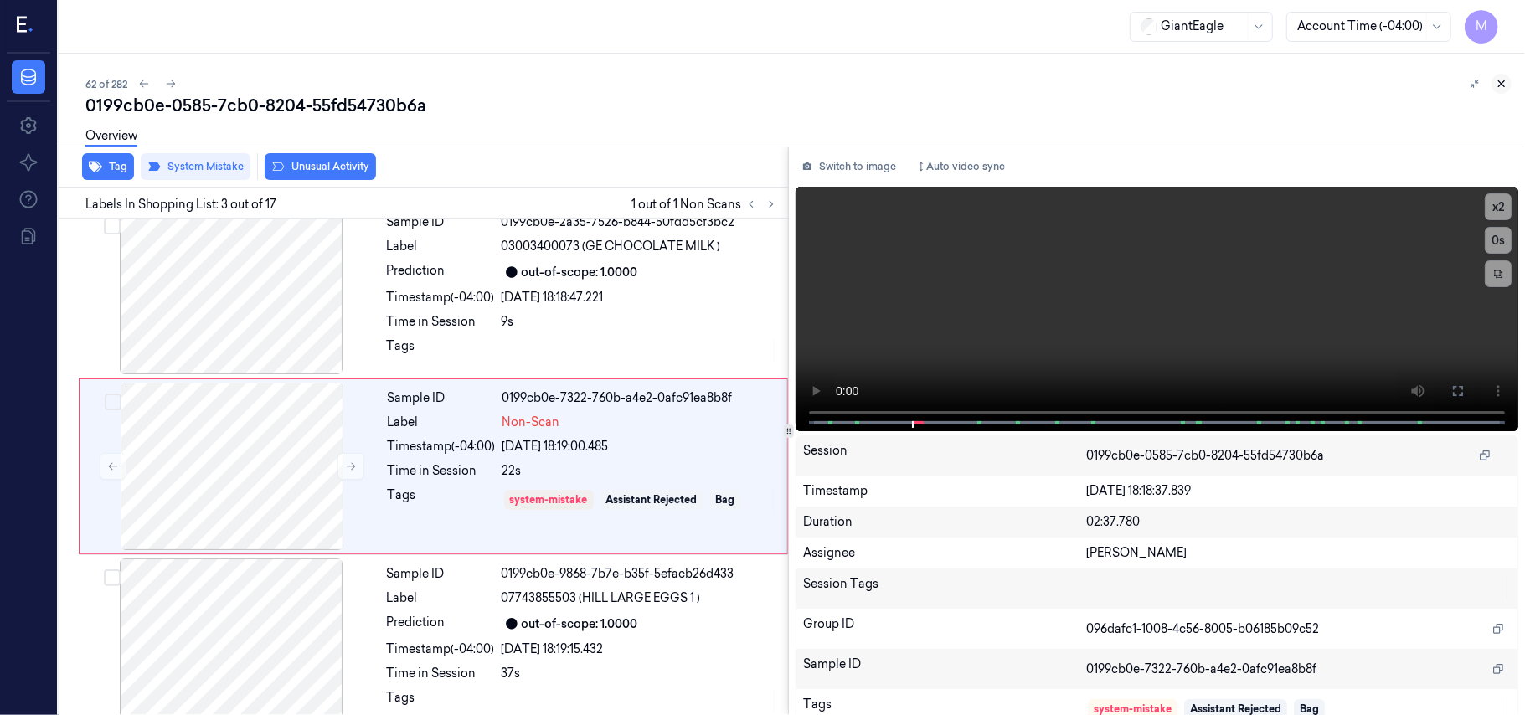
click at [1508, 78] on icon at bounding box center [1502, 84] width 12 height 12
